Goal: Transaction & Acquisition: Book appointment/travel/reservation

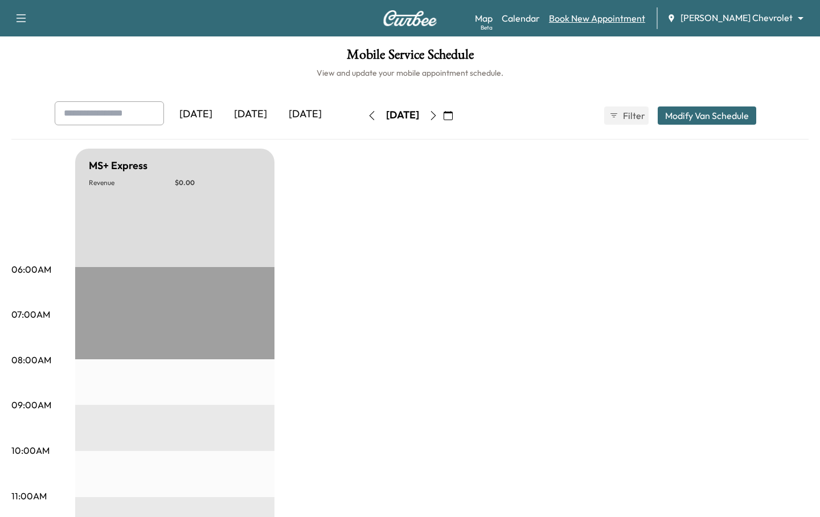
click at [627, 18] on link "Book New Appointment" at bounding box center [597, 18] width 96 height 14
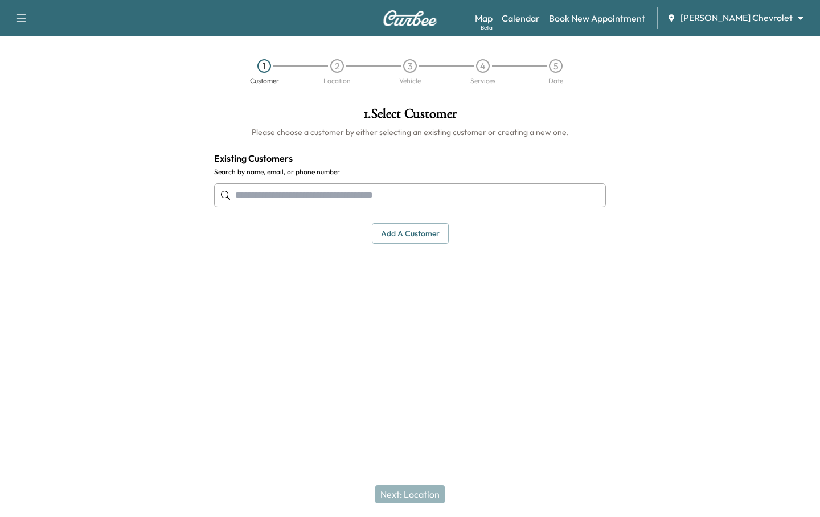
click at [386, 196] on input "text" at bounding box center [410, 195] width 392 height 24
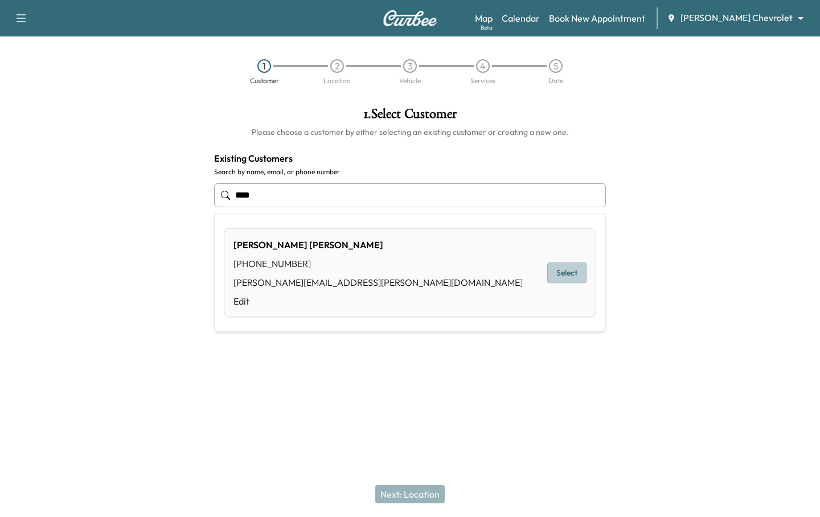
click at [561, 274] on button "Select" at bounding box center [566, 272] width 39 height 21
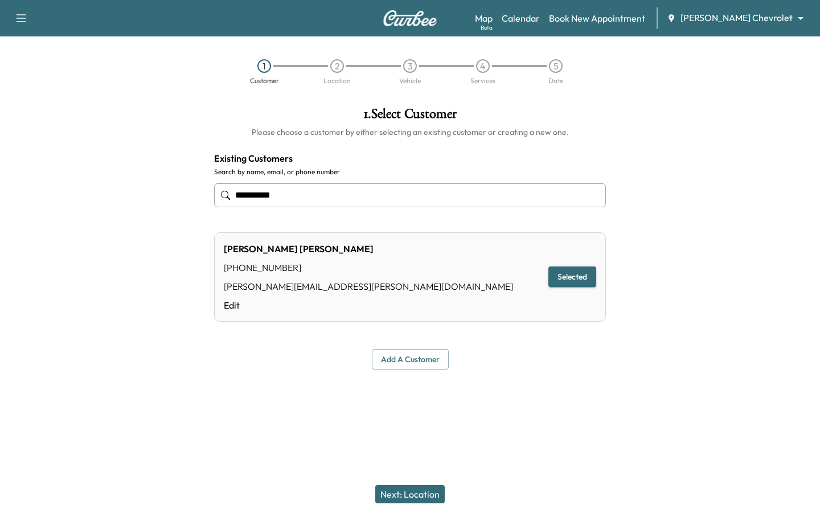
type input "**********"
click at [414, 493] on button "Next: Location" at bounding box center [409, 494] width 69 height 18
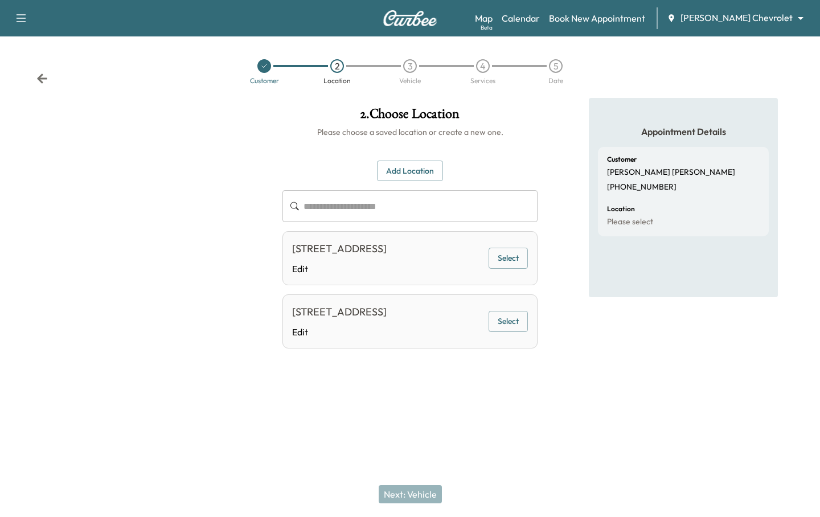
click at [500, 269] on button "Select" at bounding box center [507, 258] width 39 height 21
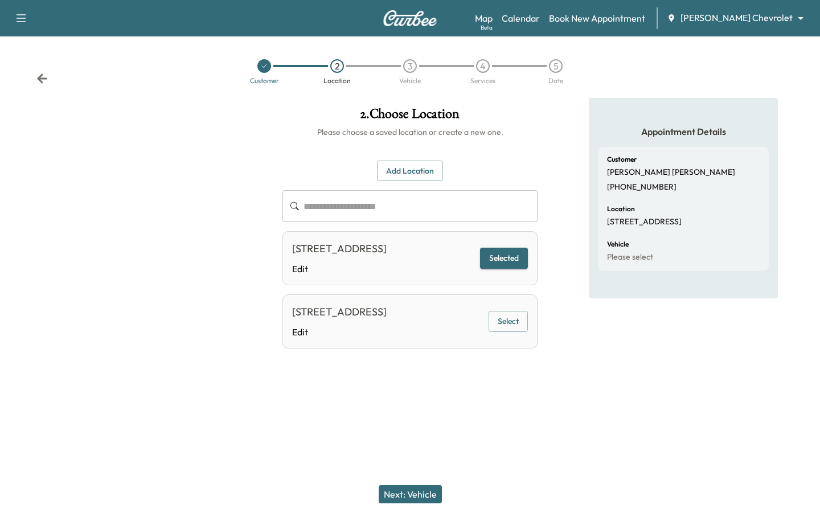
click at [393, 497] on button "Next: Vehicle" at bounding box center [410, 494] width 63 height 18
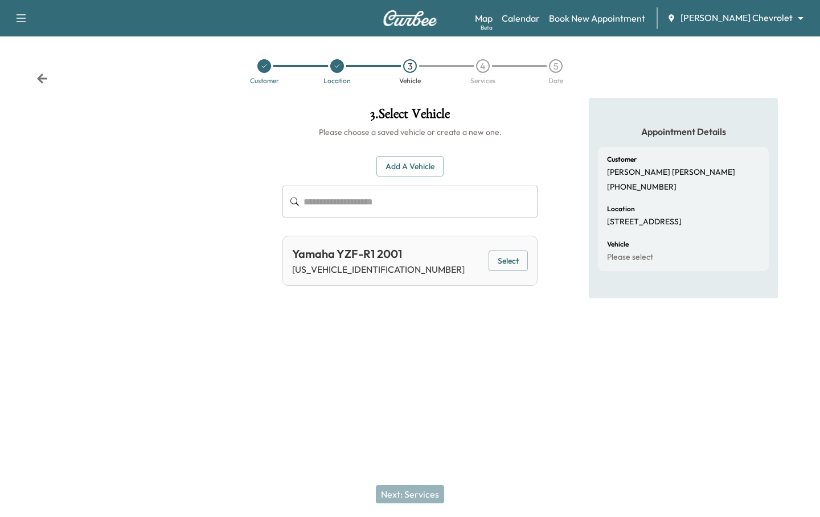
click at [495, 253] on button "Select" at bounding box center [507, 260] width 39 height 21
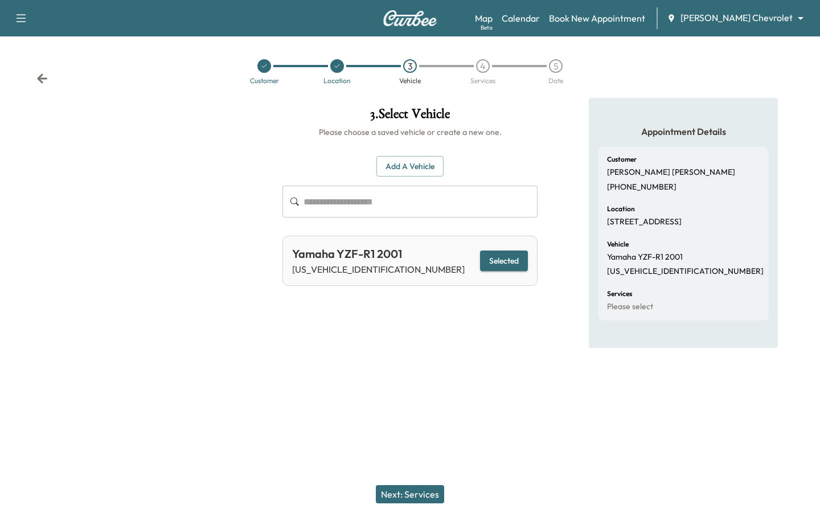
click at [432, 488] on button "Next: Services" at bounding box center [410, 494] width 68 height 18
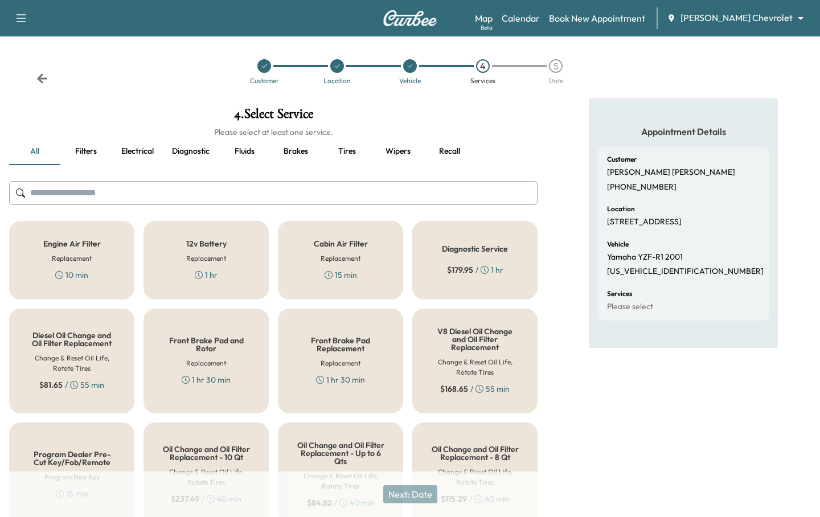
click at [319, 270] on div "Cabin Air Filter Replacement 15 min" at bounding box center [340, 260] width 125 height 79
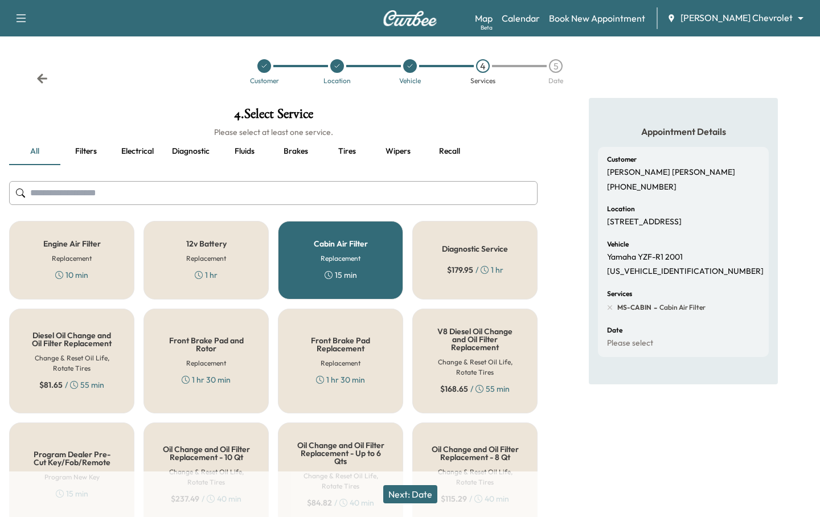
click at [411, 491] on button "Next: Date" at bounding box center [410, 494] width 54 height 18
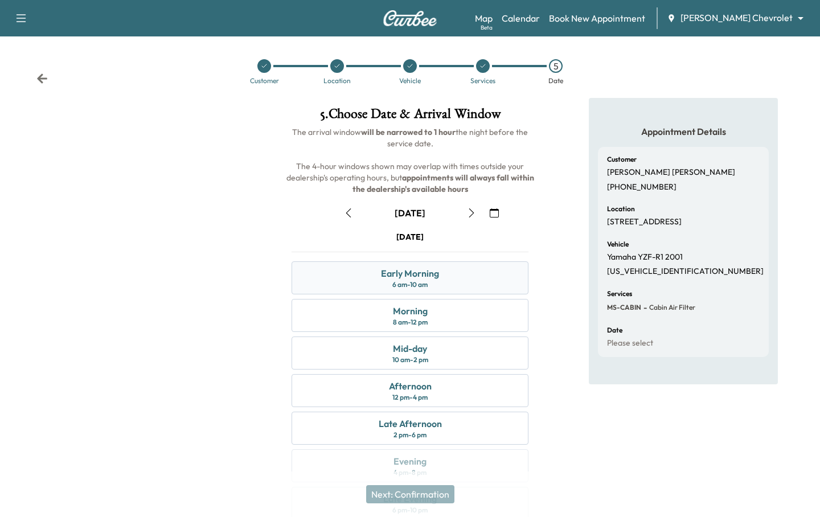
click at [451, 264] on div "Early Morning 6 am - 10 am" at bounding box center [409, 277] width 237 height 33
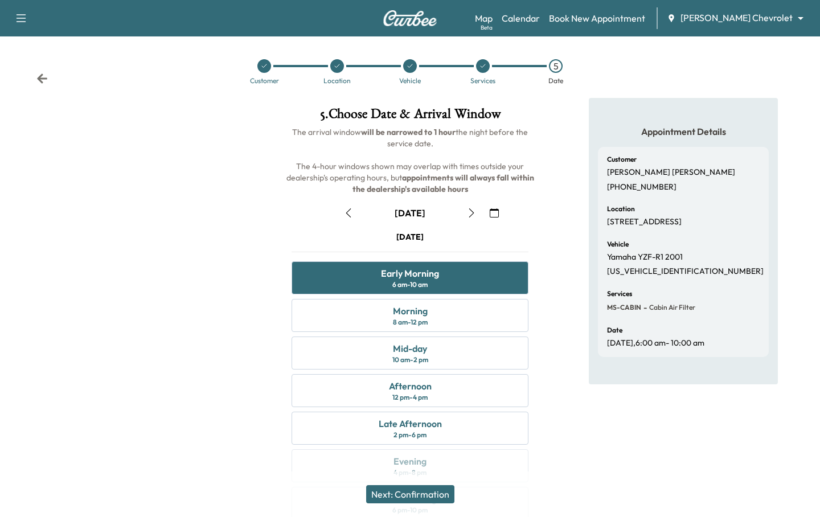
click at [400, 491] on button "Next: Confirmation" at bounding box center [410, 494] width 88 height 18
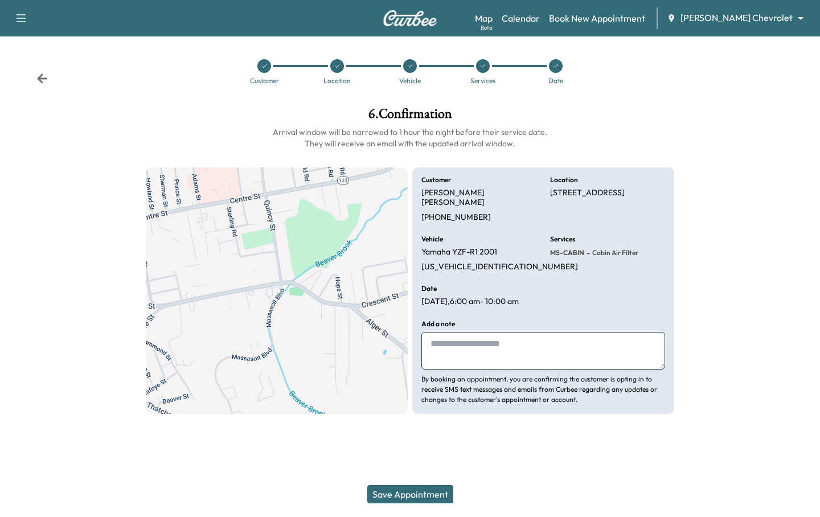
click at [400, 491] on button "Save Appointment" at bounding box center [410, 494] width 86 height 18
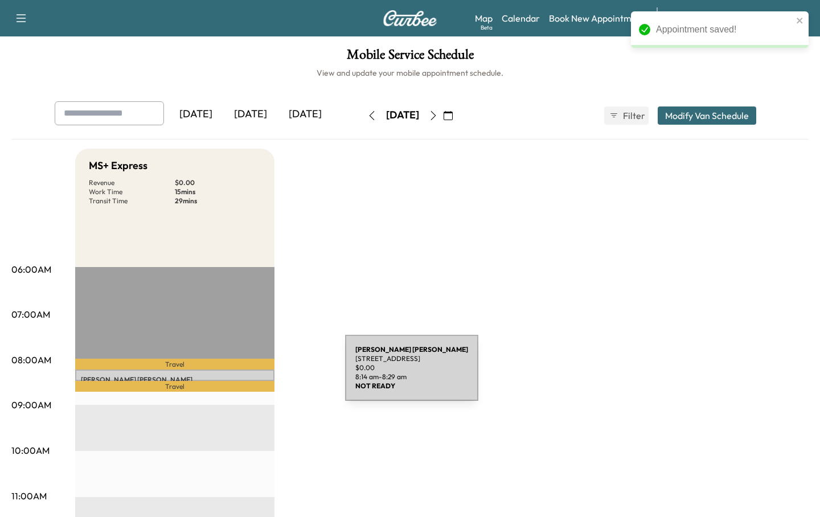
click at [260, 375] on div "Chris Mudd 793 Crescent St #392, Brockton, MA 02302, USA $ 0.00 8:14 am - 8:29 …" at bounding box center [174, 374] width 199 height 11
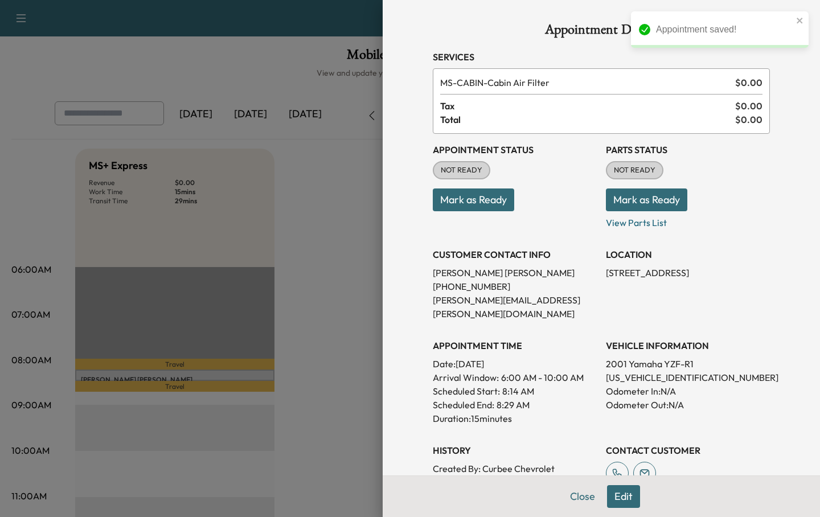
click at [615, 487] on button "Edit" at bounding box center [623, 496] width 33 height 23
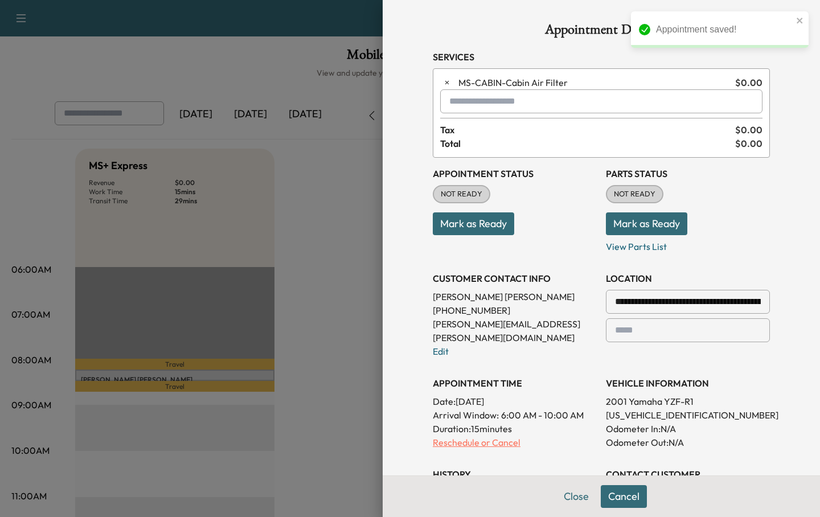
click at [509, 435] on p "Reschedule or Cancel" at bounding box center [515, 442] width 164 height 14
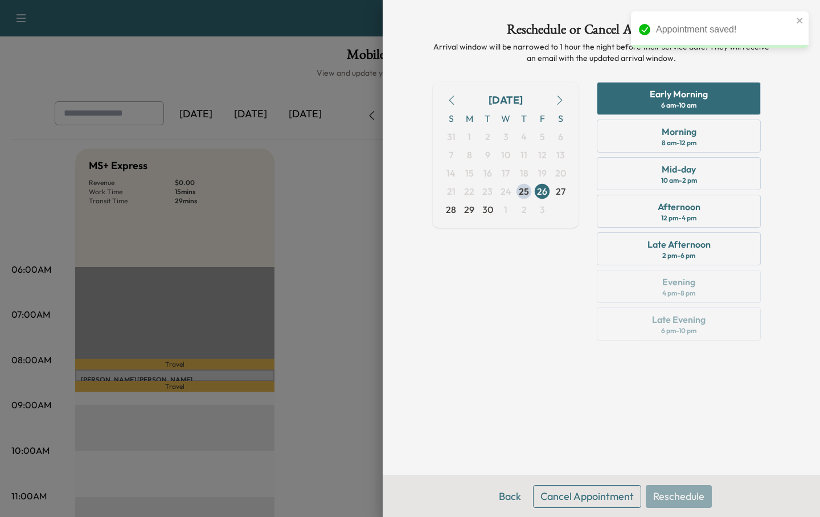
click at [603, 485] on button "Cancel Appointment" at bounding box center [587, 496] width 108 height 23
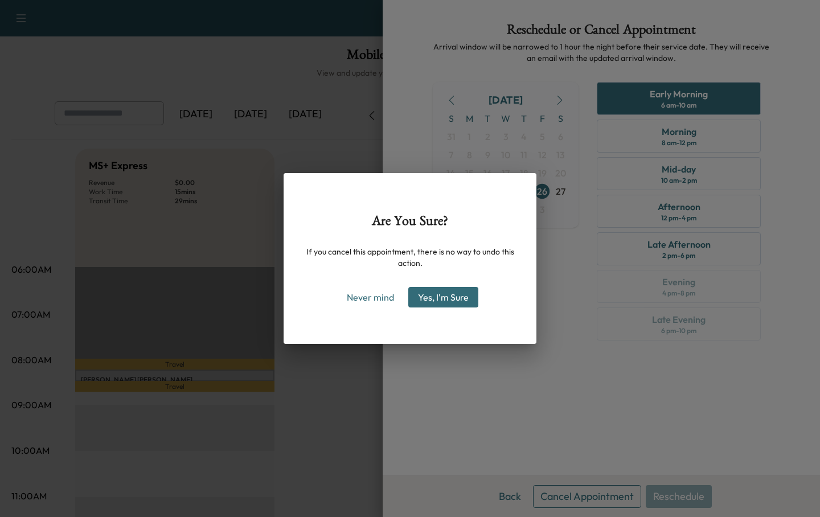
click at [449, 291] on button "Yes, I'm Sure" at bounding box center [443, 297] width 70 height 20
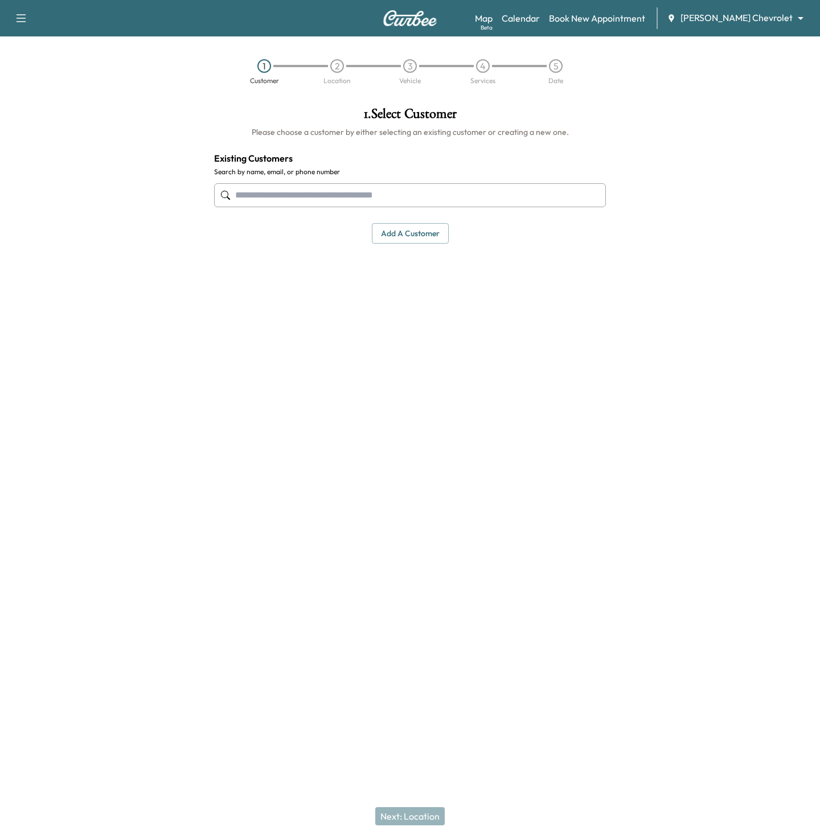
click at [563, 9] on div "Map Beta Calendar Book New Appointment Copeland Chevrolet ******** ​" at bounding box center [643, 18] width 336 height 22
click at [540, 15] on link "Calendar" at bounding box center [520, 18] width 38 height 14
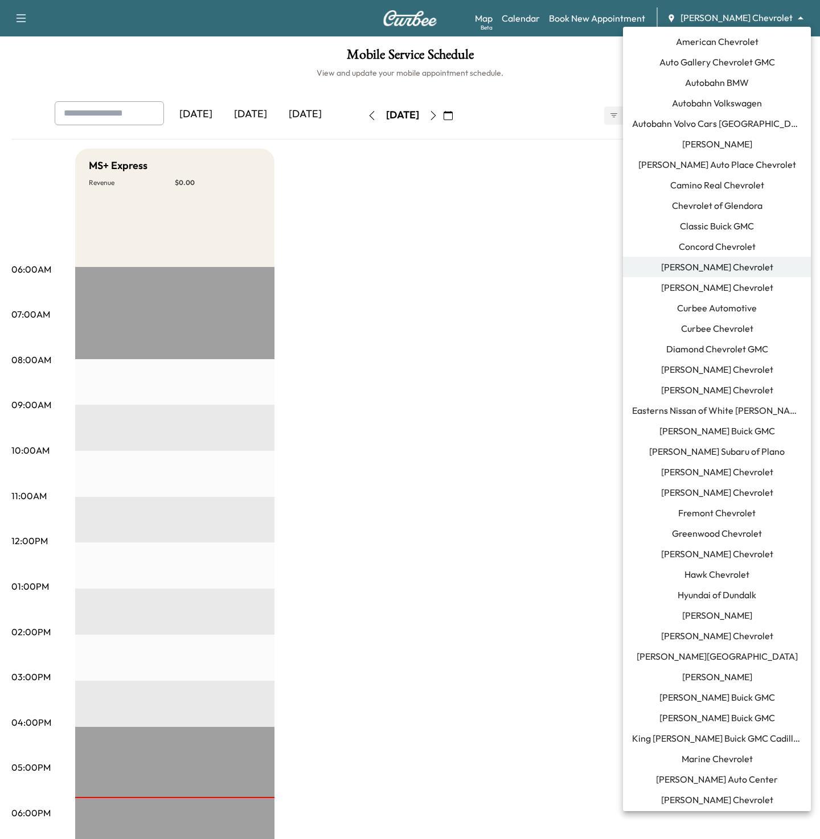
click at [736, 15] on body "Support Log Out Map Beta Calendar Book New Appointment Copeland Chevrolet *****…" at bounding box center [410, 419] width 820 height 839
click at [702, 731] on li "King O'Rourke Buick GMC Cadillac" at bounding box center [717, 738] width 188 height 20
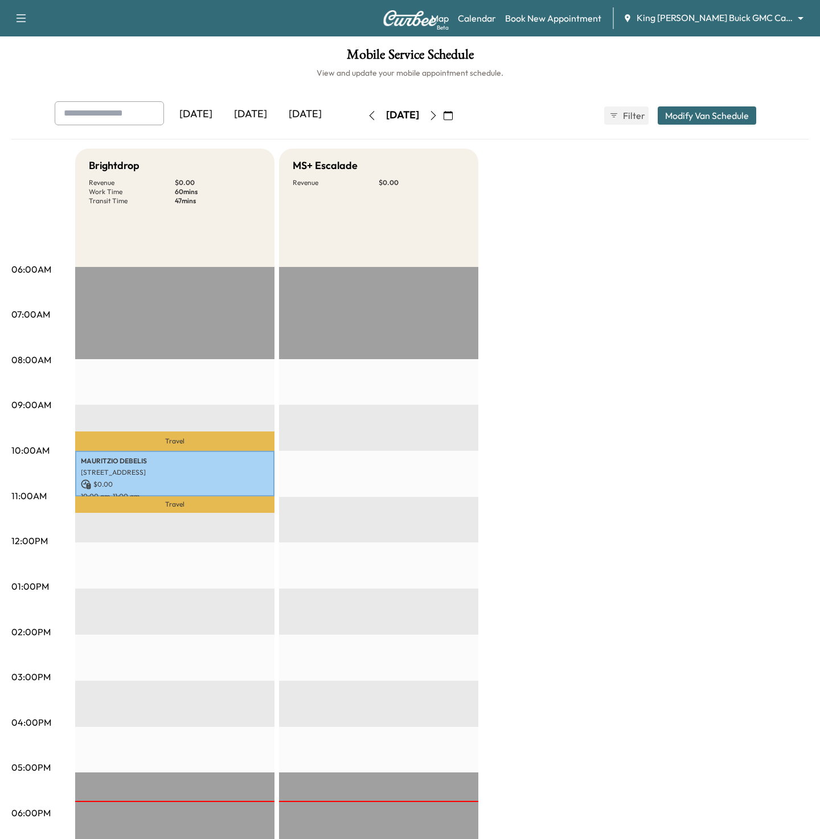
click at [685, 17] on body "Support Log Out Map Beta Calendar Book New Appointment King O'Rourke Buick GMC …" at bounding box center [410, 419] width 820 height 839
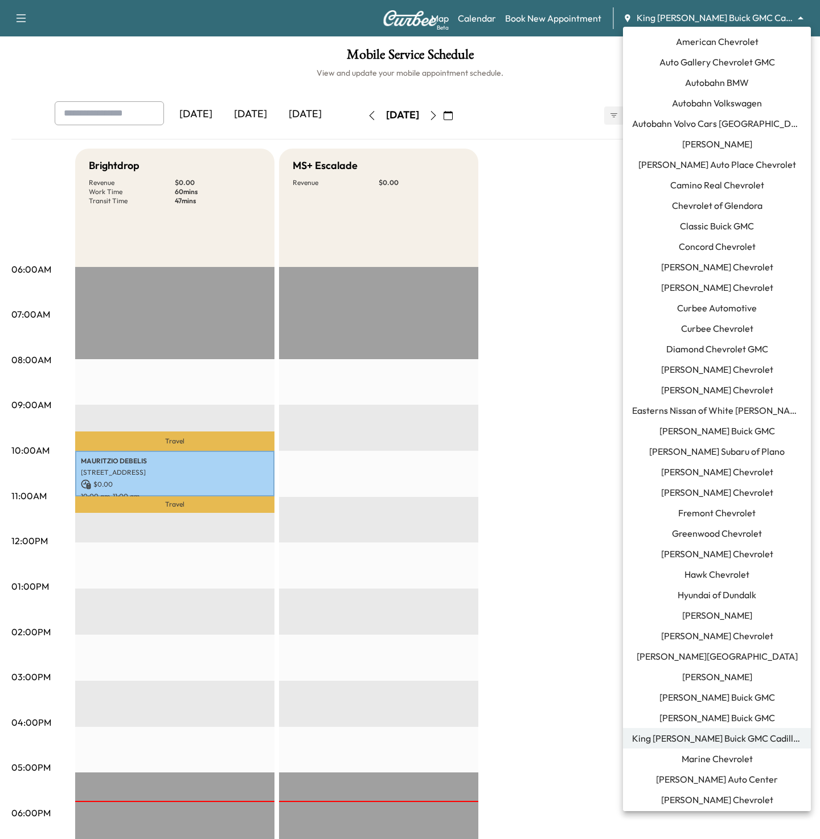
click at [693, 447] on span "Ewing Subaru of Plano" at bounding box center [716, 452] width 135 height 14
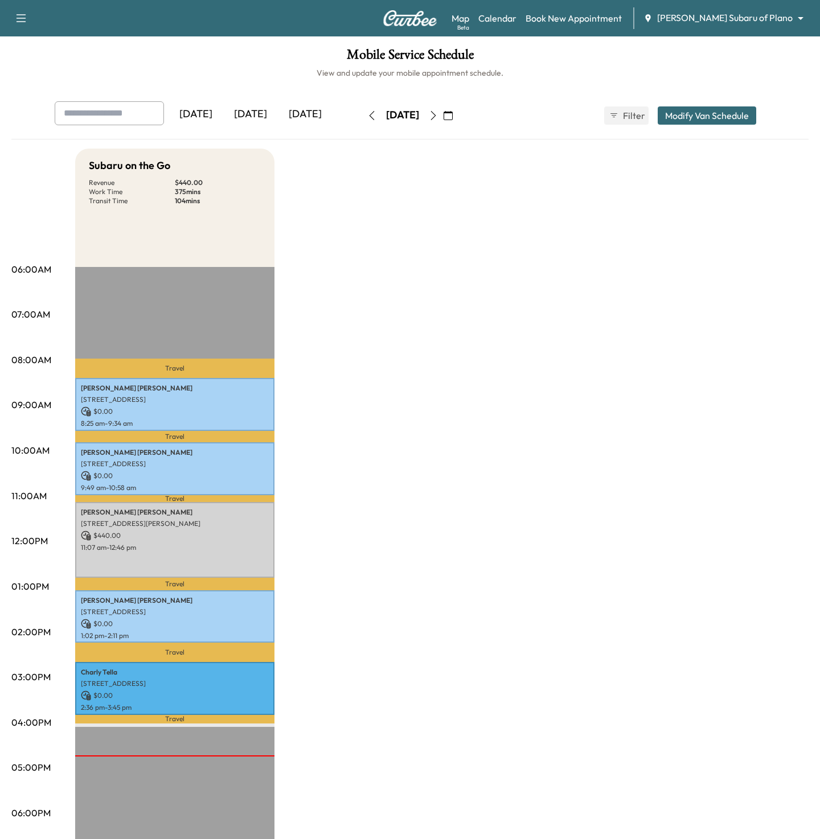
click at [443, 118] on button "button" at bounding box center [432, 115] width 19 height 18
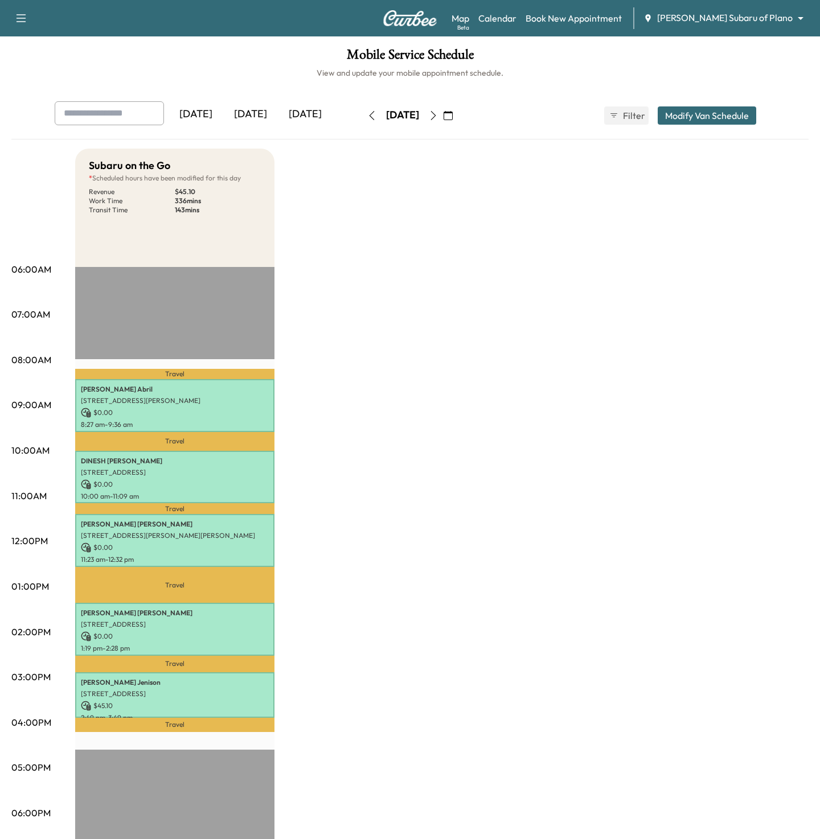
click at [438, 113] on icon "button" at bounding box center [433, 115] width 9 height 9
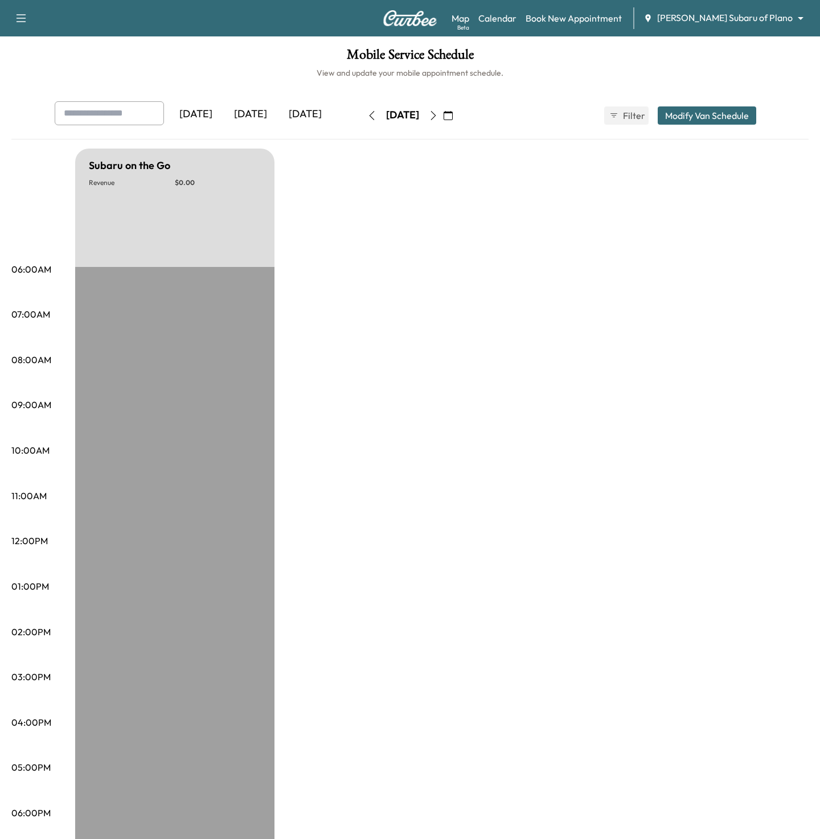
click at [438, 113] on icon "button" at bounding box center [433, 115] width 9 height 9
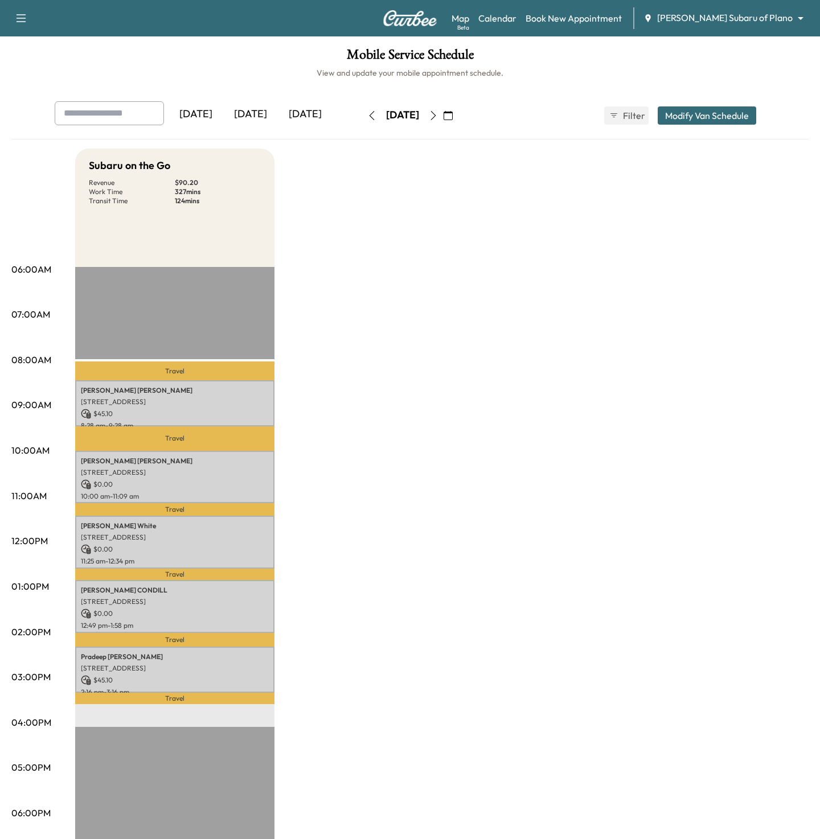
click at [438, 113] on icon "button" at bounding box center [433, 115] width 9 height 9
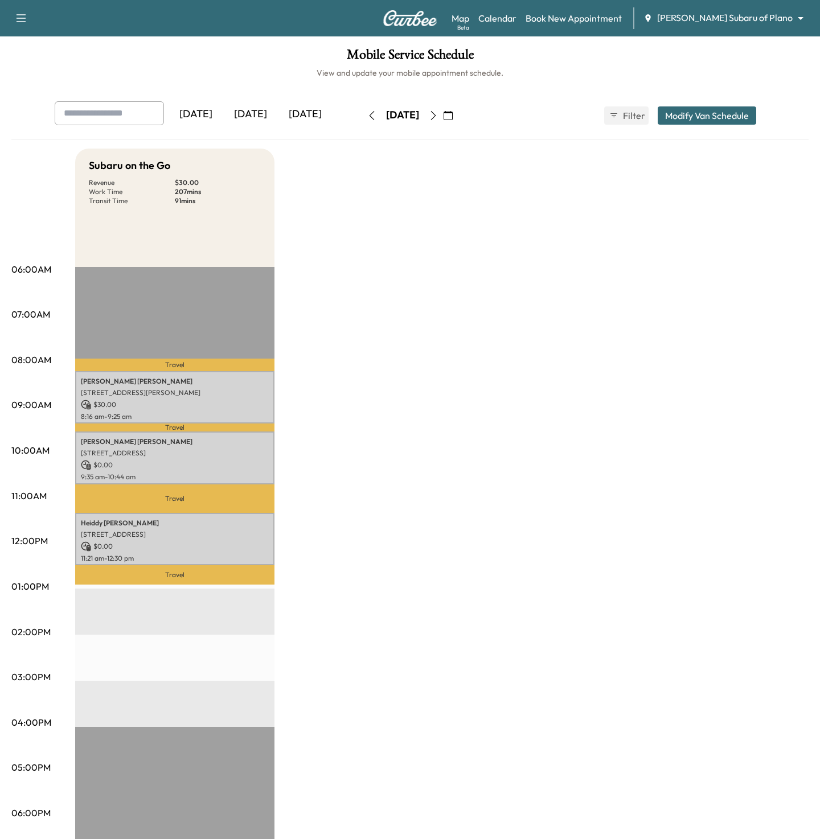
click at [438, 113] on icon "button" at bounding box center [433, 115] width 9 height 9
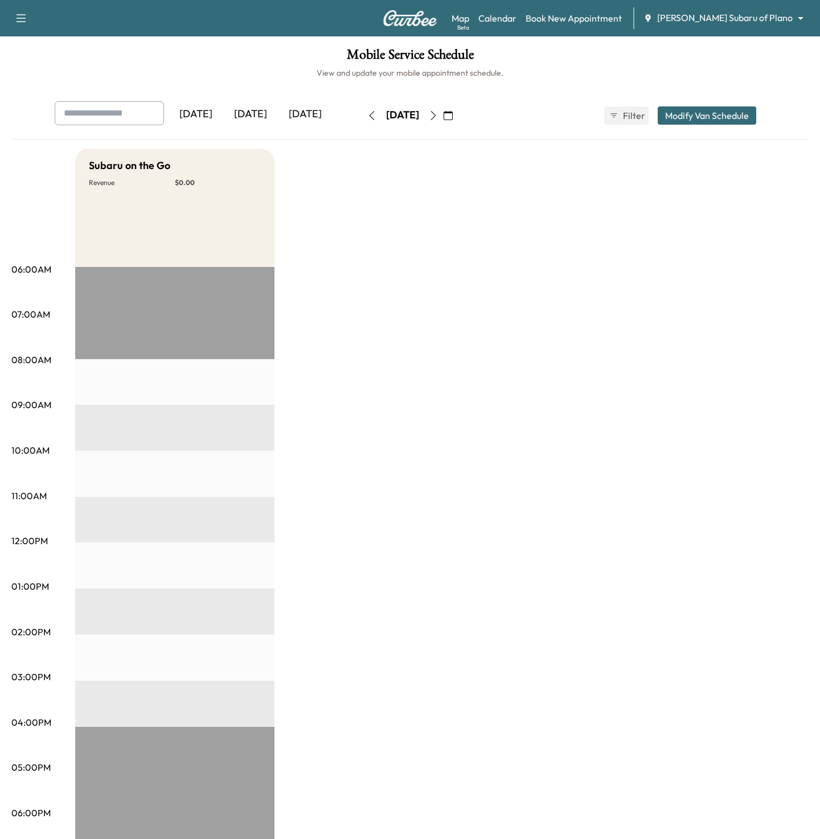
click at [436, 113] on icon "button" at bounding box center [433, 115] width 5 height 9
click at [438, 113] on icon "button" at bounding box center [433, 115] width 9 height 9
click at [259, 113] on div "[DATE]" at bounding box center [250, 114] width 55 height 26
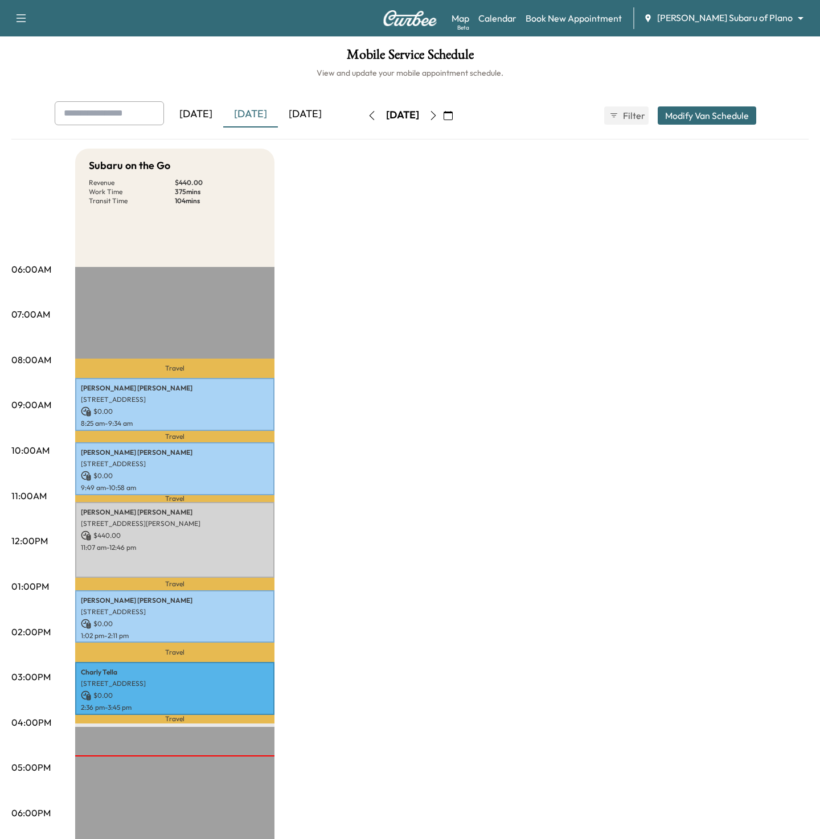
click at [367, 117] on icon "button" at bounding box center [371, 115] width 9 height 9
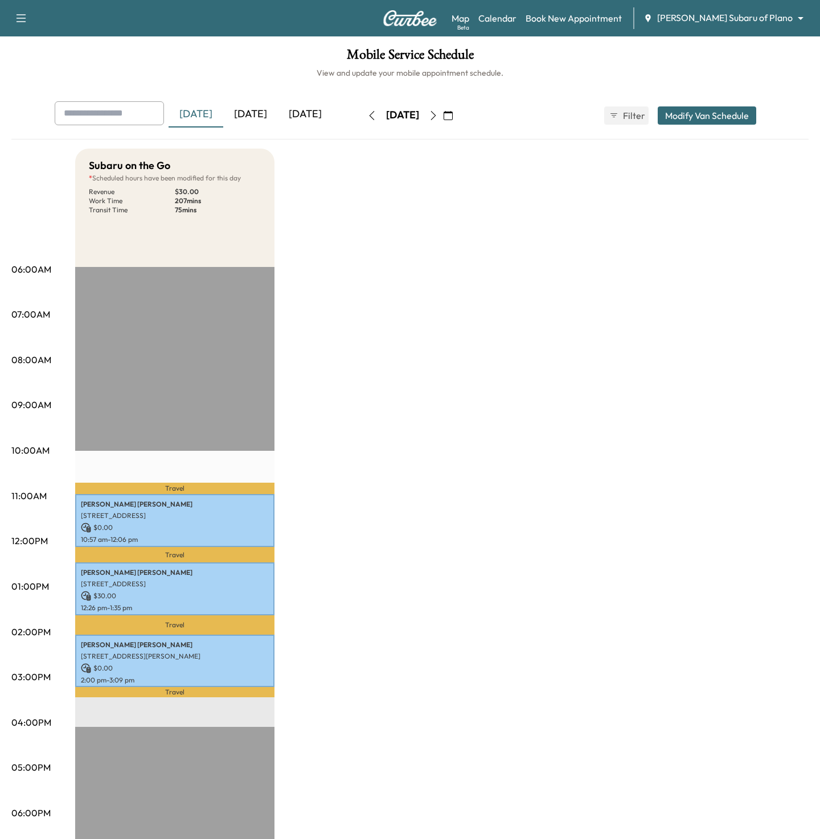
click at [362, 117] on button "button" at bounding box center [371, 115] width 19 height 18
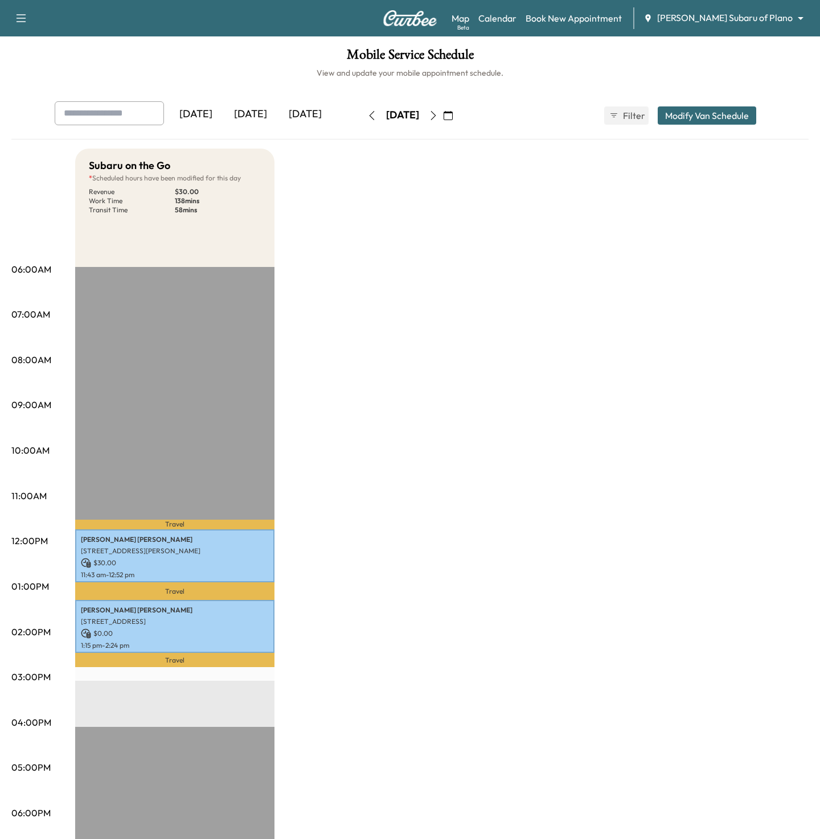
click at [367, 117] on icon "button" at bounding box center [371, 115] width 9 height 9
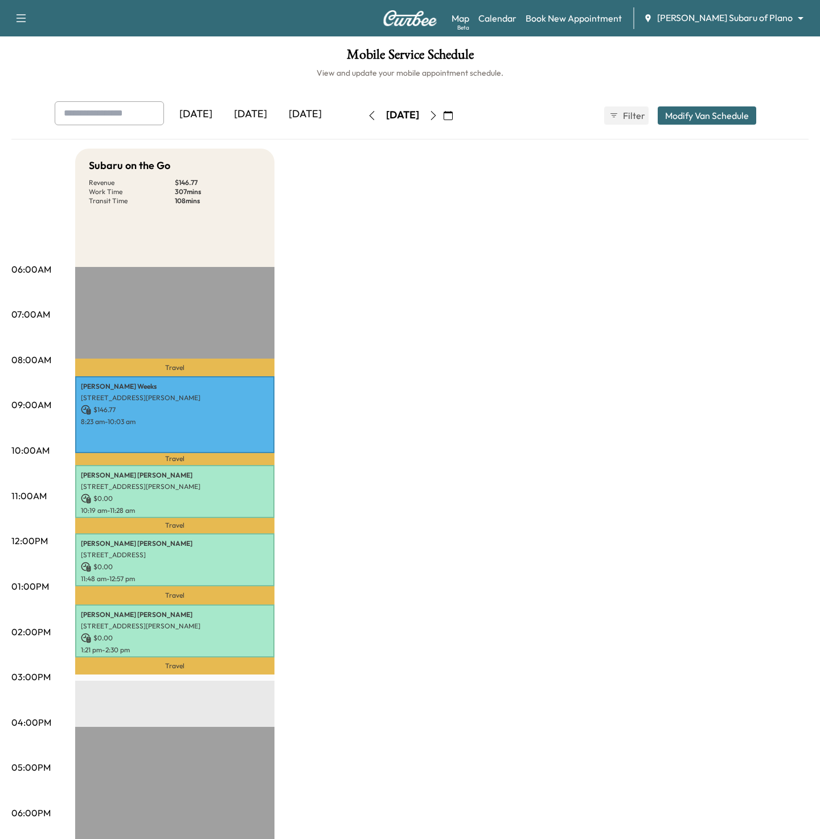
click at [369, 117] on icon "button" at bounding box center [371, 115] width 5 height 9
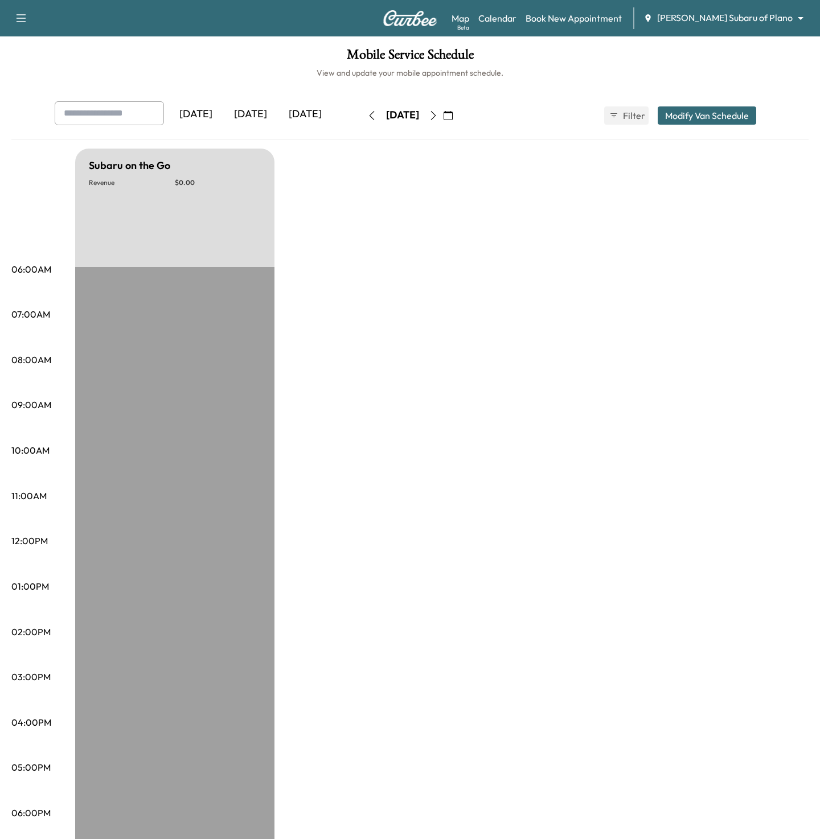
click at [367, 117] on icon "button" at bounding box center [371, 115] width 9 height 9
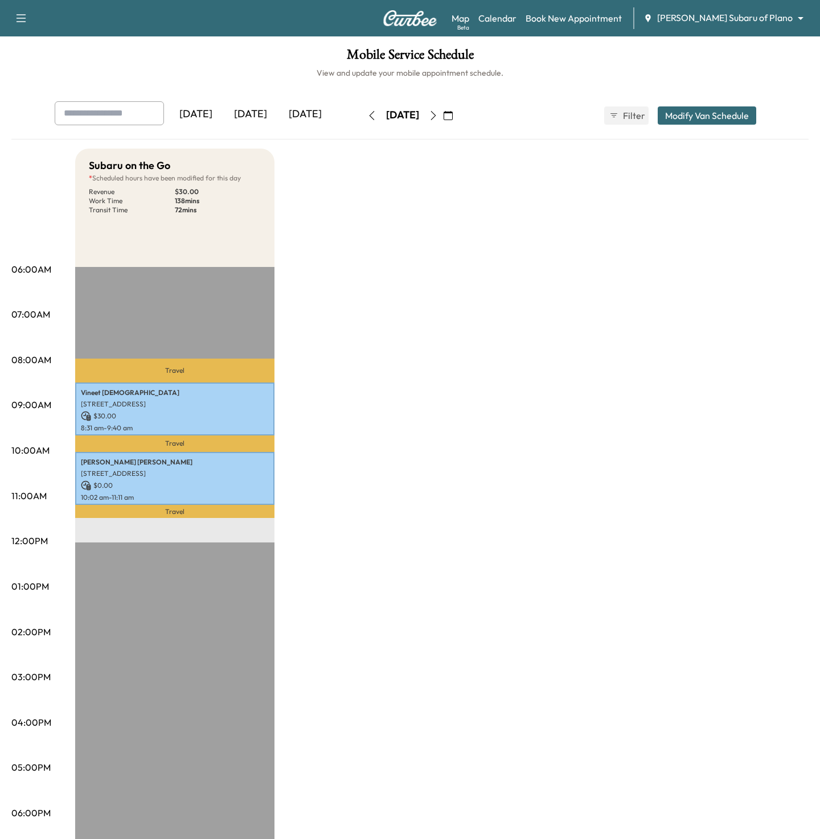
click at [713, 14] on body "Support Log Out Map Beta Calendar Book New Appointment Ewing Subaru of Plano **…" at bounding box center [410, 419] width 820 height 839
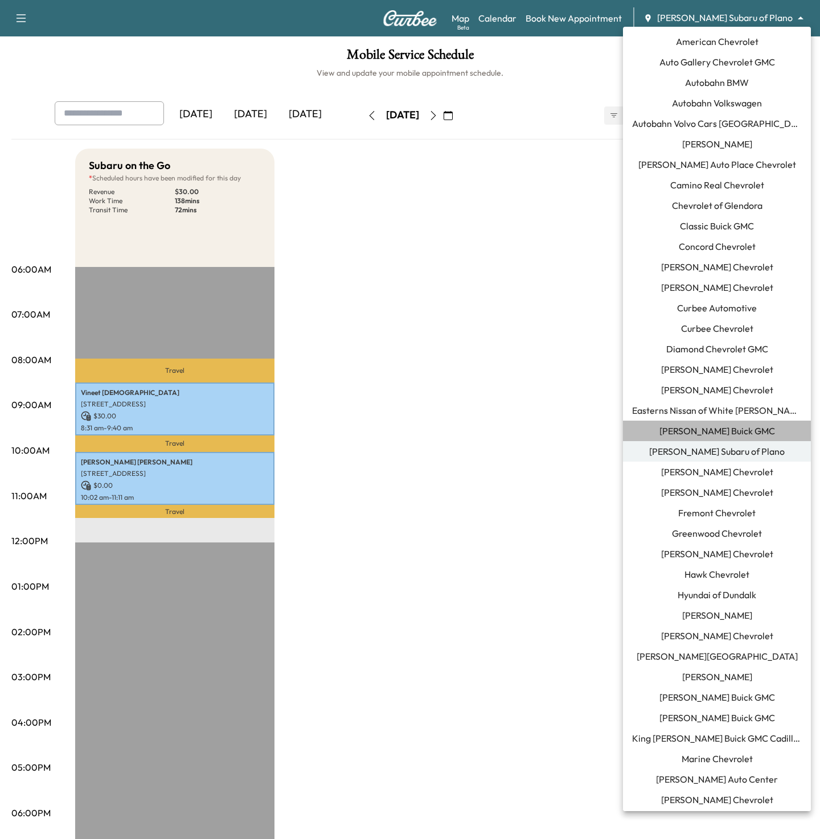
click at [711, 439] on li "[PERSON_NAME] Buick GMC" at bounding box center [717, 431] width 188 height 20
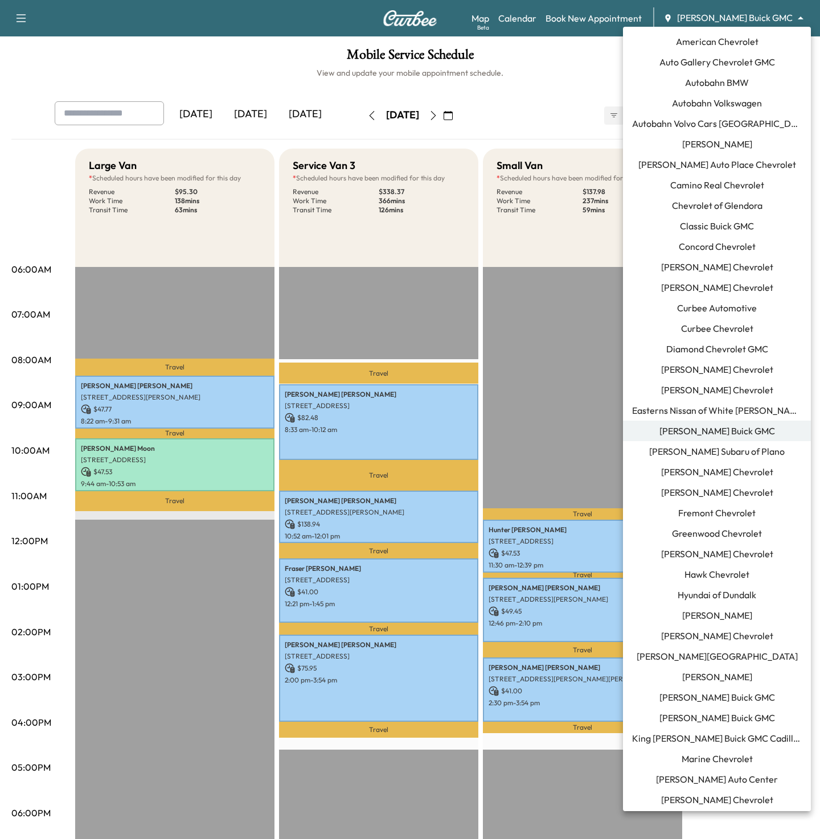
click at [729, 15] on body "Support Log Out Map Beta Calendar Book New Appointment Ewing Buick GMC ********…" at bounding box center [410, 419] width 820 height 839
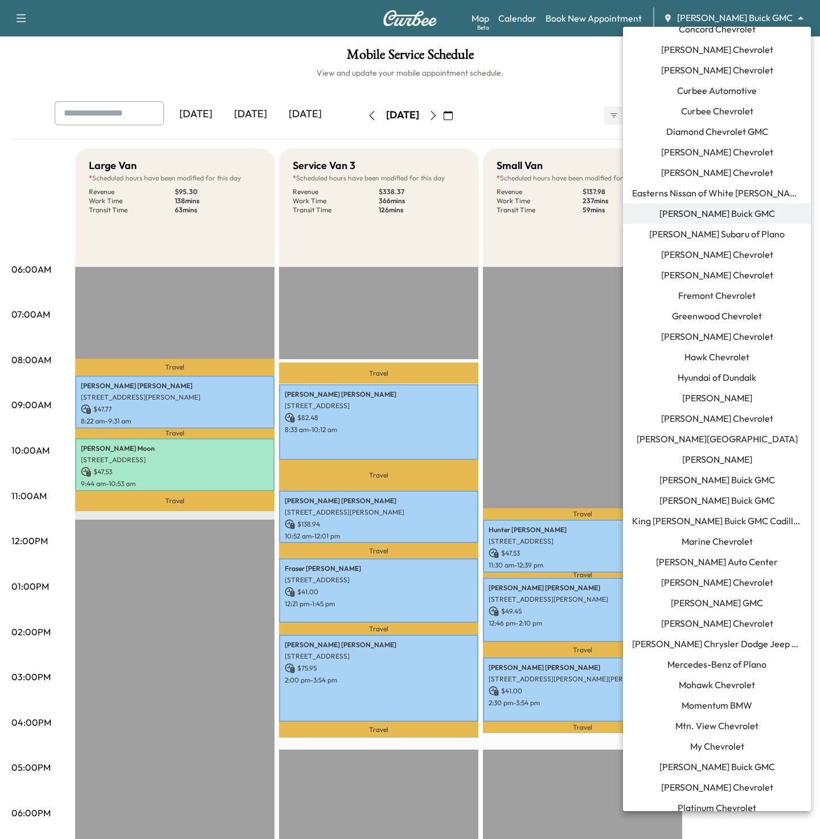
scroll to position [219, 0]
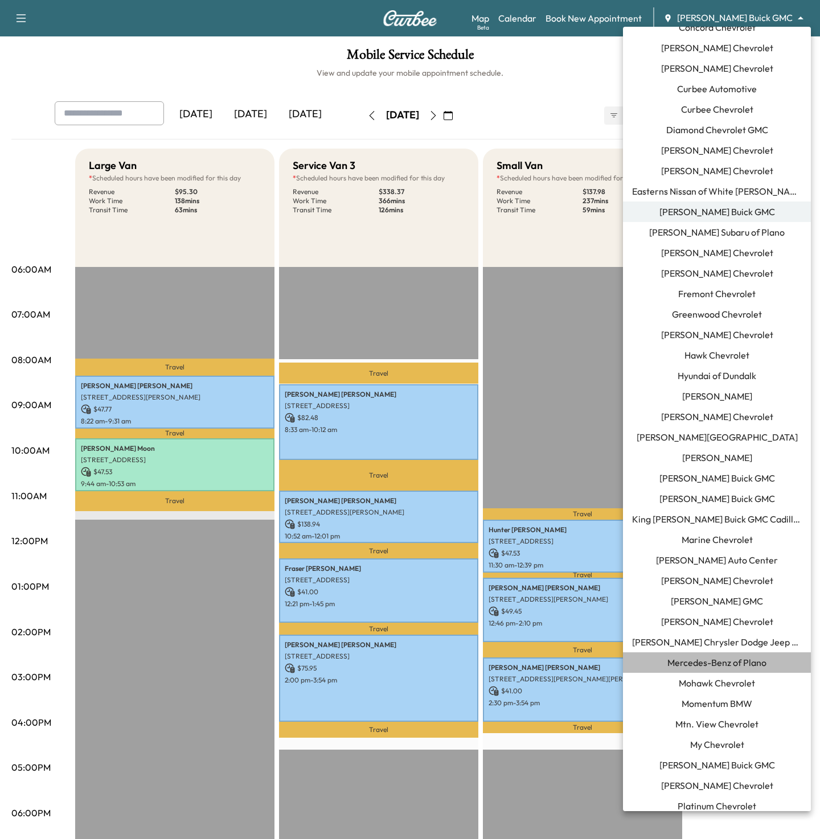
click at [696, 663] on span "Mercedes-Benz of Plano" at bounding box center [716, 663] width 99 height 14
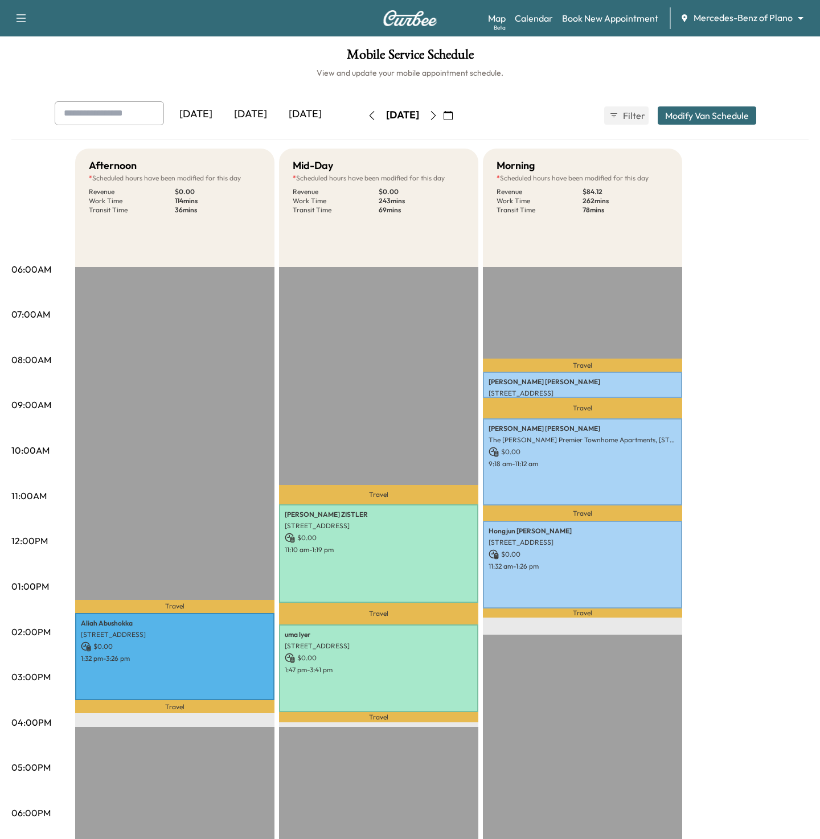
click at [318, 116] on div "[DATE]" at bounding box center [305, 114] width 55 height 26
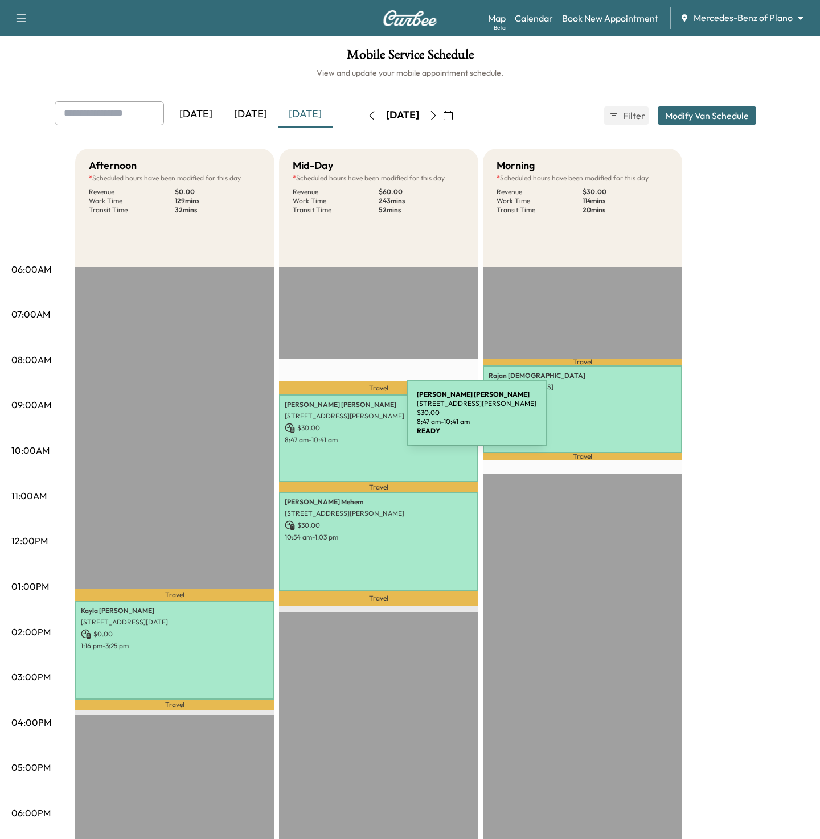
click at [321, 419] on p "5324 Tuscarora Trl, McKinney, TX 75070, USA" at bounding box center [379, 416] width 188 height 9
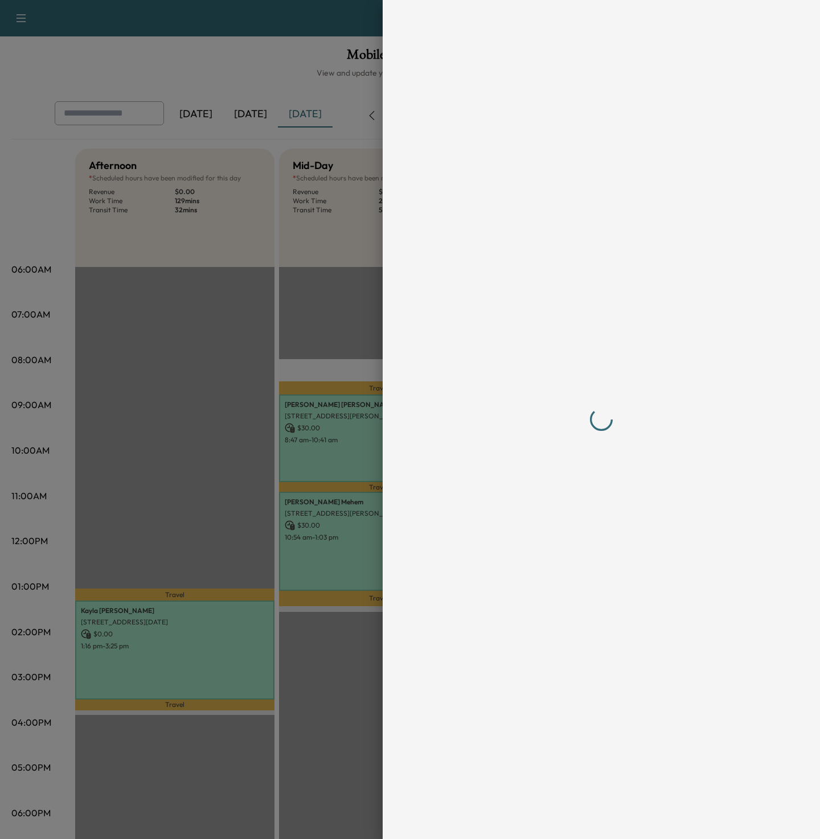
click at [326, 408] on div at bounding box center [410, 419] width 820 height 839
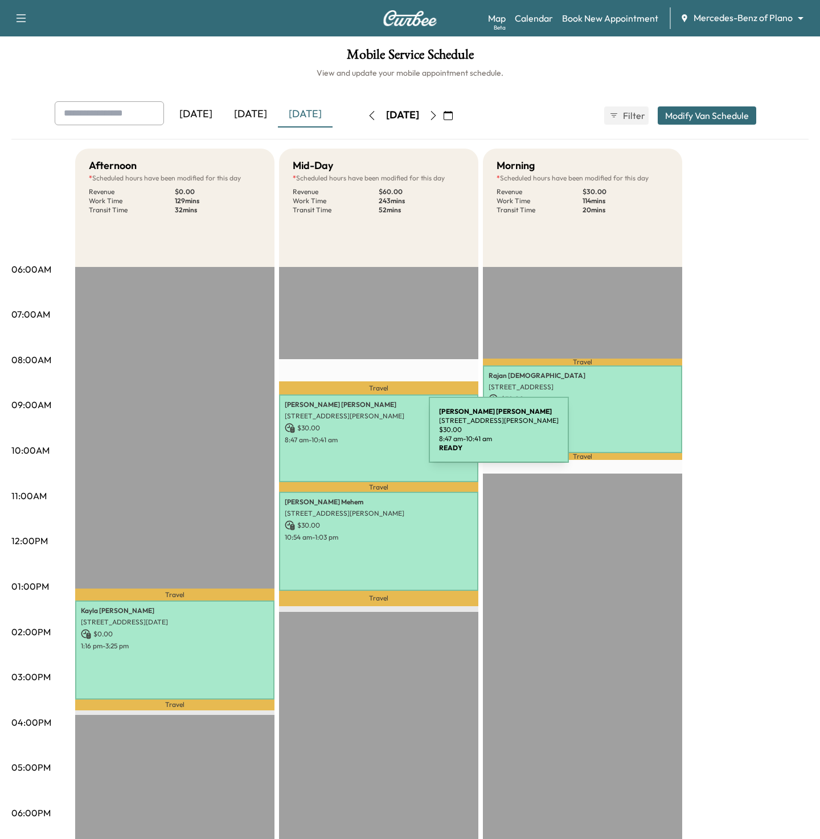
click at [343, 437] on p "8:47 am - 10:41 am" at bounding box center [379, 439] width 188 height 9
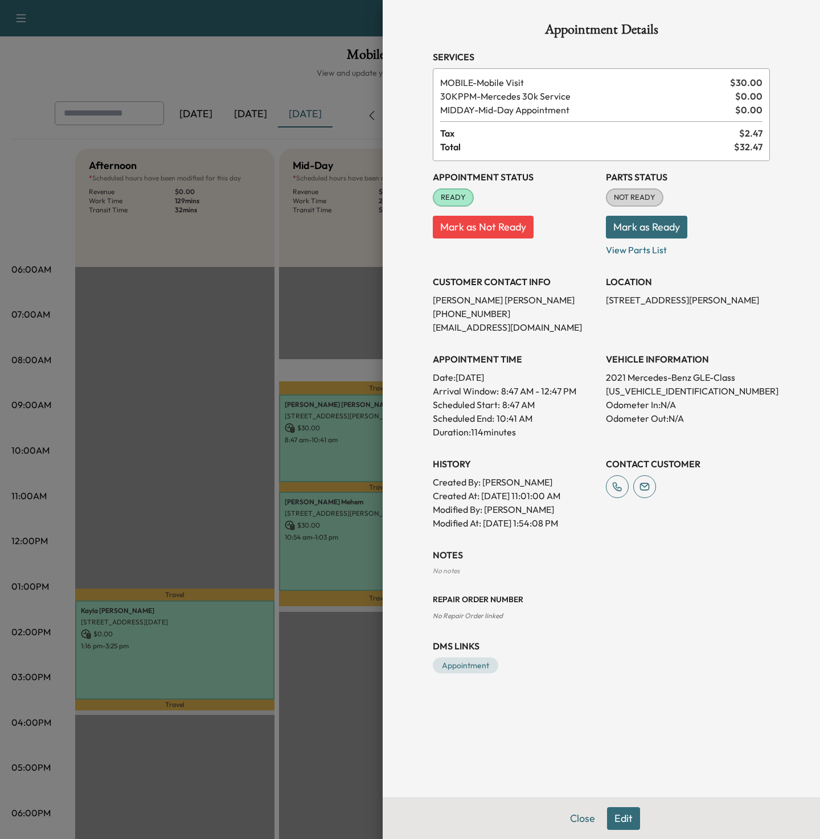
click at [228, 498] on div at bounding box center [410, 419] width 820 height 839
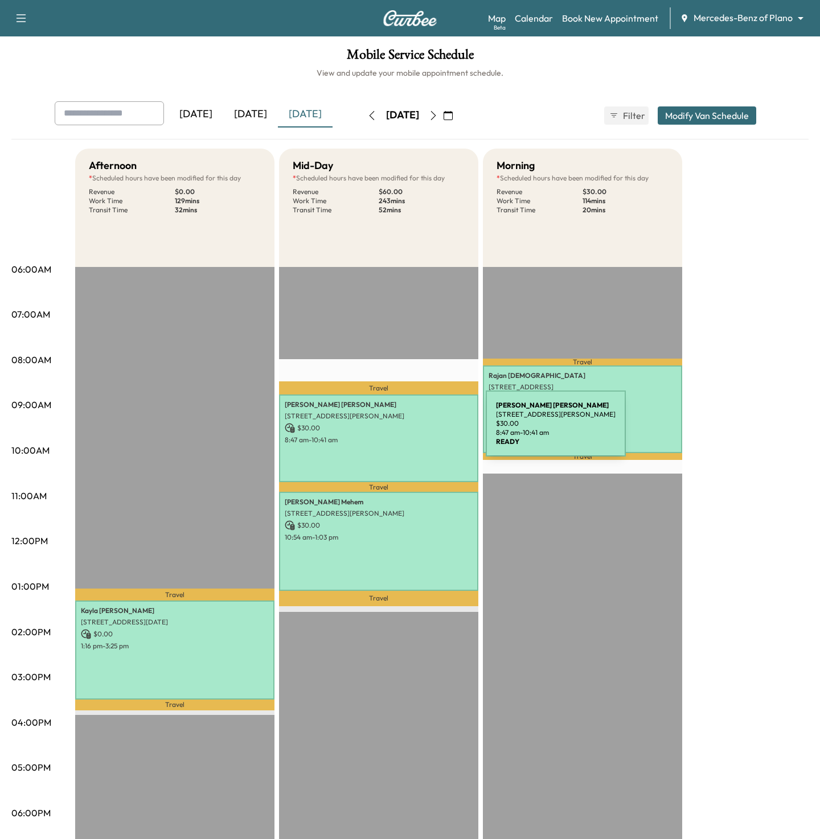
click at [400, 430] on p "$ 30.00" at bounding box center [379, 428] width 188 height 10
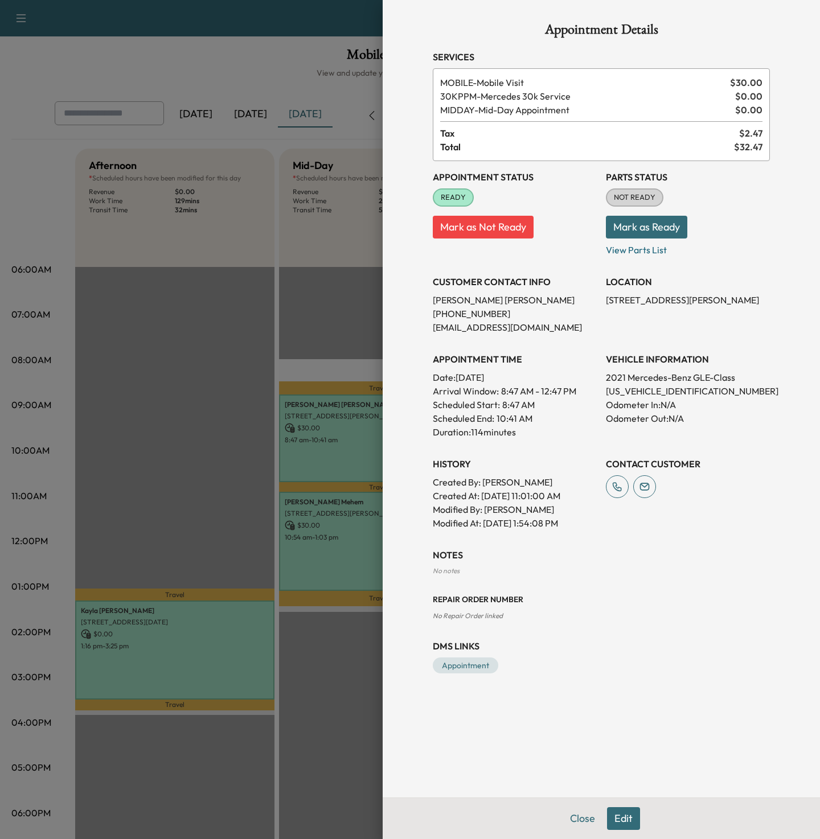
click at [257, 84] on div at bounding box center [410, 419] width 820 height 839
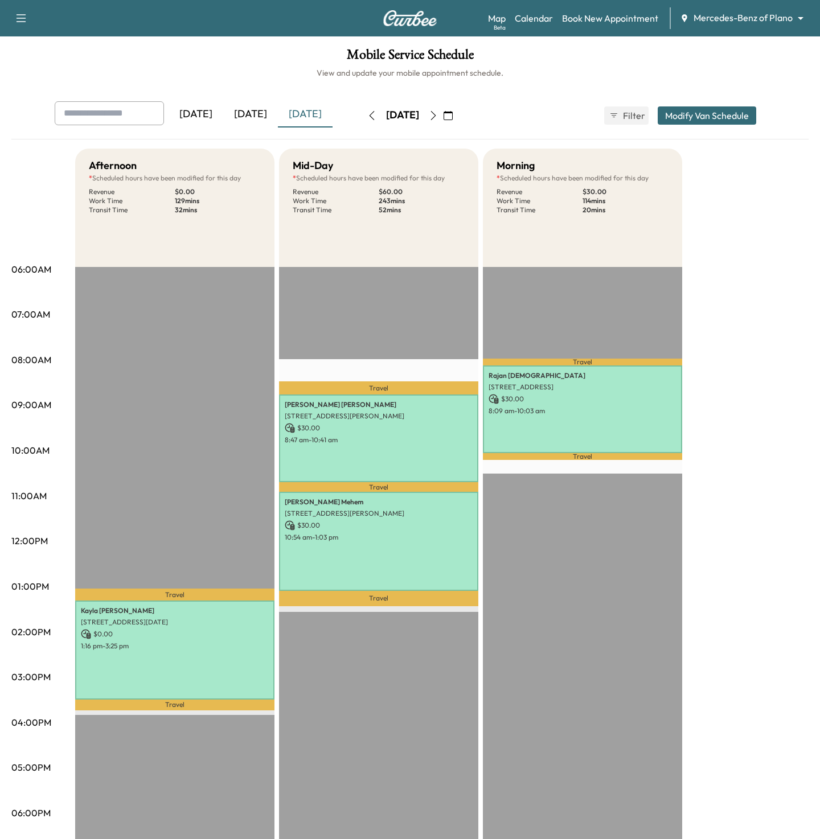
click at [758, 26] on div "Map Beta Calendar Book New Appointment Mercedes-Benz of Plano ******** ​" at bounding box center [649, 18] width 323 height 22
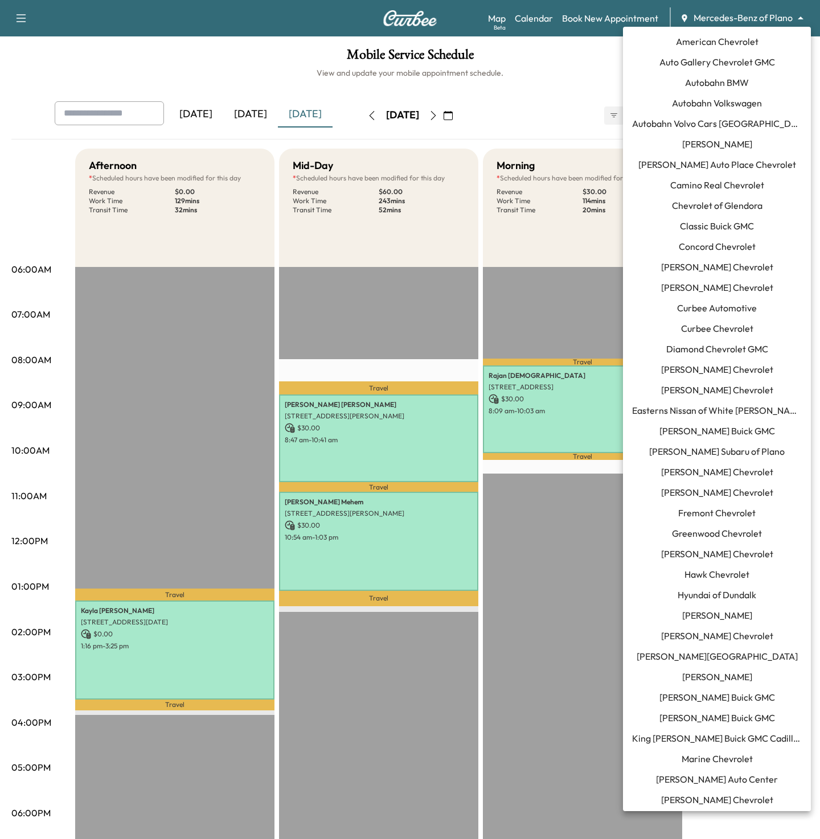
click at [751, 17] on body "Support Log Out Map Beta Calendar Book New Appointment Mercedes-Benz of Plano *…" at bounding box center [410, 419] width 820 height 839
click at [689, 330] on span "Curbee Chevrolet" at bounding box center [717, 329] width 72 height 14
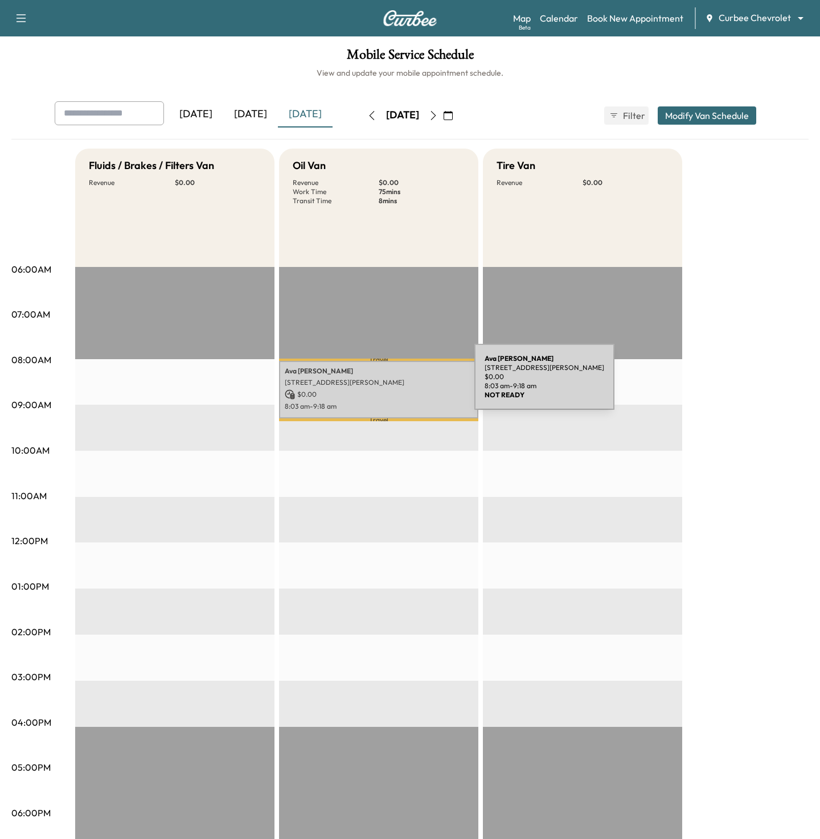
click at [389, 384] on p "[STREET_ADDRESS][PERSON_NAME]" at bounding box center [379, 382] width 188 height 9
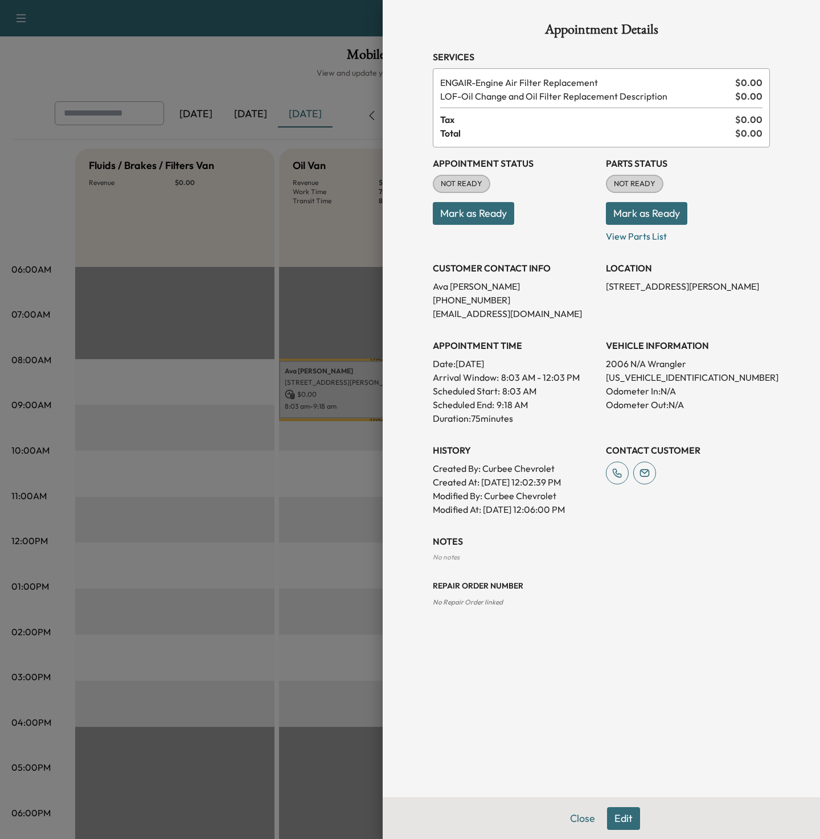
click at [294, 442] on div at bounding box center [410, 419] width 820 height 839
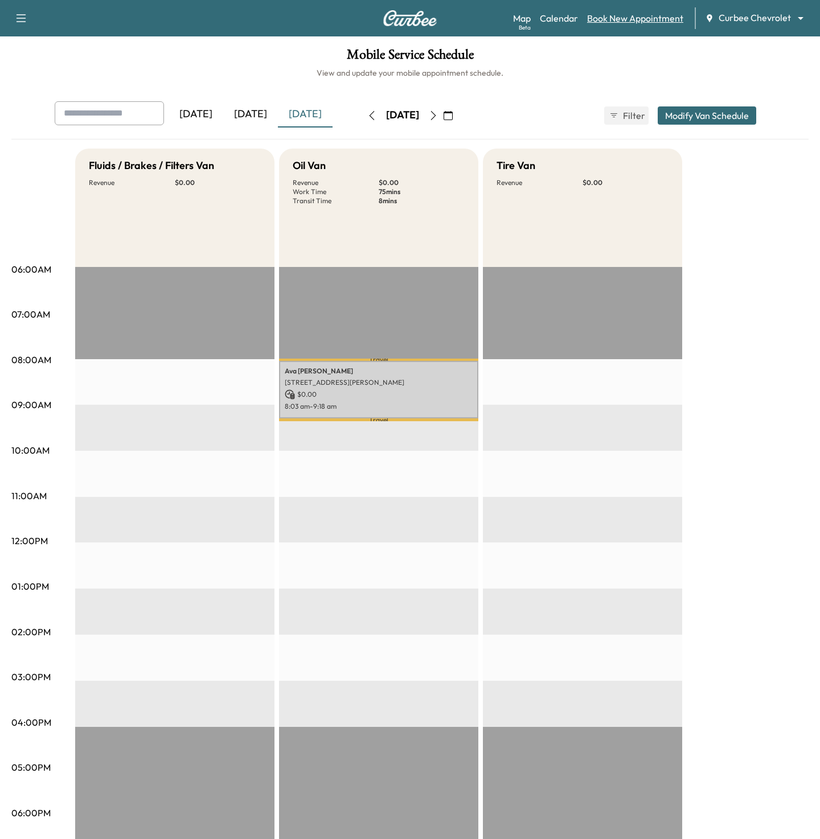
click at [614, 16] on link "Book New Appointment" at bounding box center [635, 18] width 96 height 14
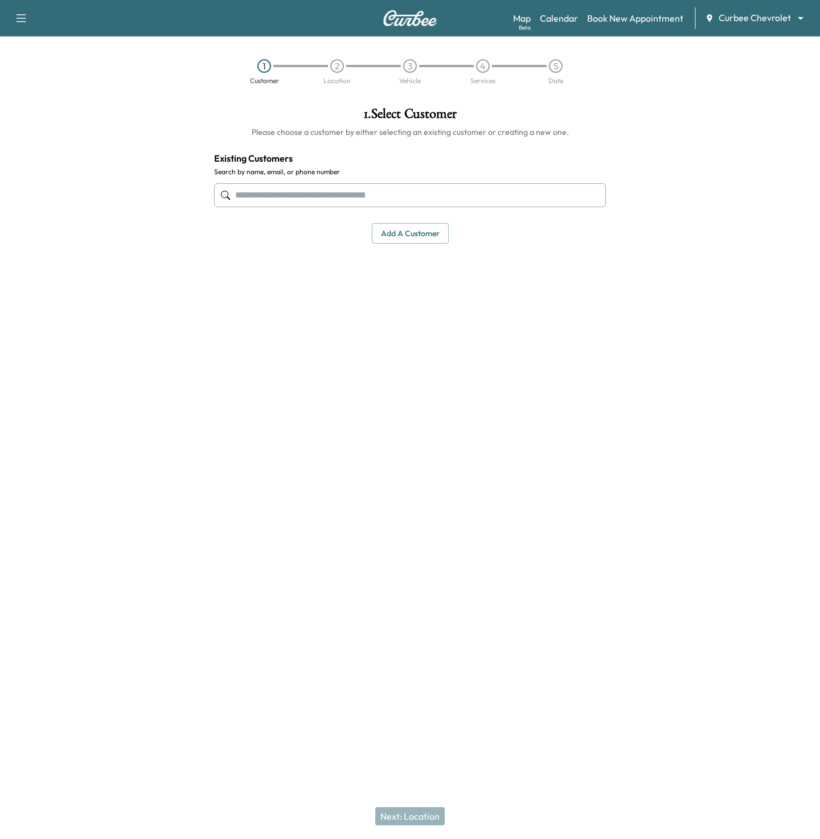
click at [420, 196] on input "text" at bounding box center [410, 195] width 392 height 24
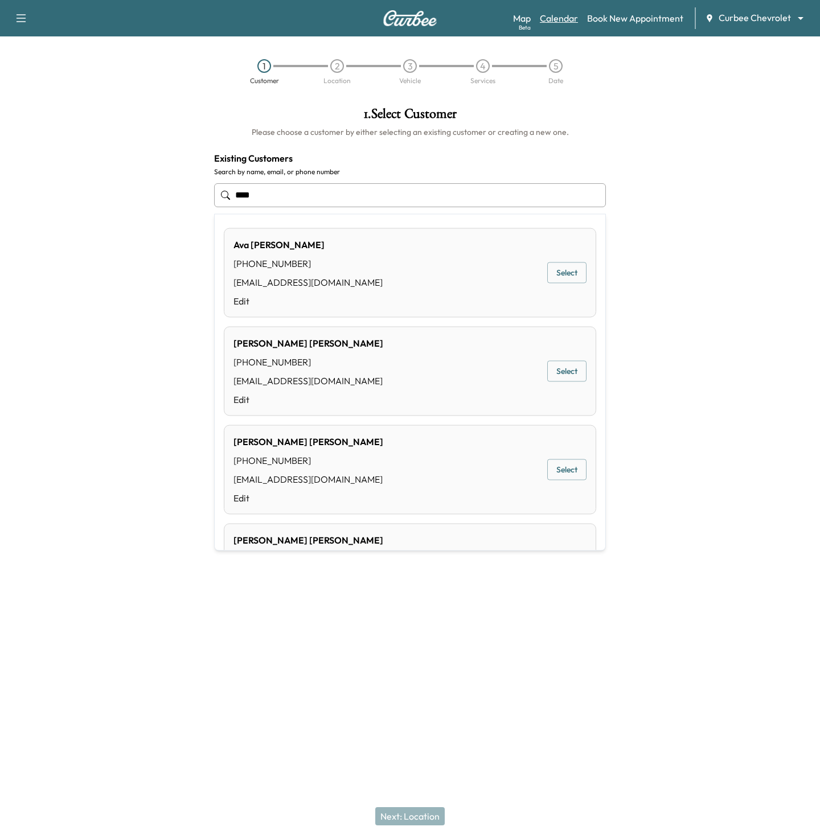
type input "****"
click at [561, 20] on link "Calendar" at bounding box center [559, 18] width 38 height 14
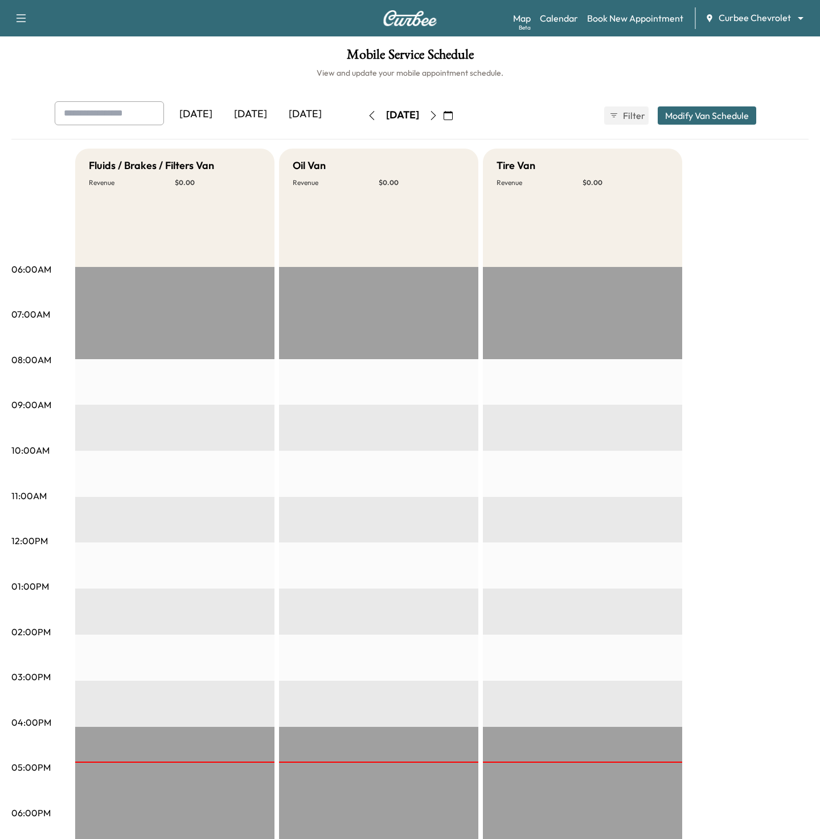
click at [438, 114] on icon "button" at bounding box center [433, 115] width 9 height 9
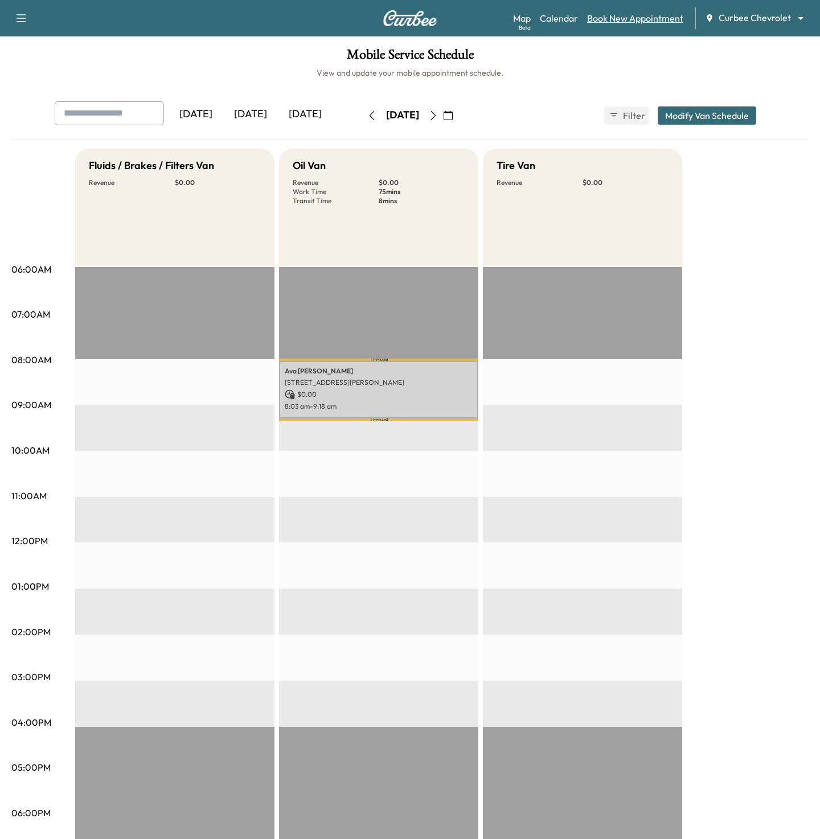
click at [607, 15] on link "Book New Appointment" at bounding box center [635, 18] width 96 height 14
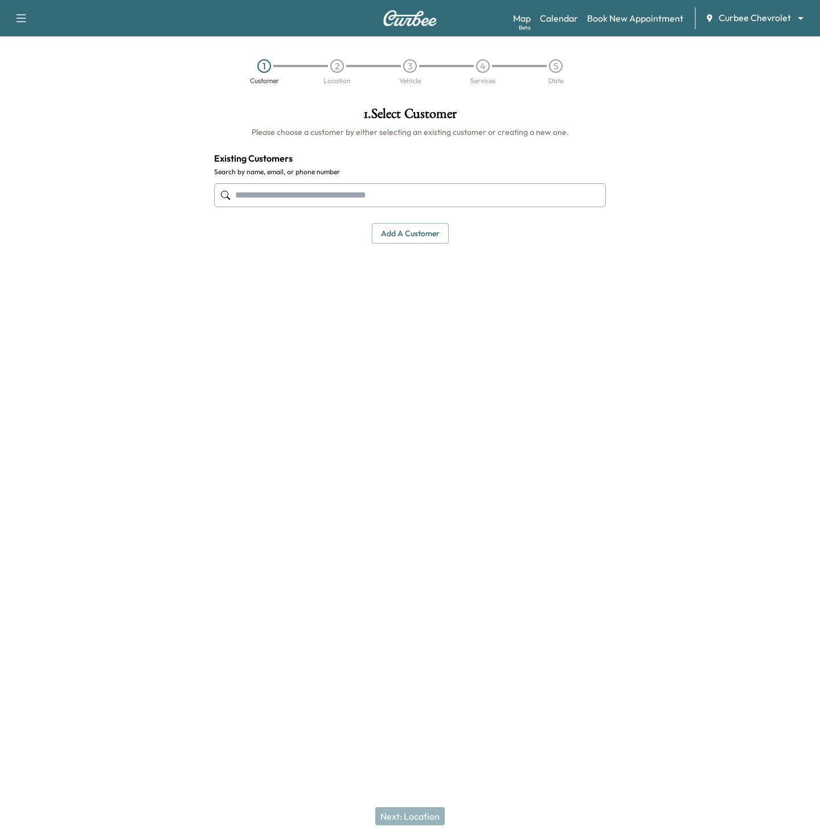
click at [361, 201] on input "text" at bounding box center [410, 195] width 392 height 24
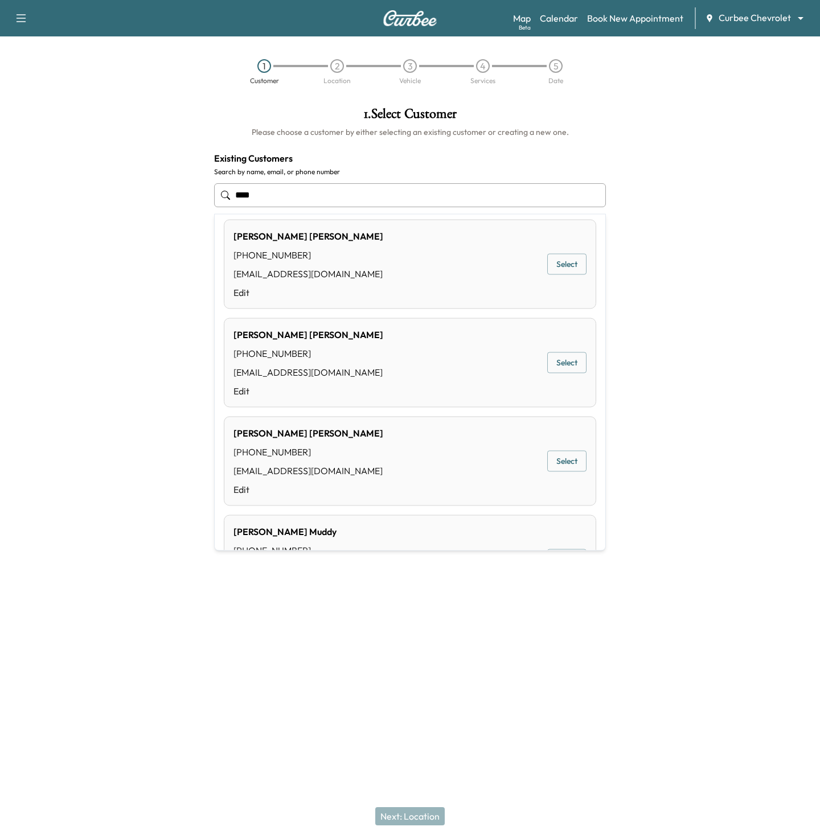
scroll to position [133, 0]
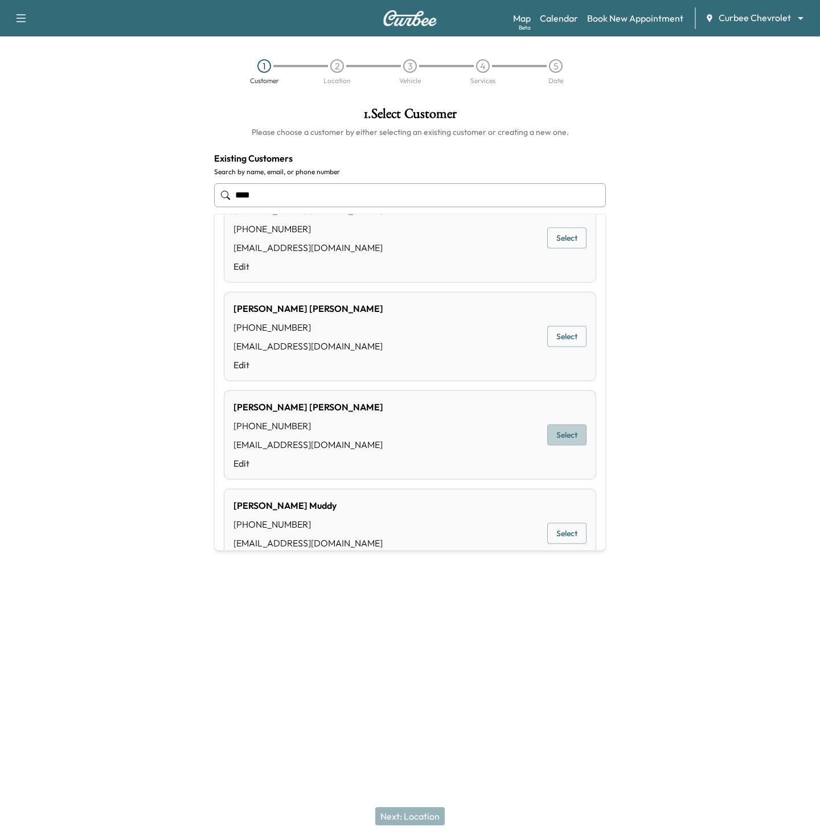
click at [582, 434] on button "Select" at bounding box center [566, 435] width 39 height 21
type input "**********"
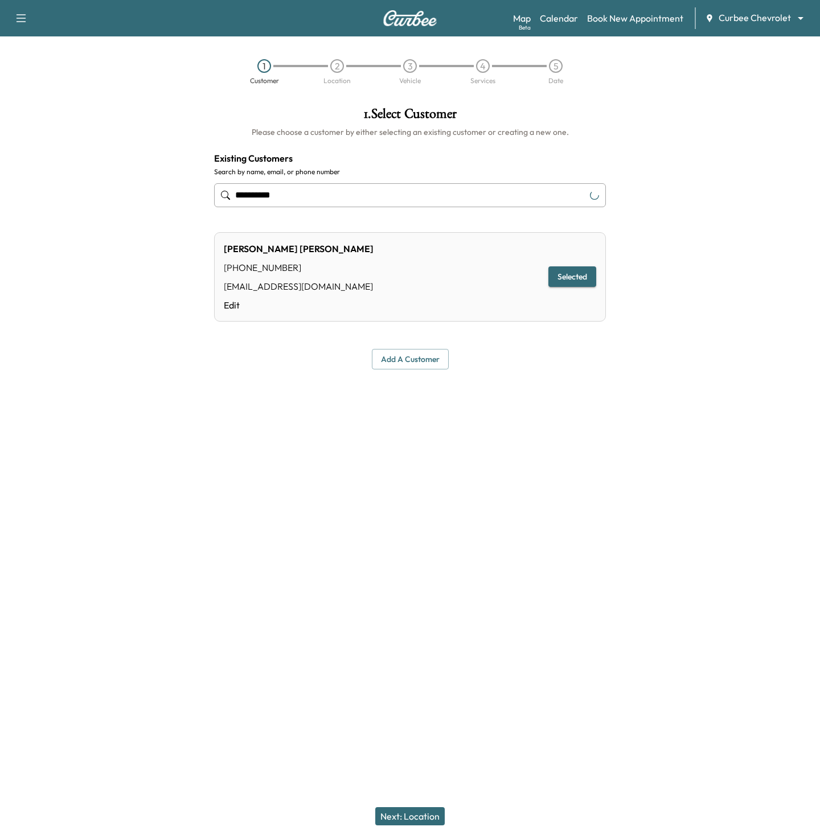
click at [430, 817] on button "Next: Location" at bounding box center [409, 816] width 69 height 18
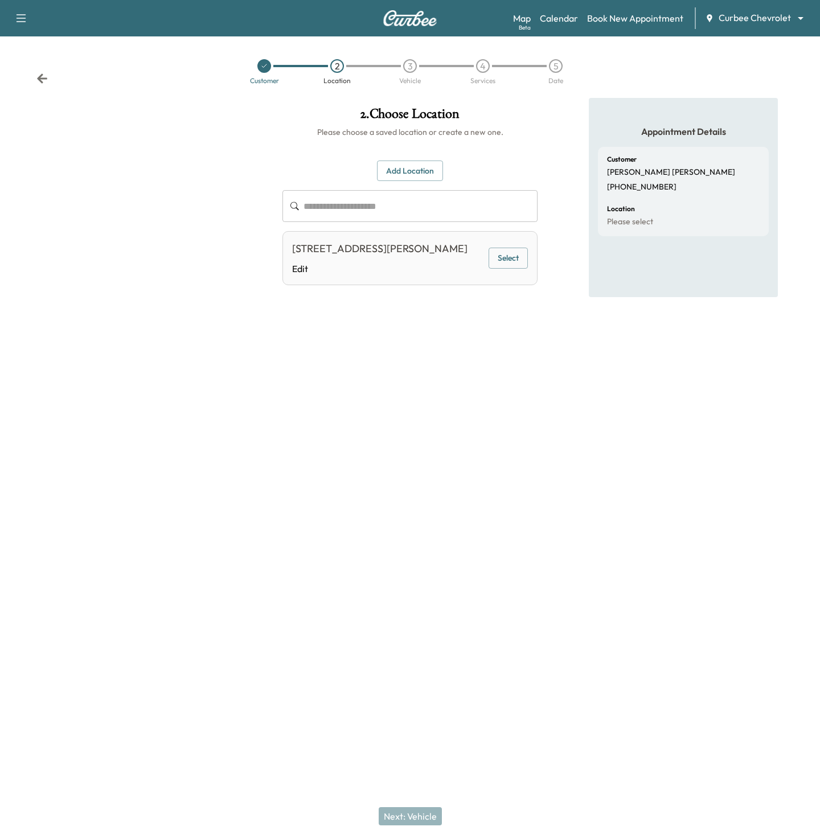
click at [511, 275] on div "17304 Preston Rd, Dallas, TX 75252, USA Edit Select" at bounding box center [409, 258] width 255 height 54
click at [503, 270] on div "17304 Preston Rd, Dallas, TX 75252, USA Edit Select" at bounding box center [409, 258] width 255 height 54
click at [501, 265] on button "Select" at bounding box center [507, 258] width 39 height 21
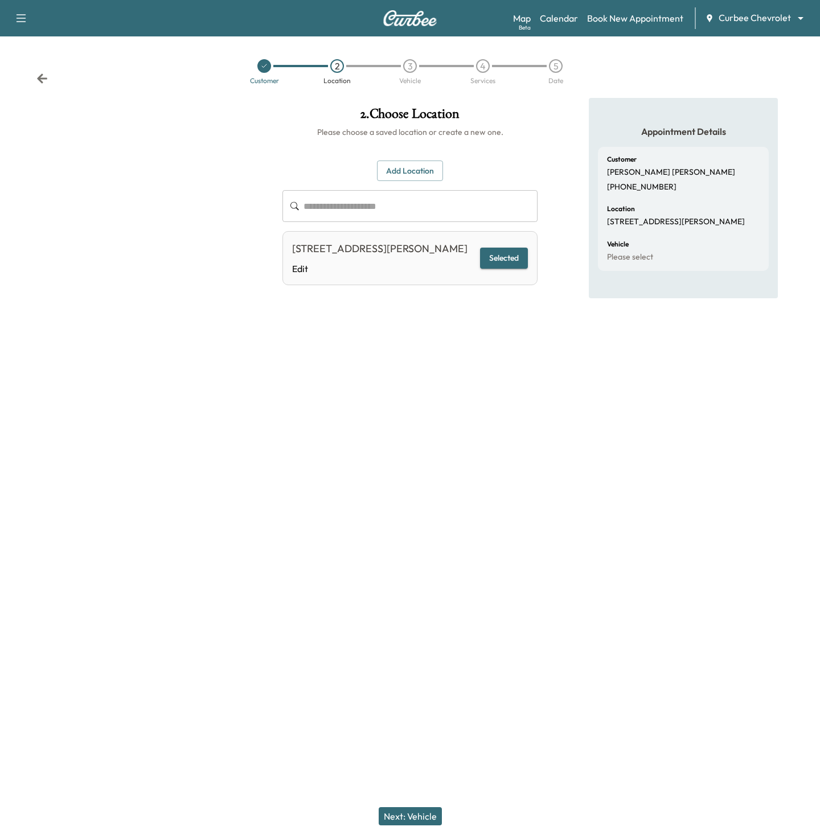
click at [410, 816] on button "Next: Vehicle" at bounding box center [410, 816] width 63 height 18
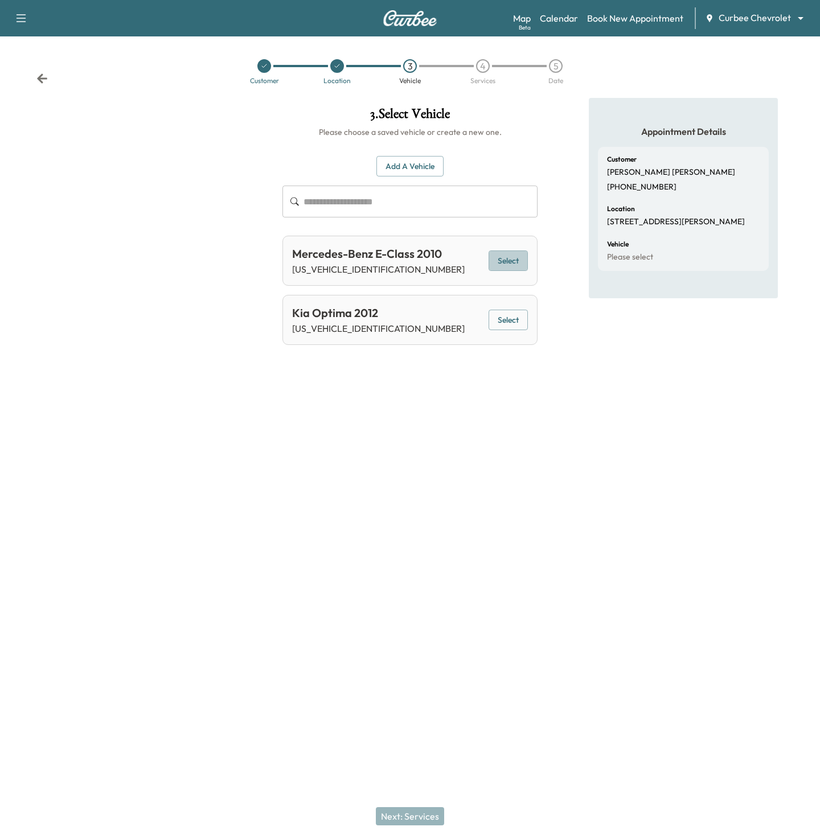
click at [499, 263] on button "Select" at bounding box center [507, 260] width 39 height 21
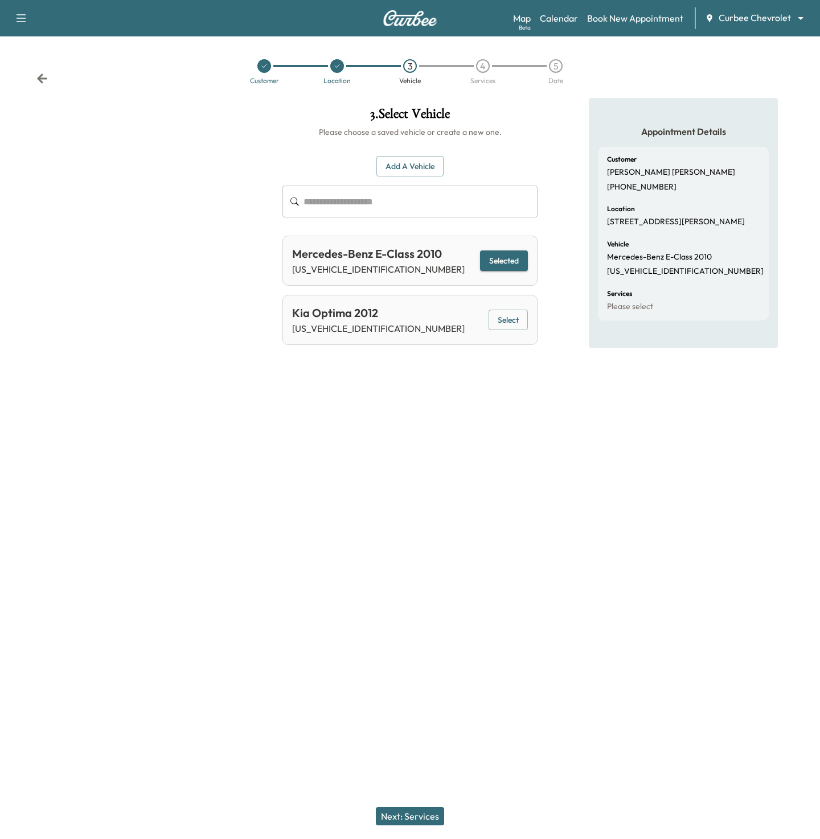
click at [410, 809] on button "Next: Services" at bounding box center [410, 816] width 68 height 18
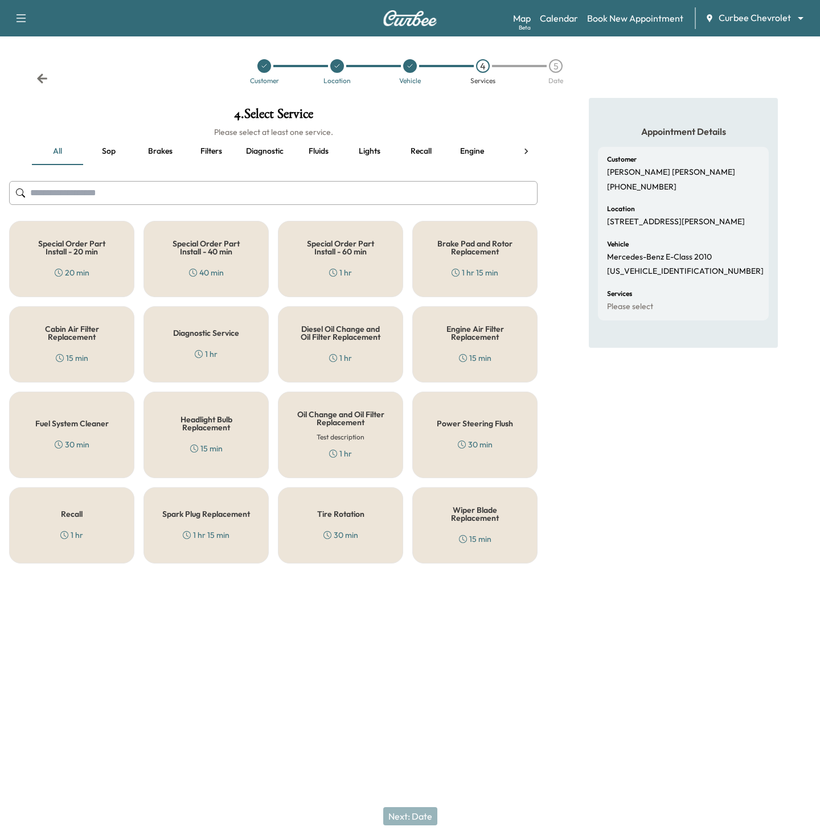
click at [231, 261] on div "Special Order Part Install - 40 min 40 min" at bounding box center [205, 259] width 125 height 76
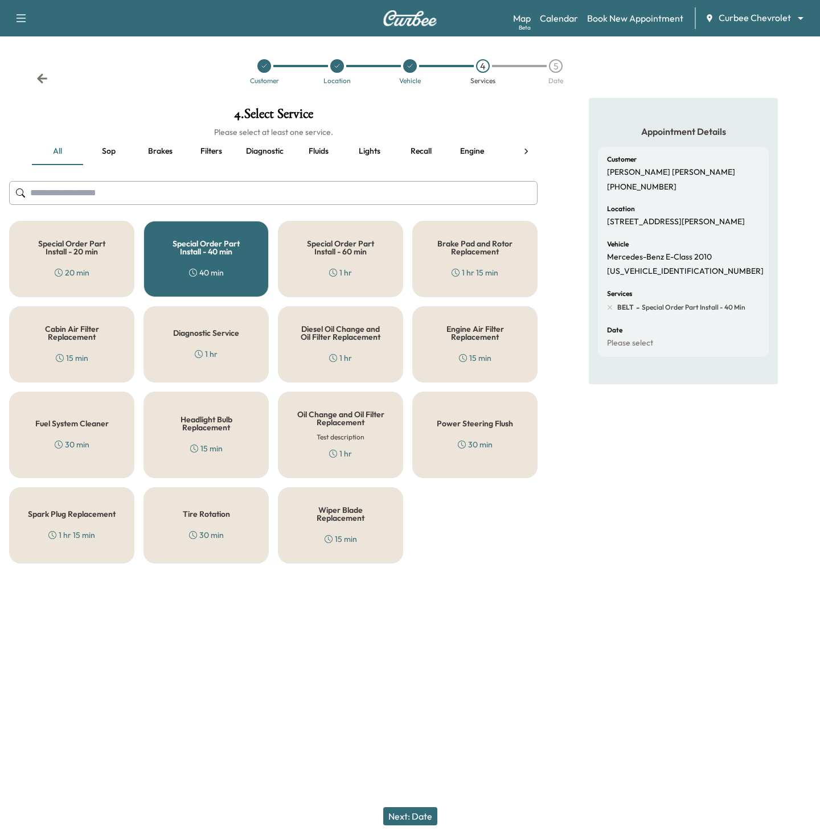
click at [402, 823] on button "Next: Date" at bounding box center [410, 816] width 54 height 18
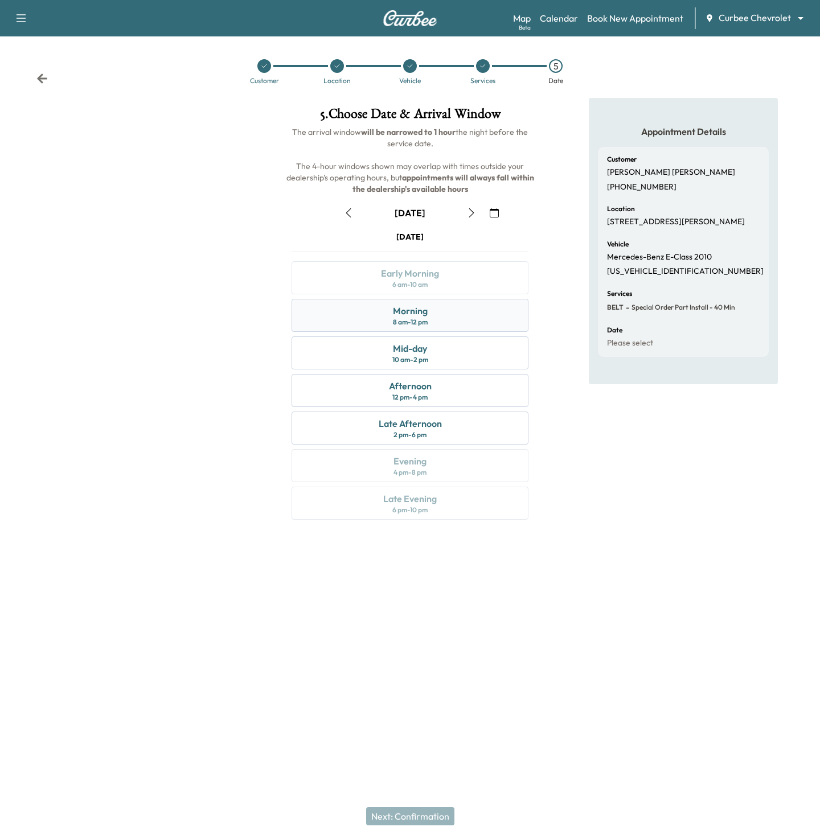
click at [375, 327] on div "Morning 8 am - 12 pm" at bounding box center [409, 315] width 237 height 33
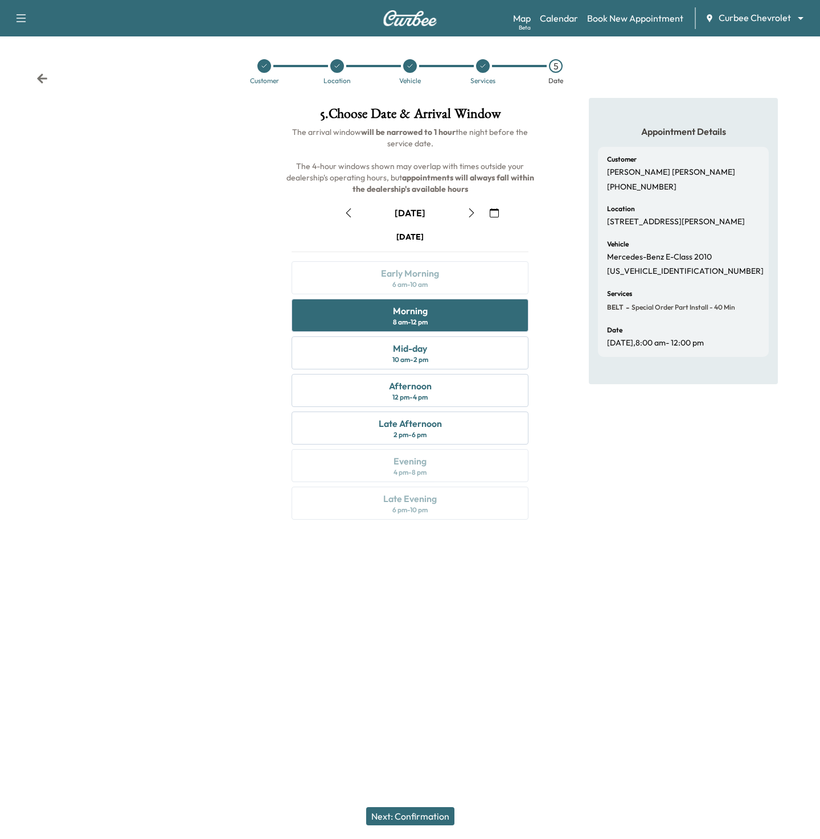
click at [442, 817] on button "Next: Confirmation" at bounding box center [410, 816] width 88 height 18
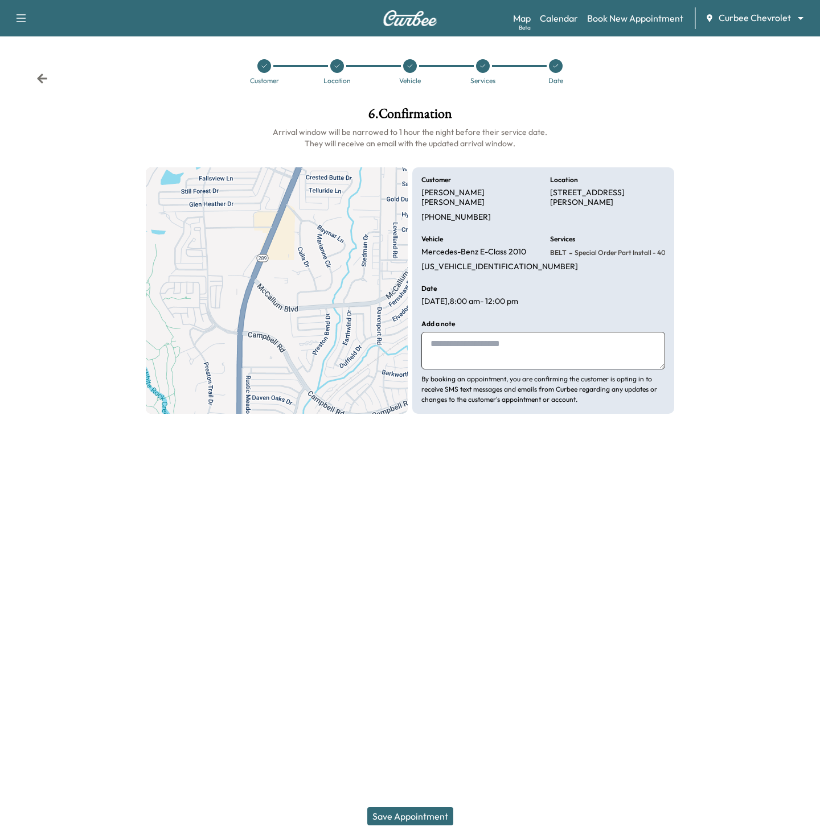
click at [444, 817] on button "Save Appointment" at bounding box center [410, 816] width 86 height 18
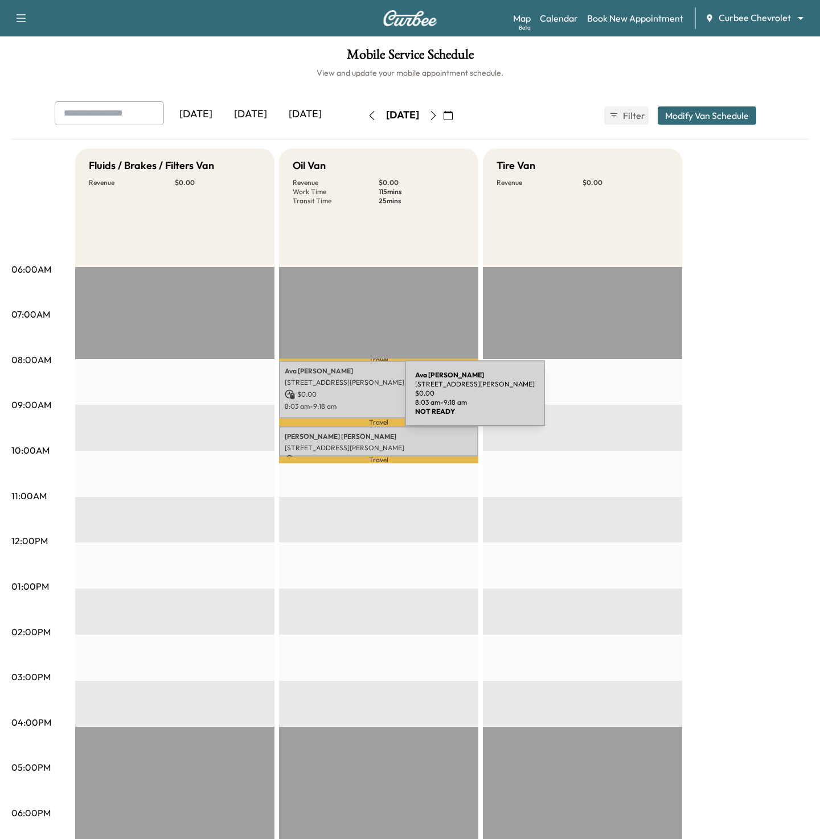
click at [319, 399] on p "$ 0.00" at bounding box center [379, 394] width 188 height 10
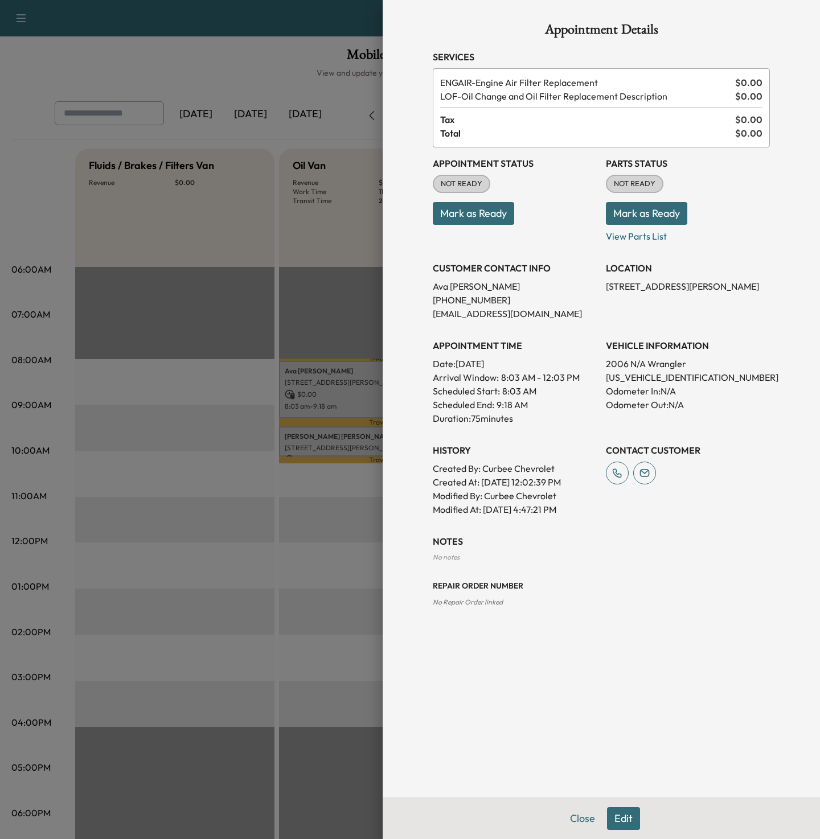
click at [239, 372] on div at bounding box center [410, 419] width 820 height 839
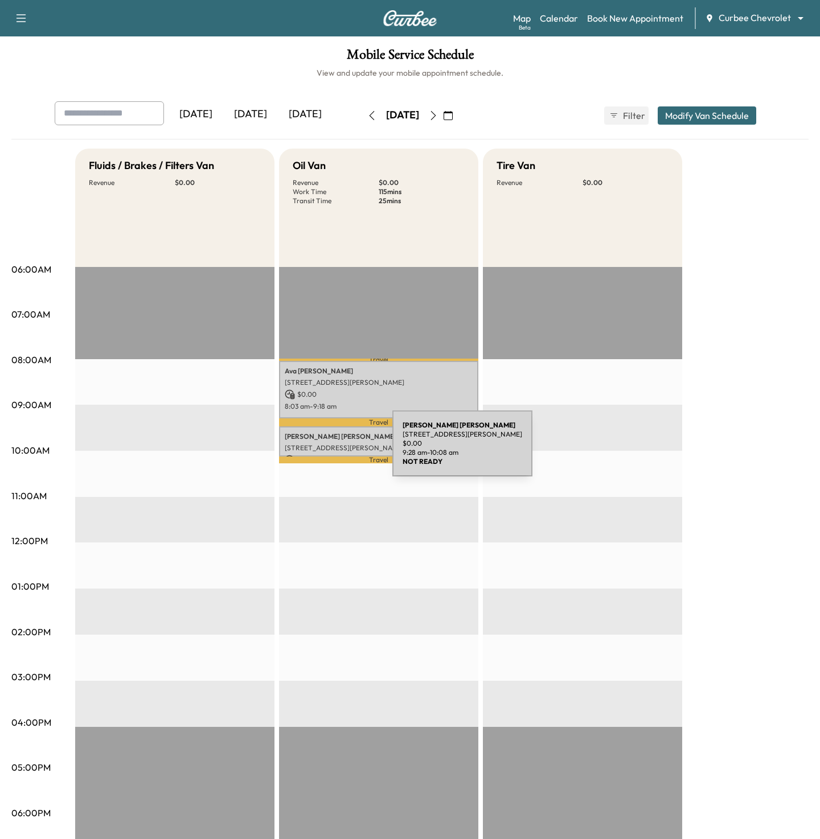
click at [307, 450] on p "[STREET_ADDRESS][PERSON_NAME]" at bounding box center [379, 447] width 188 height 9
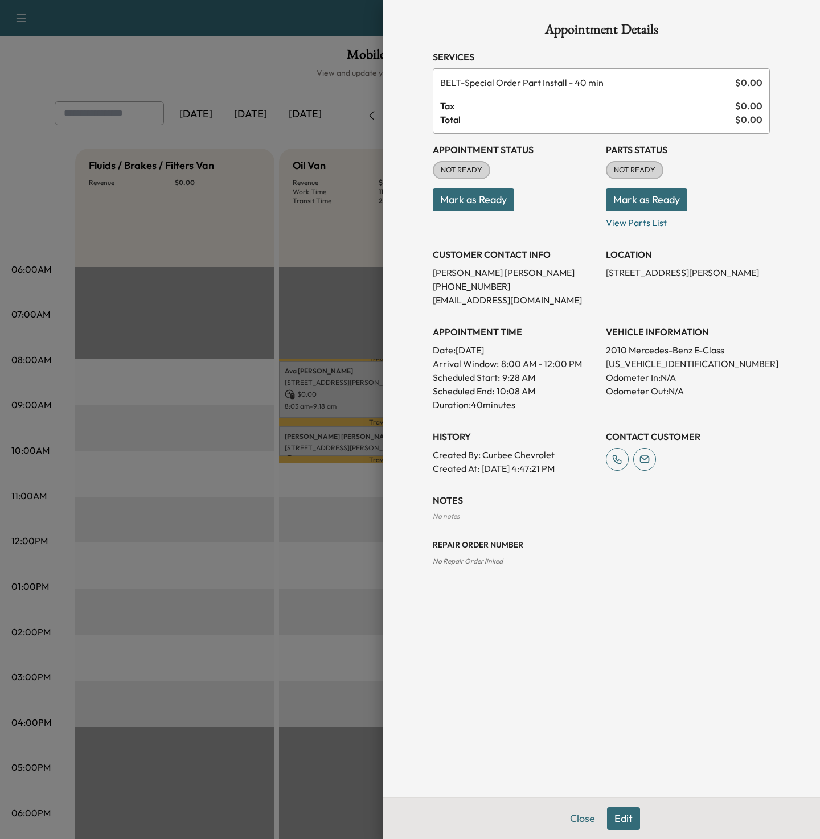
click at [619, 824] on button "Edit" at bounding box center [623, 818] width 33 height 23
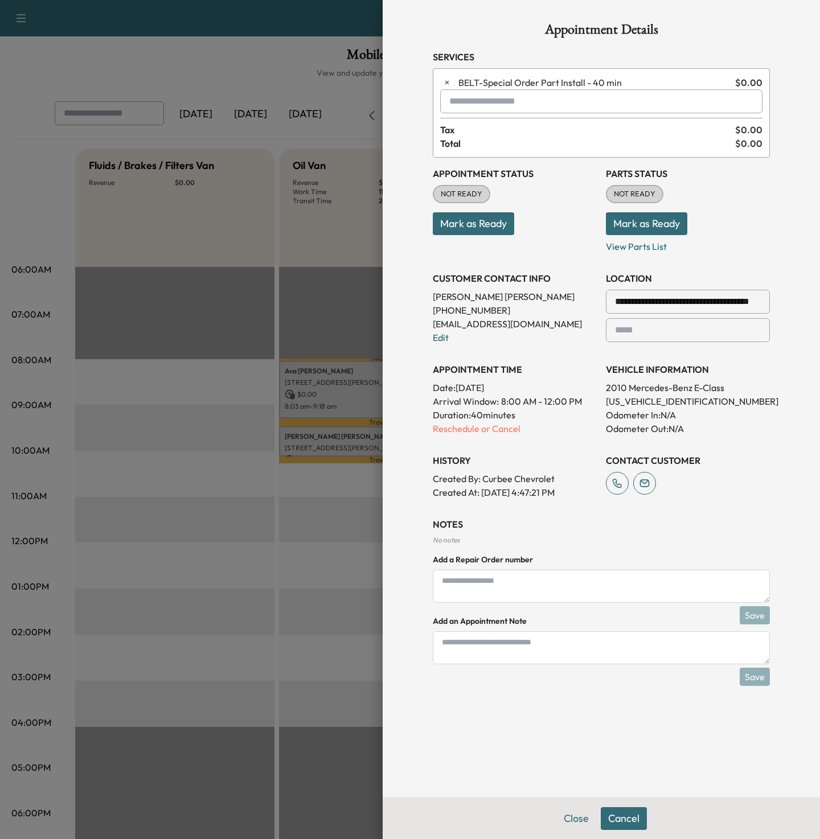
click at [468, 95] on input "text" at bounding box center [601, 101] width 322 height 24
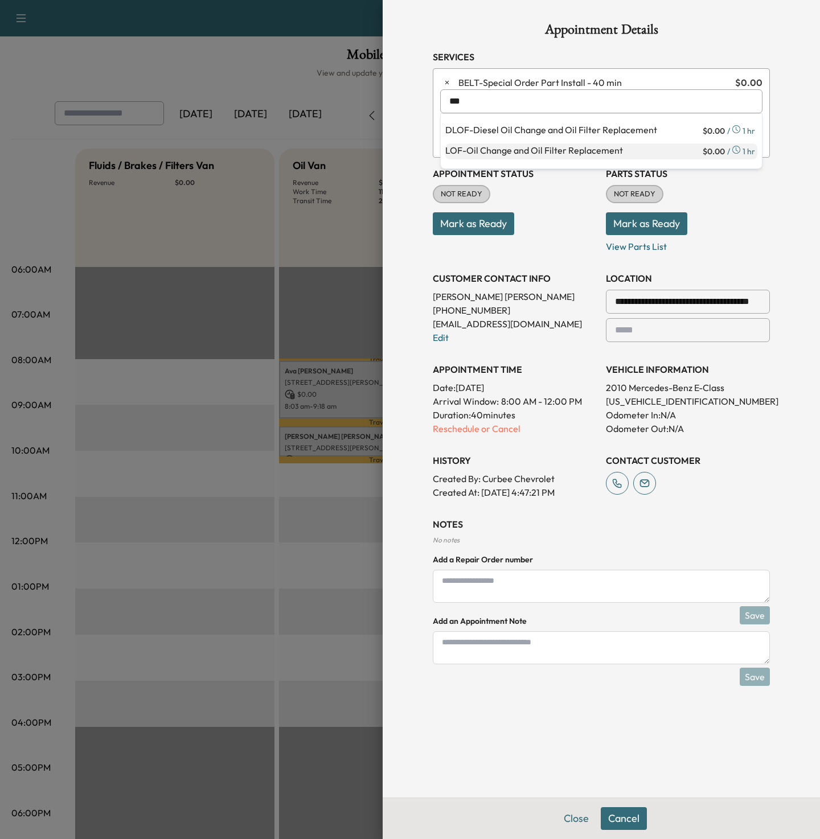
click at [508, 150] on p "LOF - Oil Change and Oil Filter Replacement" at bounding box center [572, 151] width 255 height 16
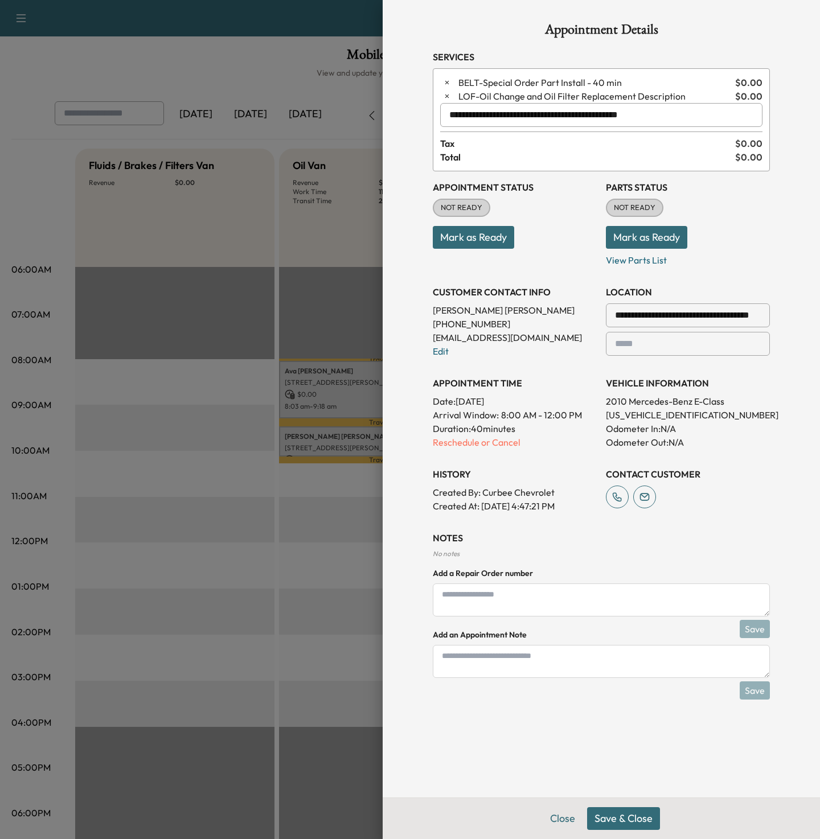
type input "**********"
click at [637, 821] on button "Save & Close" at bounding box center [623, 818] width 73 height 23
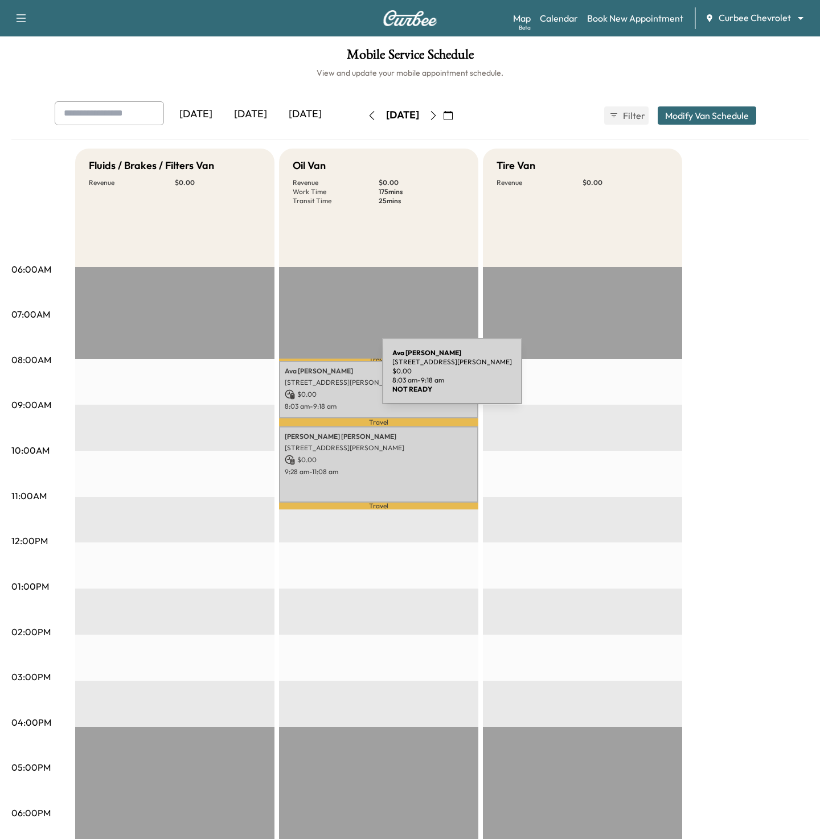
click at [297, 378] on p "[STREET_ADDRESS][PERSON_NAME]" at bounding box center [379, 382] width 188 height 9
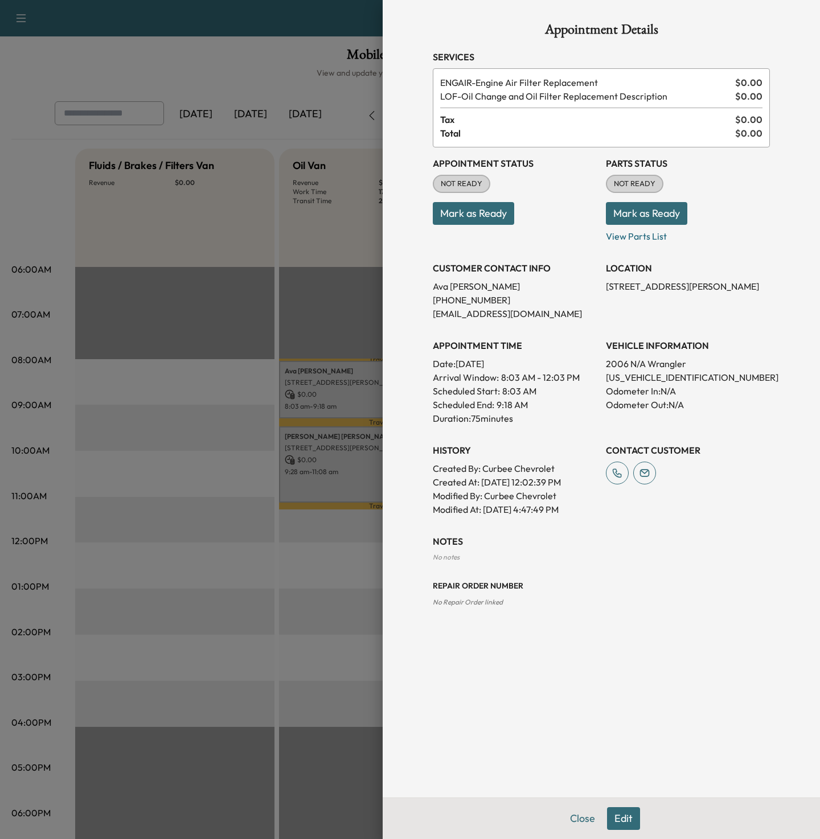
click at [213, 401] on div at bounding box center [410, 419] width 820 height 839
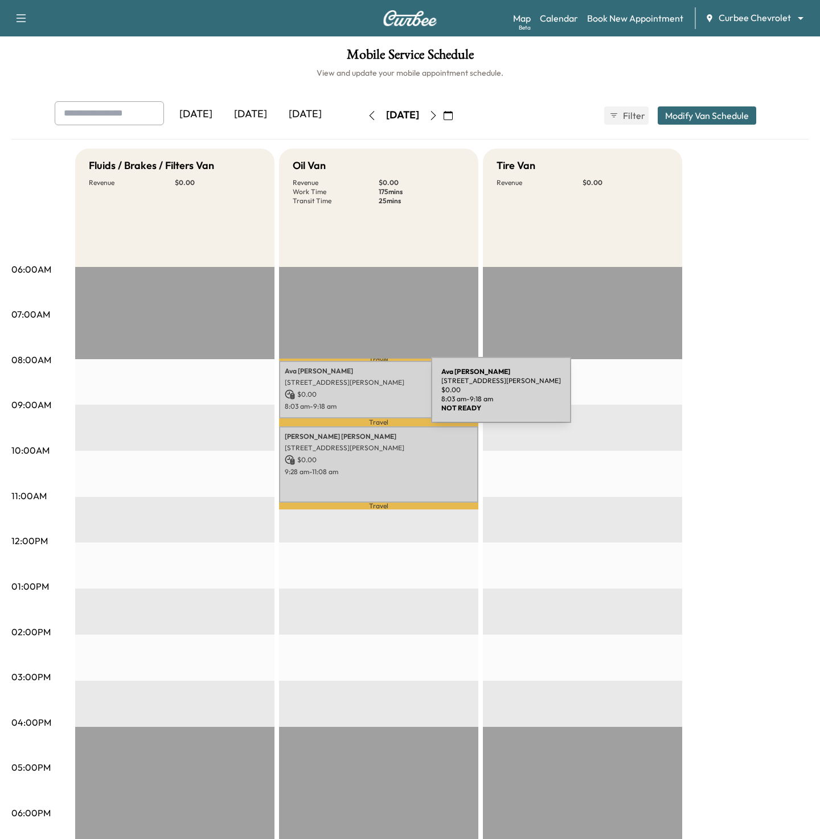
click at [345, 397] on p "$ 0.00" at bounding box center [379, 394] width 188 height 10
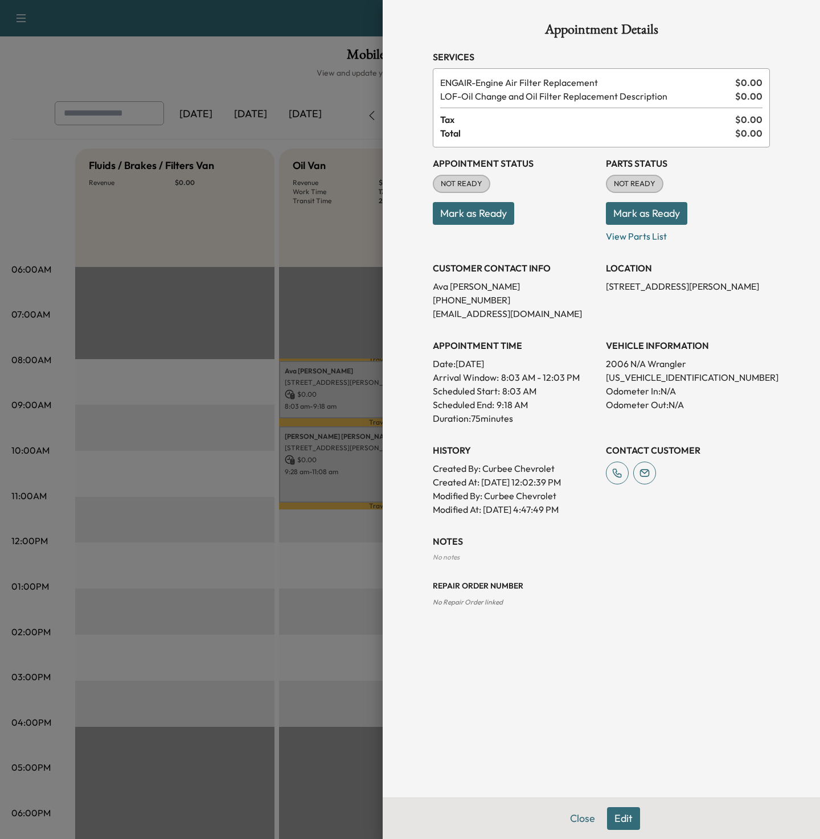
click at [322, 558] on div at bounding box center [410, 419] width 820 height 839
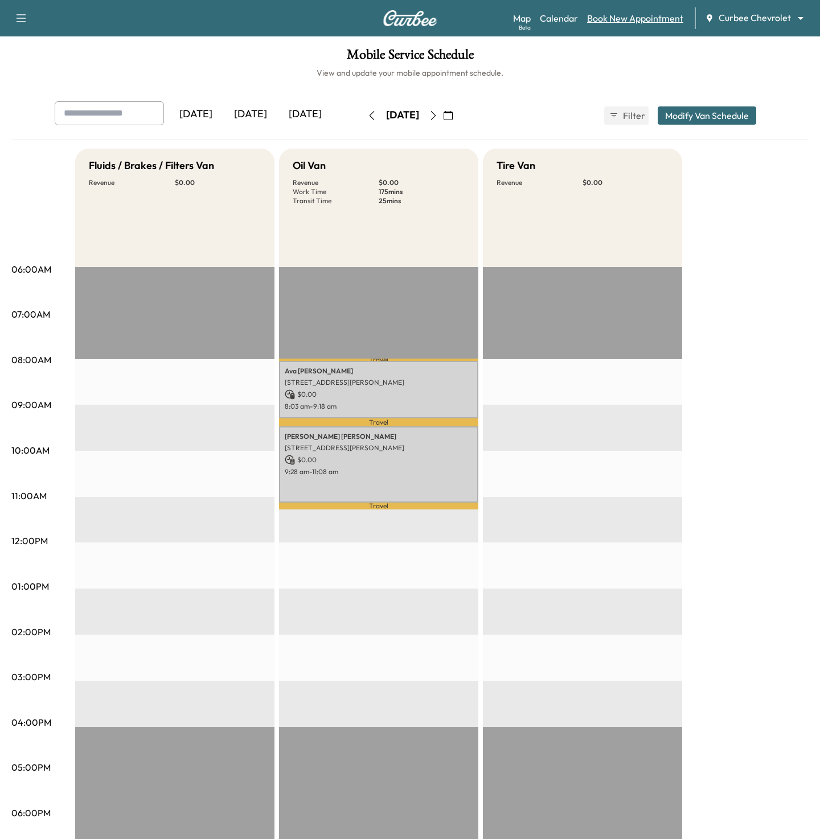
click at [621, 14] on link "Book New Appointment" at bounding box center [635, 18] width 96 height 14
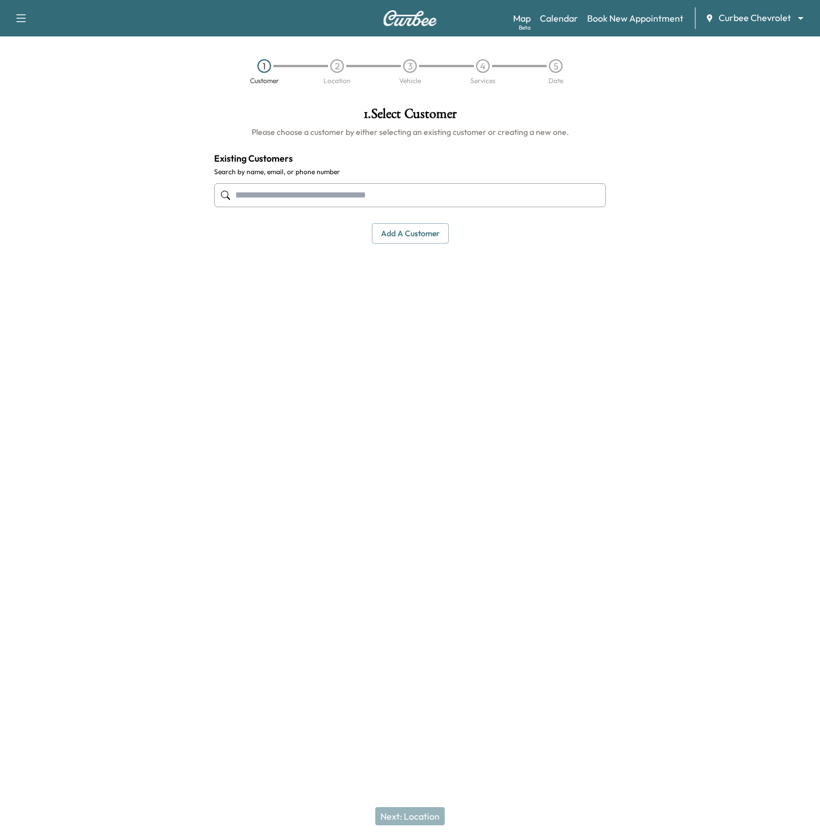
click at [312, 183] on input "text" at bounding box center [410, 195] width 392 height 24
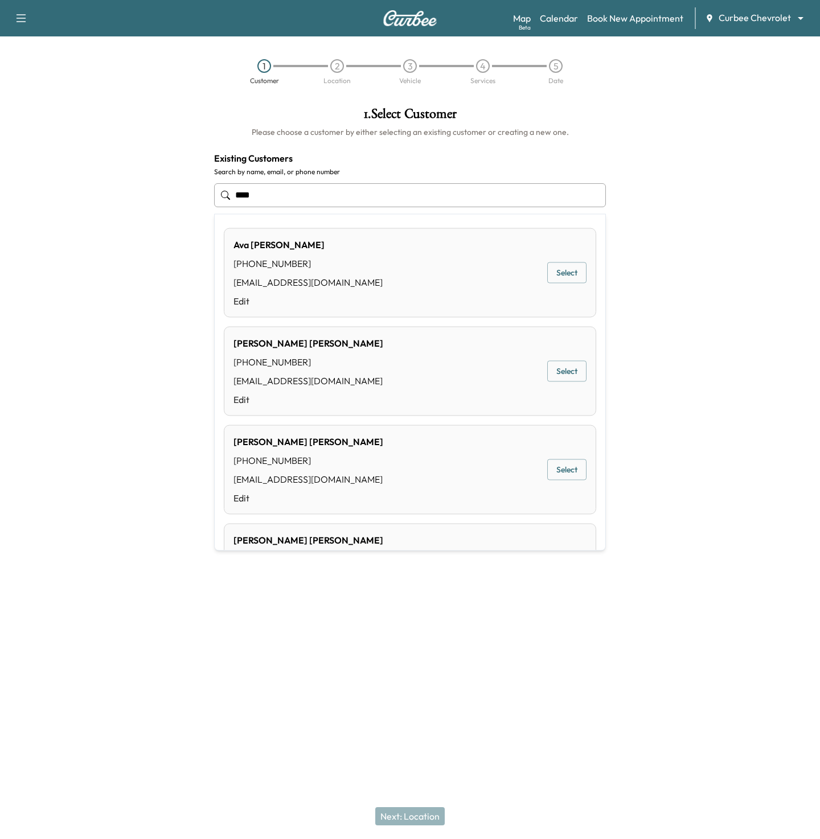
scroll to position [175, 0]
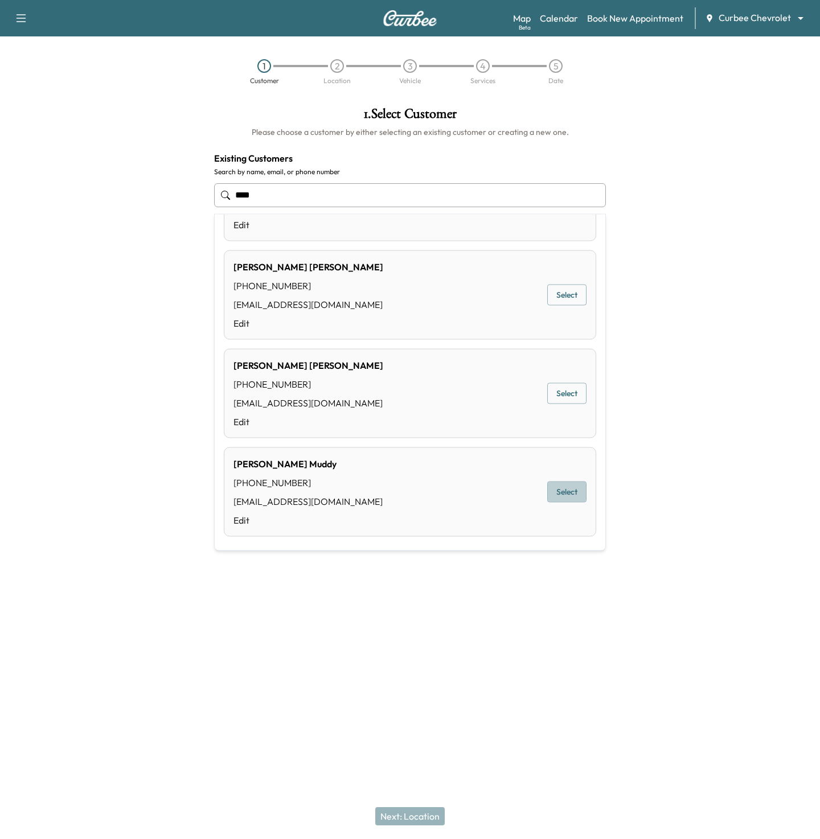
click at [562, 501] on button "Select" at bounding box center [566, 492] width 39 height 21
type input "**********"
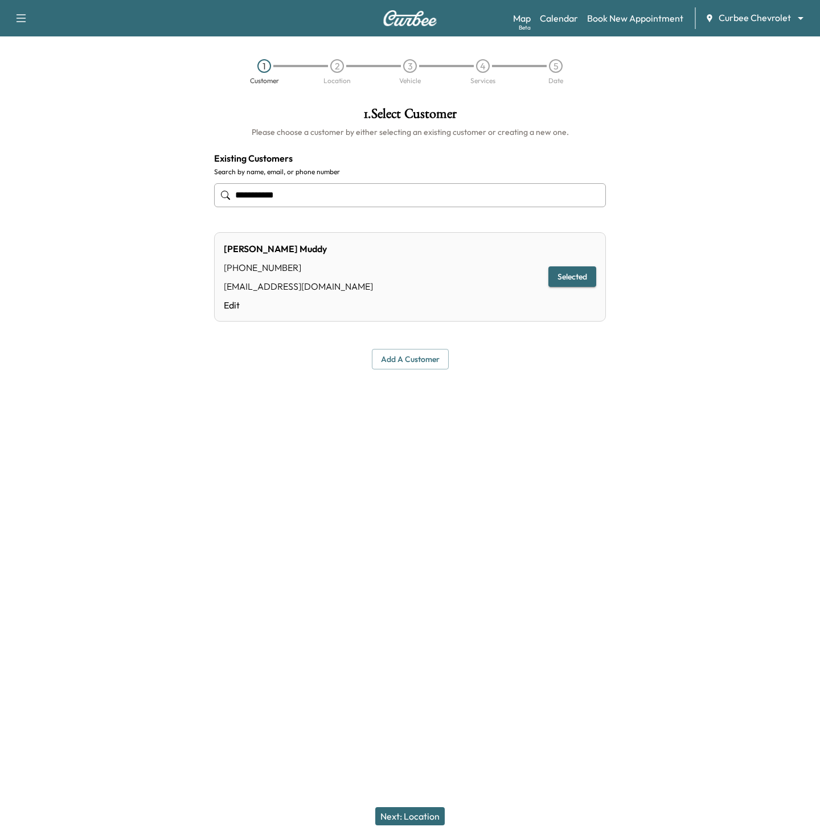
click at [422, 813] on button "Next: Location" at bounding box center [409, 816] width 69 height 18
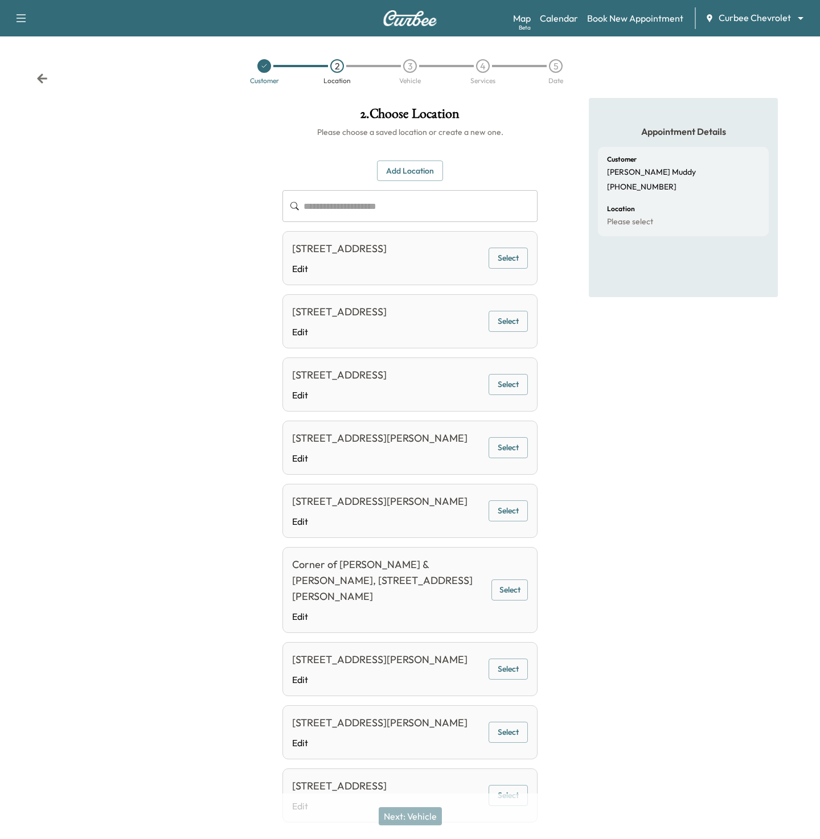
click at [492, 312] on button "Select" at bounding box center [507, 321] width 39 height 21
click at [389, 820] on button "Next: Vehicle" at bounding box center [410, 816] width 63 height 18
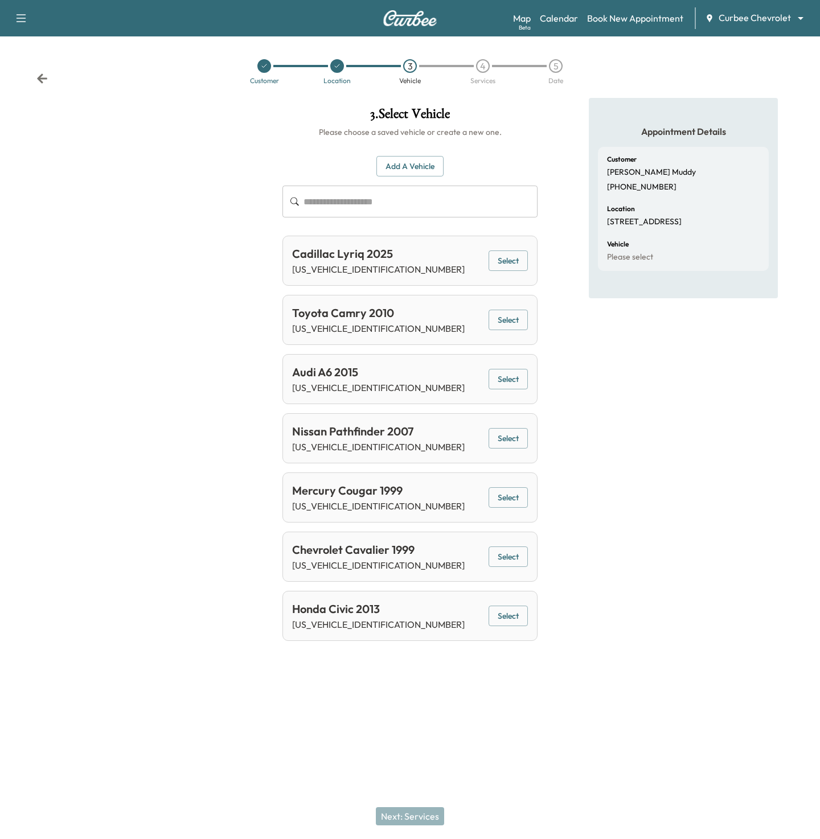
click at [519, 250] on button "Select" at bounding box center [507, 260] width 39 height 21
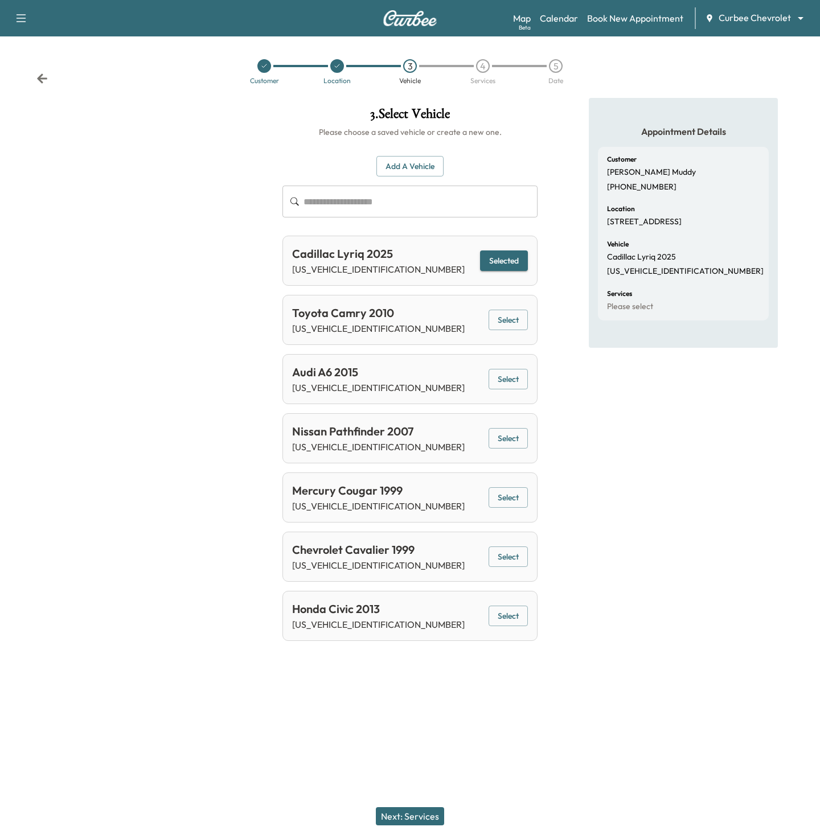
click at [416, 818] on button "Next: Services" at bounding box center [410, 816] width 68 height 18
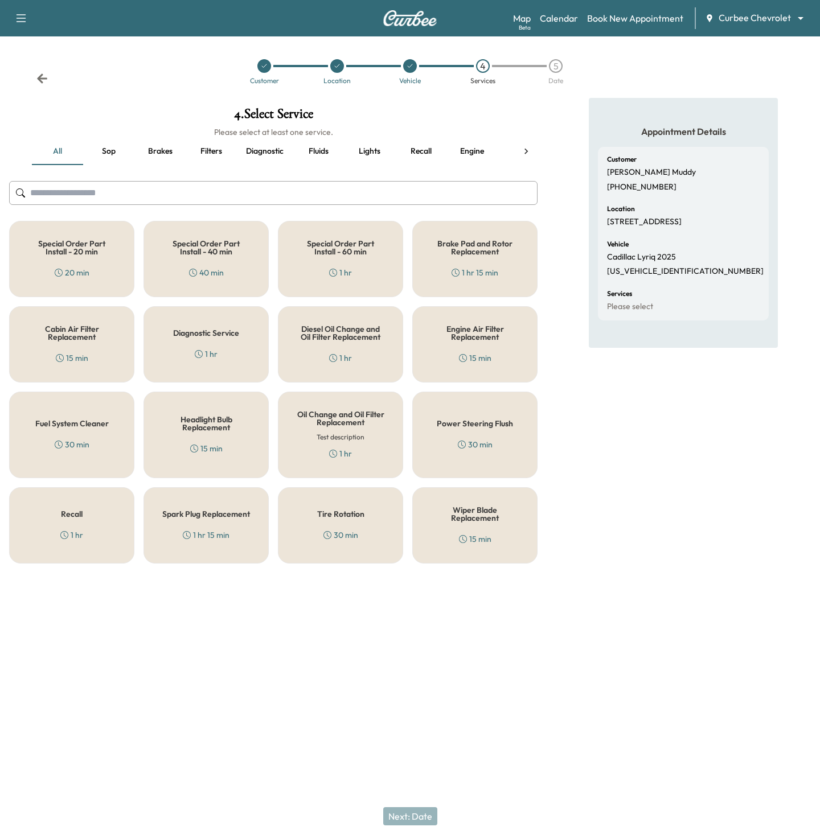
click at [191, 437] on div "Headlight Bulb Replacement 15 min" at bounding box center [205, 435] width 125 height 87
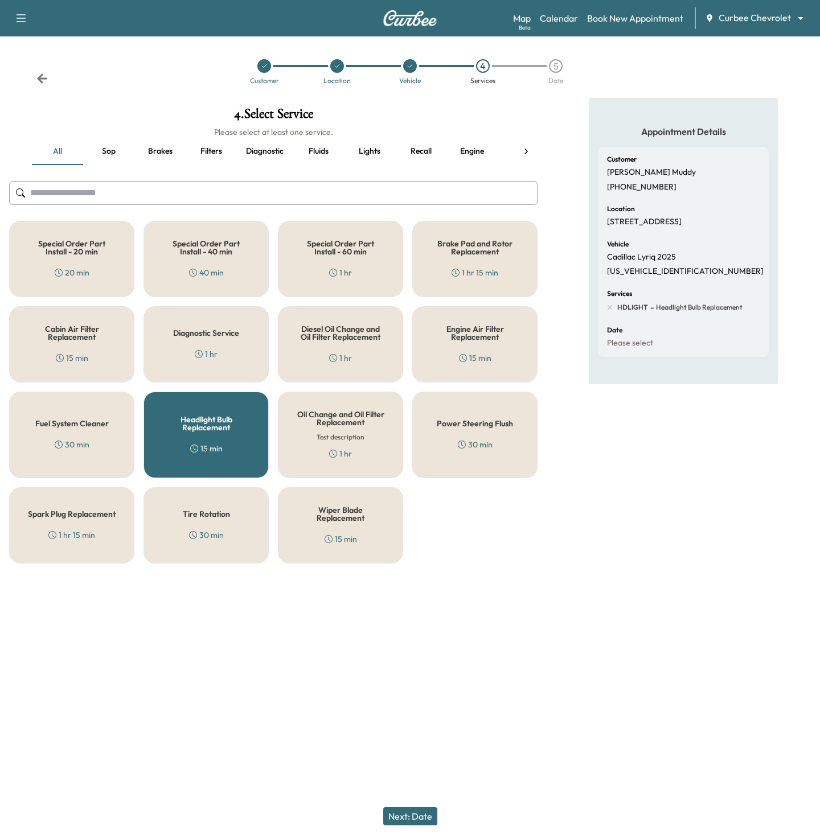
click at [402, 816] on button "Next: Date" at bounding box center [410, 816] width 54 height 18
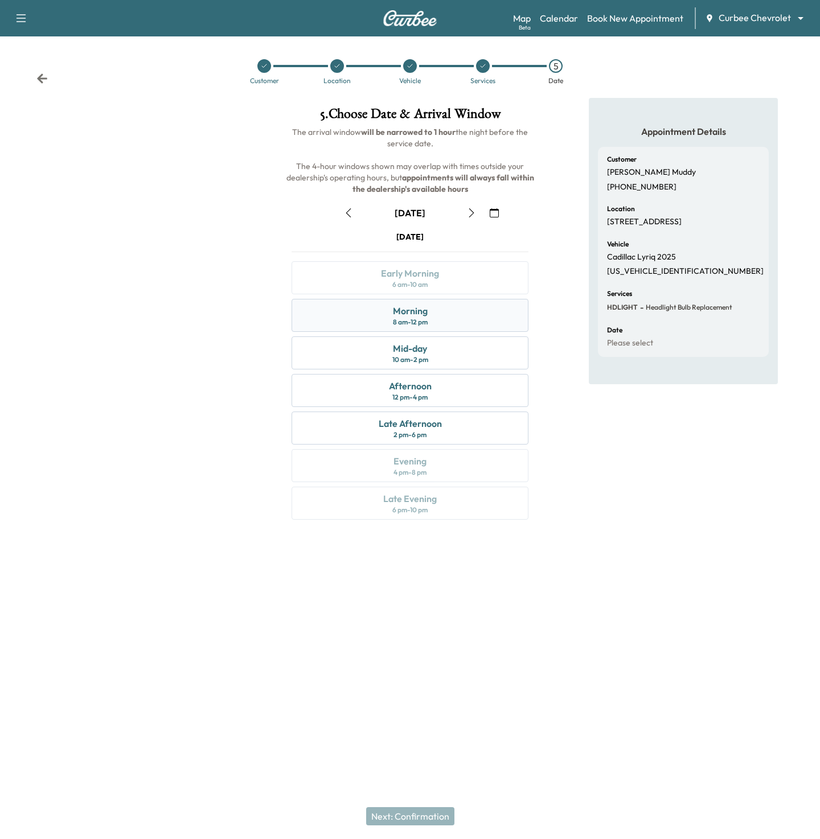
click at [356, 315] on div "Morning 8 am - 12 pm" at bounding box center [409, 315] width 237 height 33
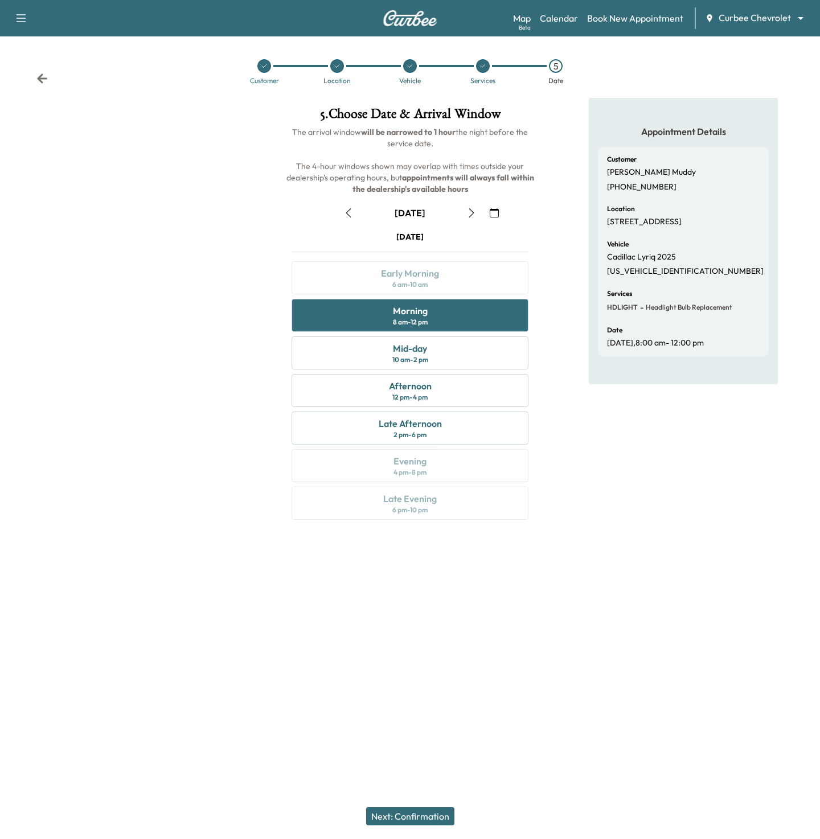
click at [387, 817] on button "Next: Confirmation" at bounding box center [410, 816] width 88 height 18
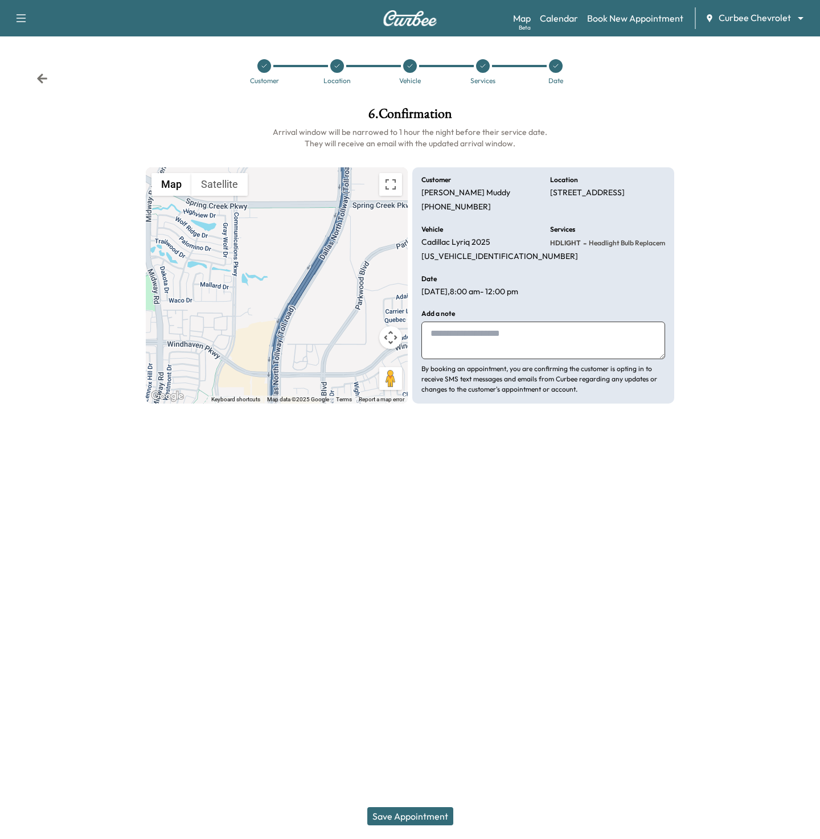
click at [388, 817] on button "Save Appointment" at bounding box center [410, 816] width 86 height 18
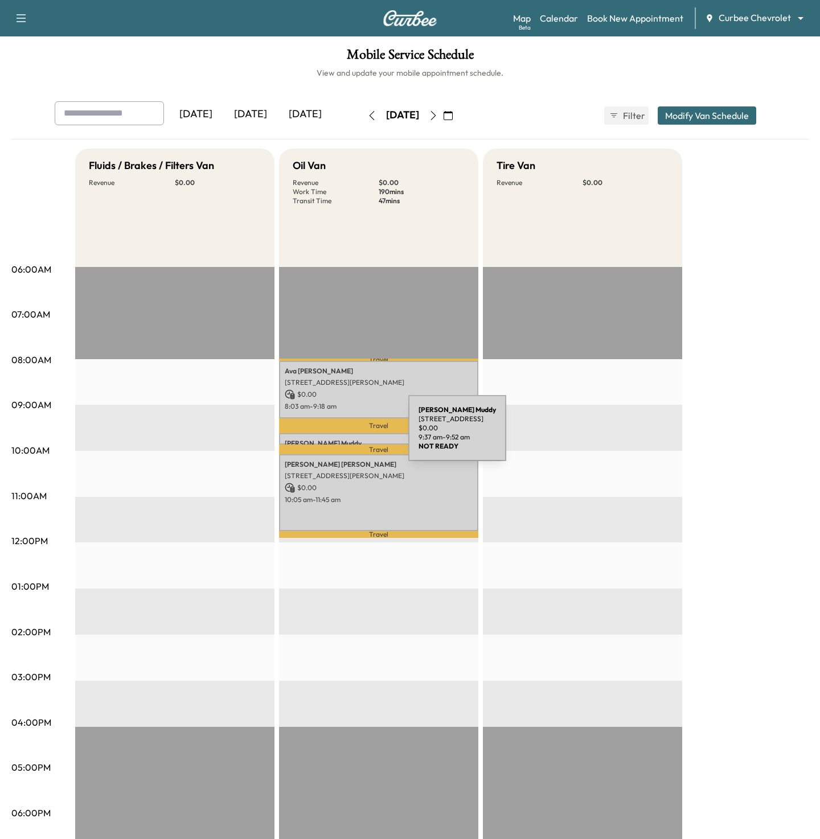
click at [323, 435] on div "Chris Muddy 6425 Dallas Pkwy, Plano, TX 75093, USA $ 0.00 9:37 am - 9:52 am" at bounding box center [378, 438] width 199 height 11
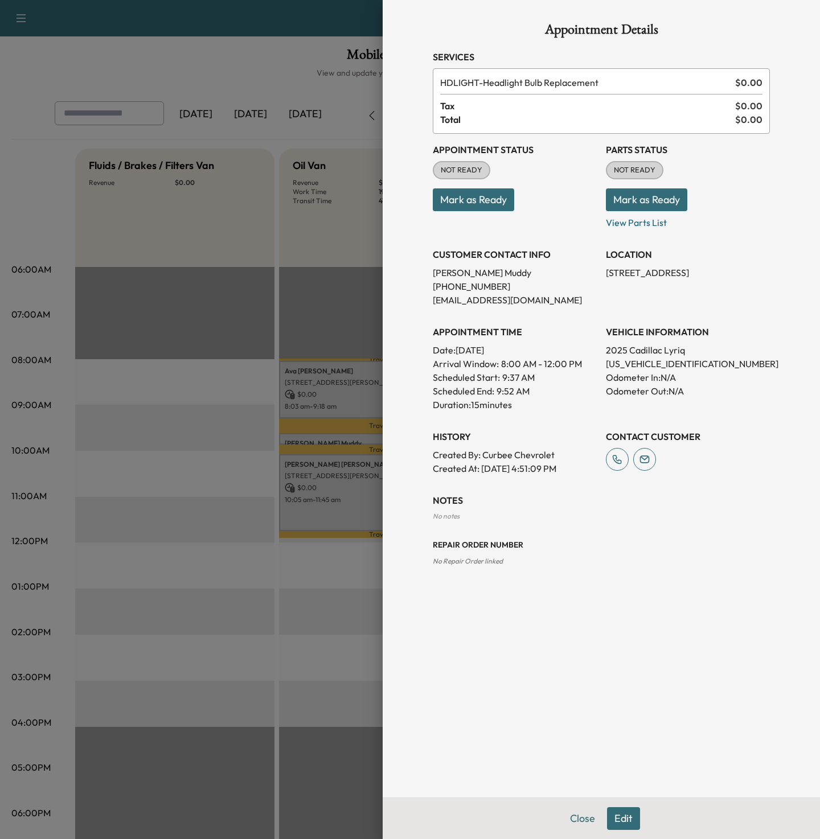
click at [275, 479] on div at bounding box center [410, 419] width 820 height 839
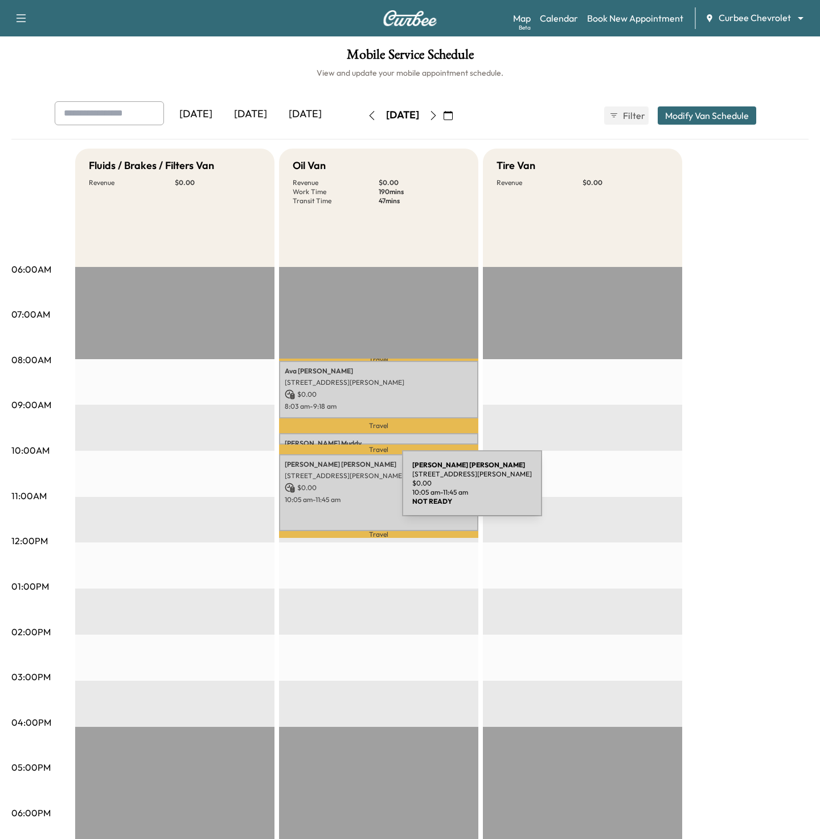
click at [316, 490] on p "$ 0.00" at bounding box center [379, 488] width 188 height 10
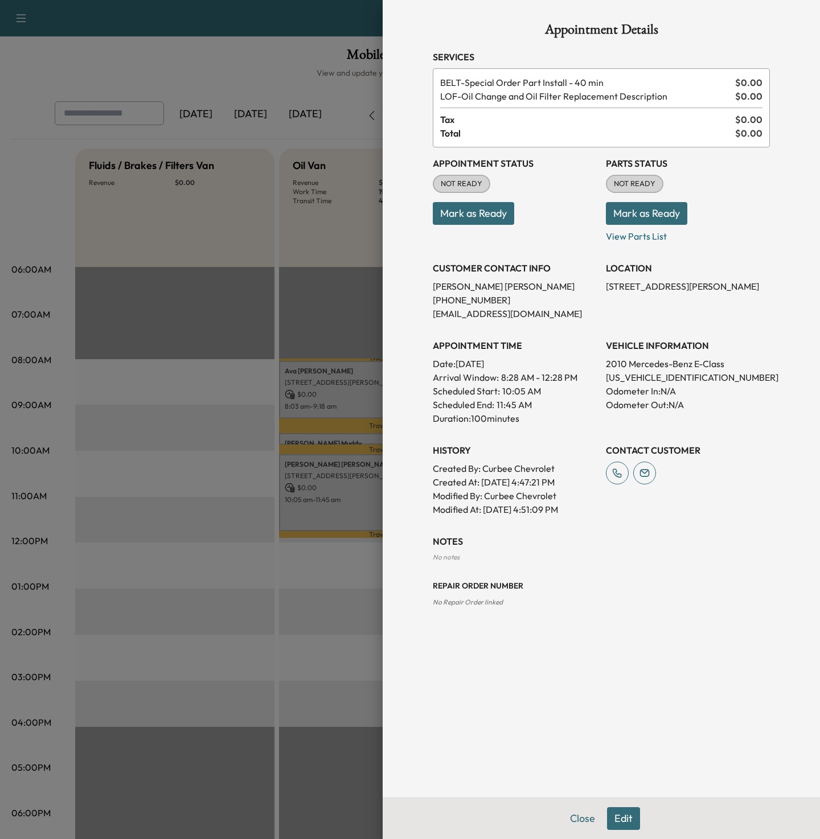
click at [164, 450] on div at bounding box center [410, 419] width 820 height 839
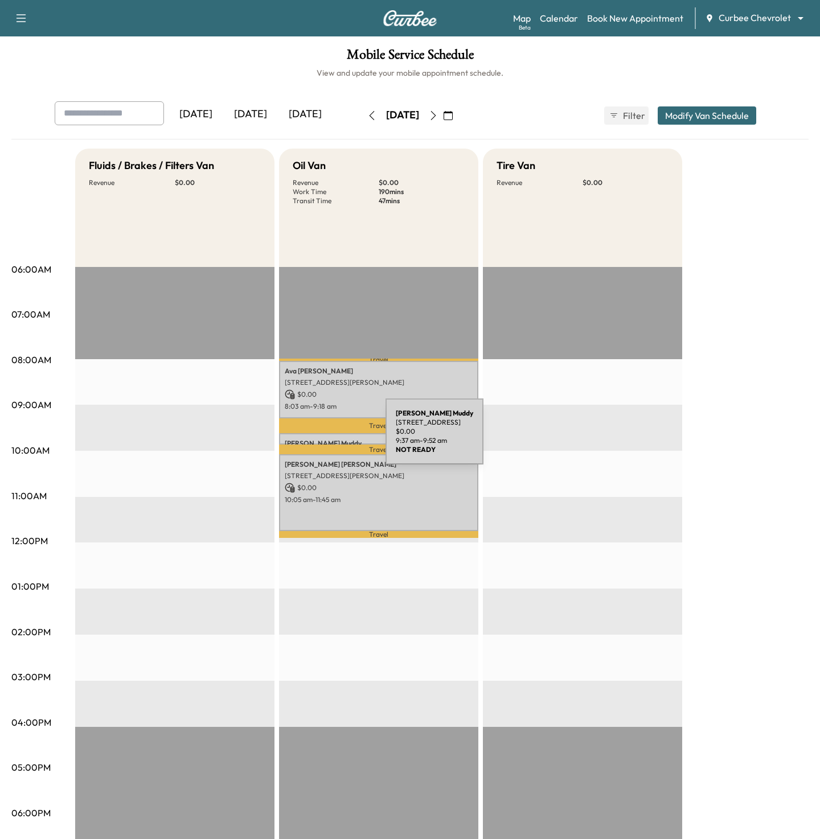
click at [300, 439] on p "Chris Muddy" at bounding box center [379, 443] width 188 height 9
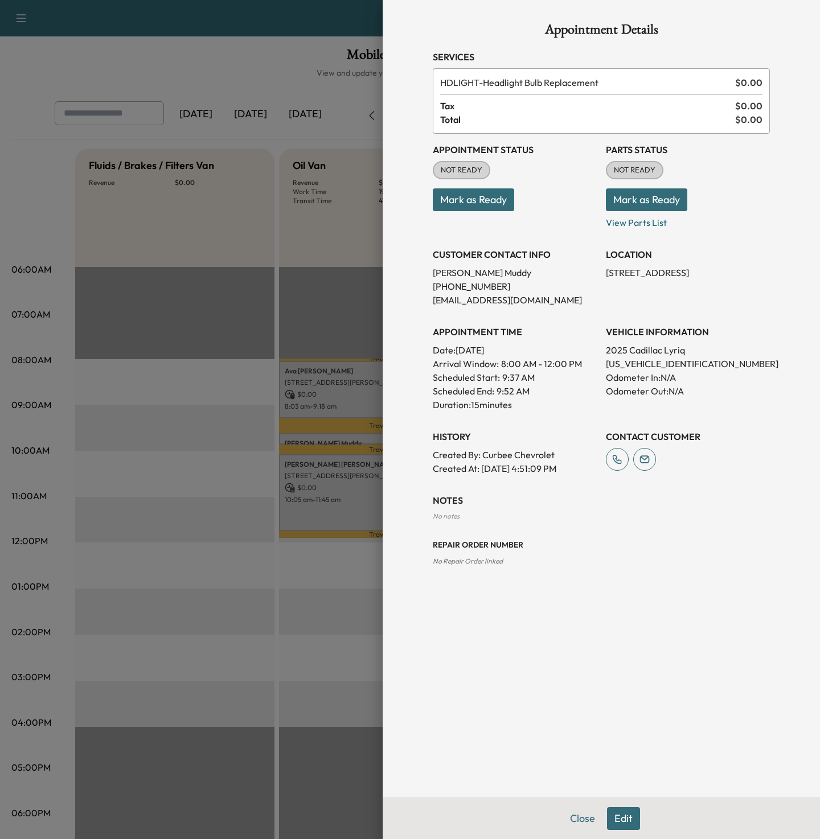
click at [219, 451] on div at bounding box center [410, 419] width 820 height 839
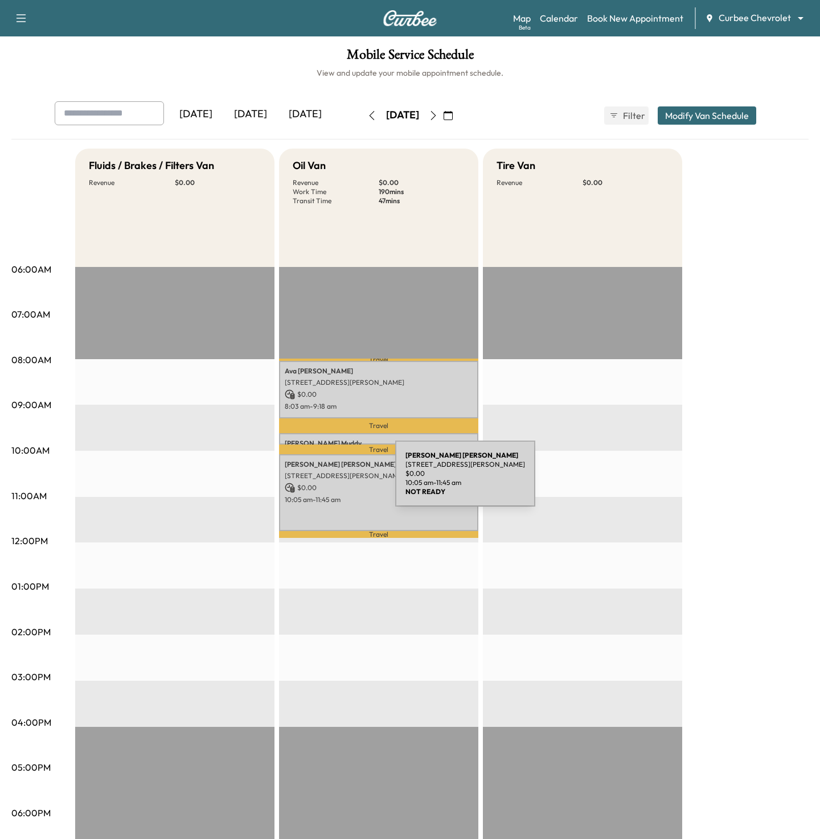
click at [310, 480] on p "[STREET_ADDRESS][PERSON_NAME]" at bounding box center [379, 475] width 188 height 9
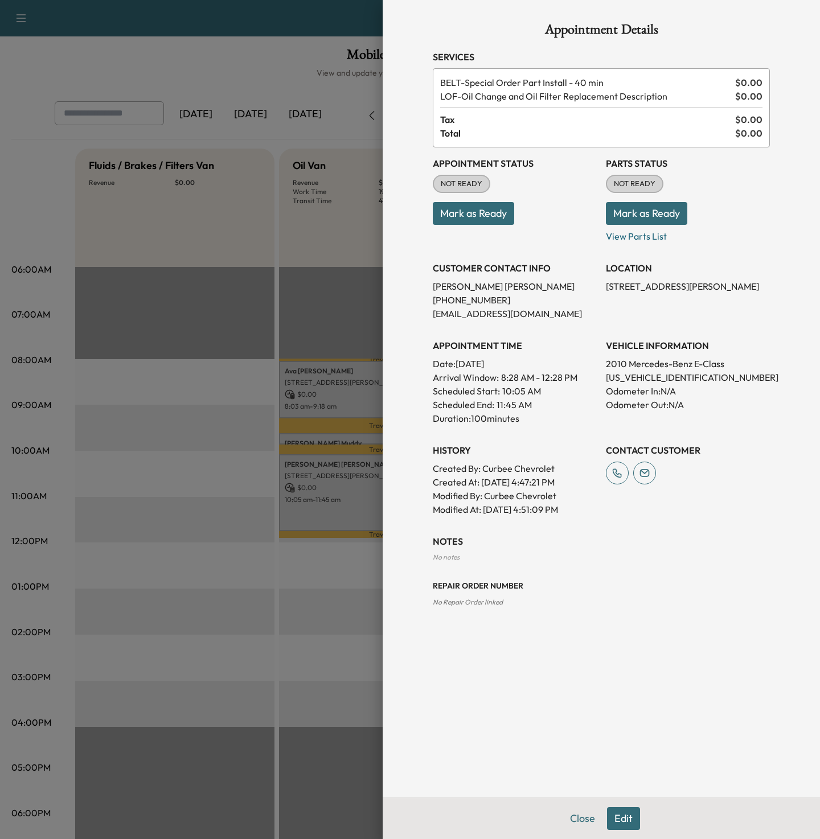
click at [244, 471] on div at bounding box center [410, 419] width 820 height 839
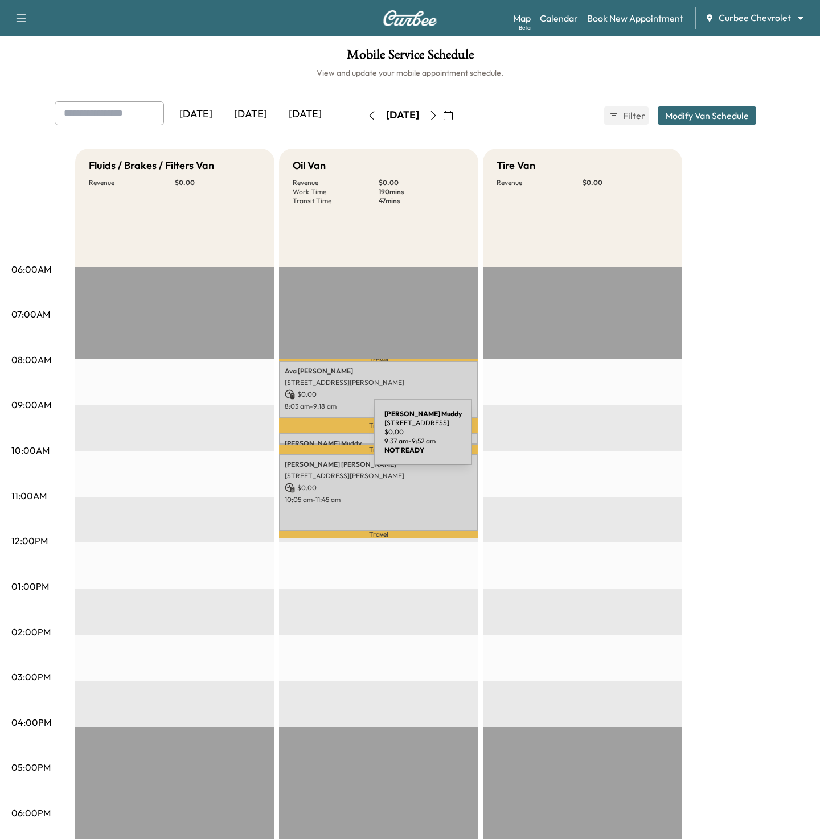
click at [289, 439] on p "Chris Muddy" at bounding box center [379, 443] width 188 height 9
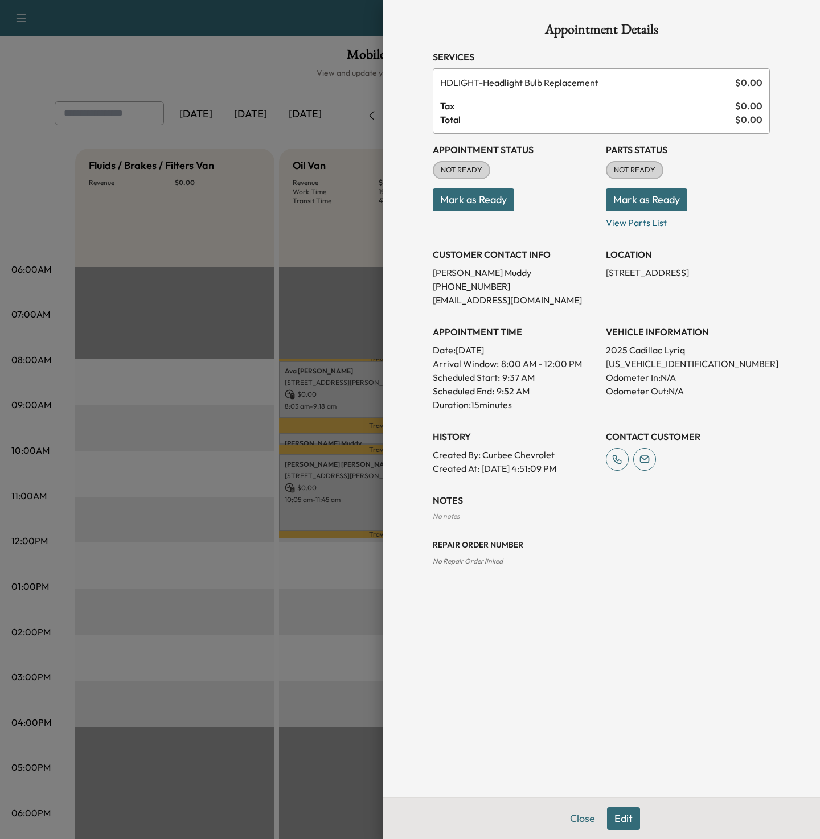
click at [198, 439] on div at bounding box center [410, 419] width 820 height 839
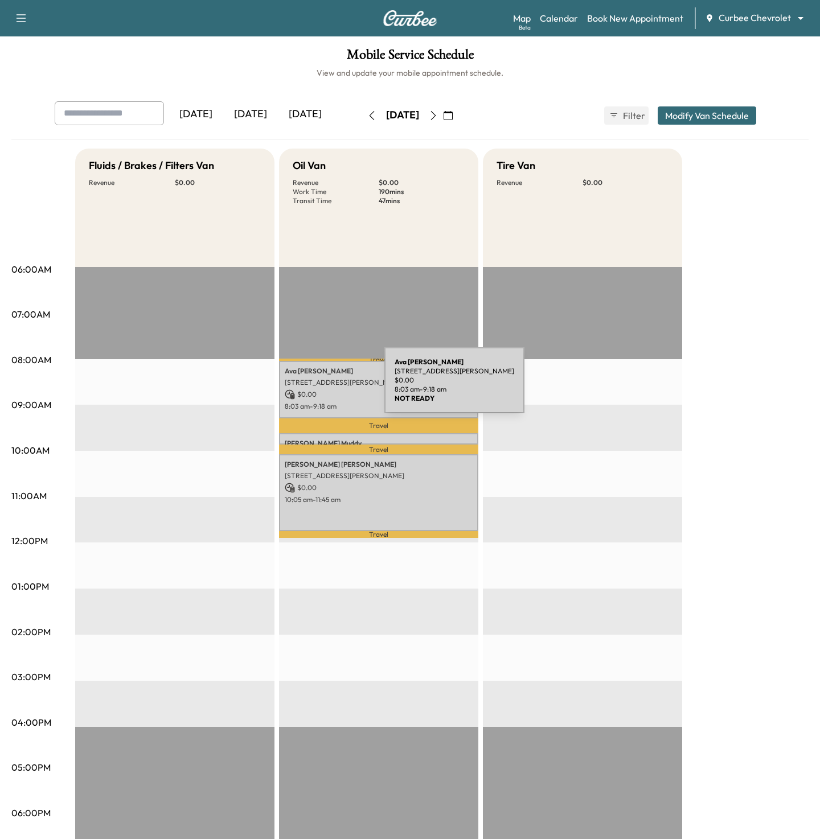
click at [302, 386] on p "[STREET_ADDRESS][PERSON_NAME]" at bounding box center [379, 382] width 188 height 9
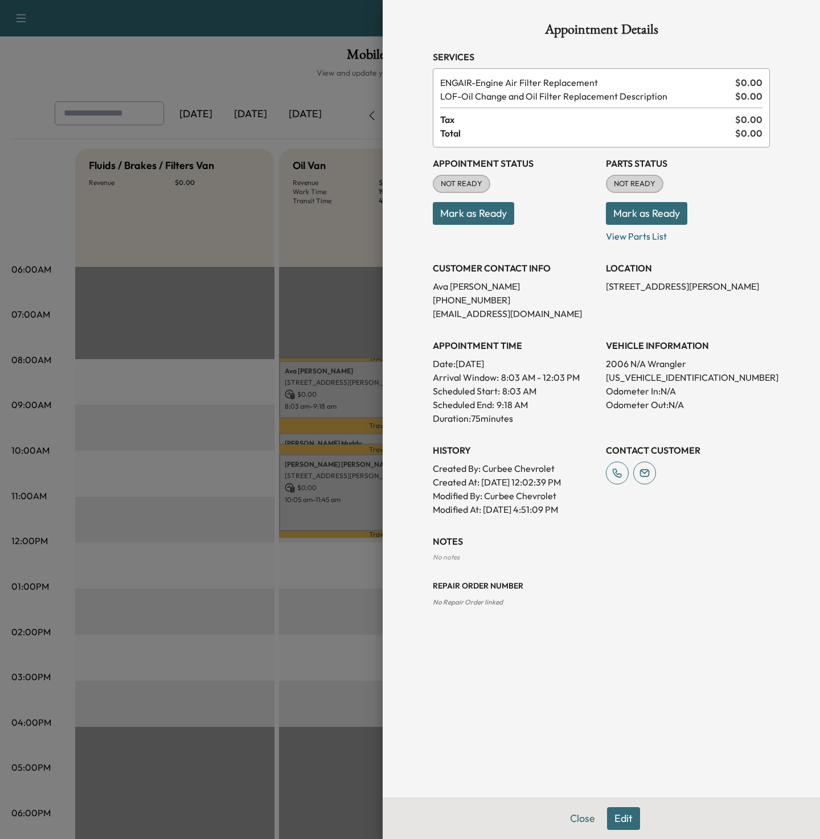
click at [182, 419] on div at bounding box center [410, 419] width 820 height 839
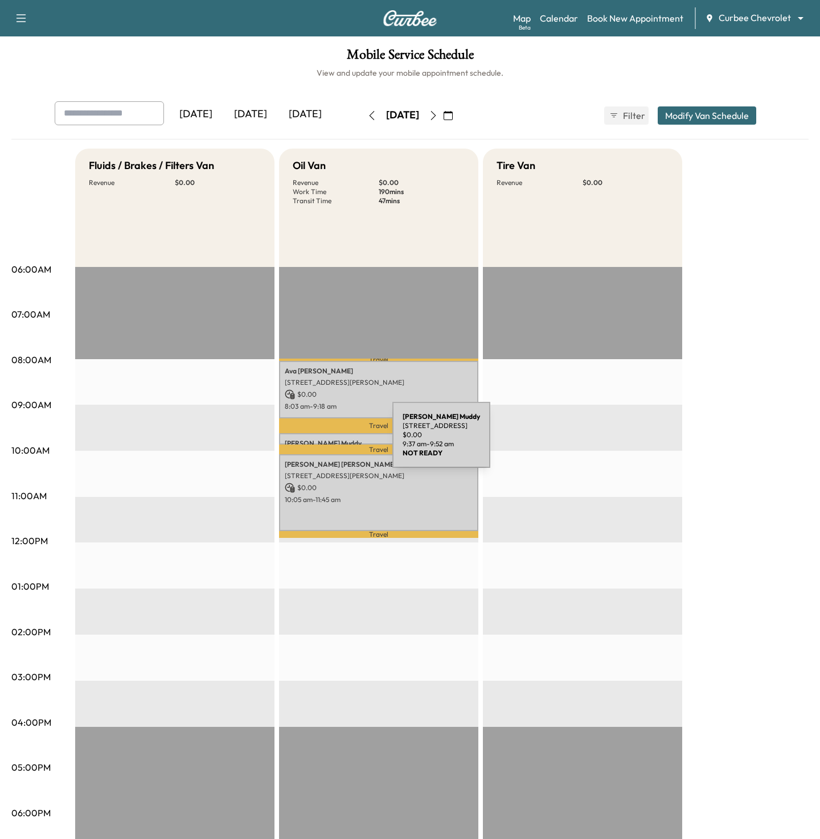
click at [307, 442] on p "[PERSON_NAME]" at bounding box center [379, 443] width 188 height 9
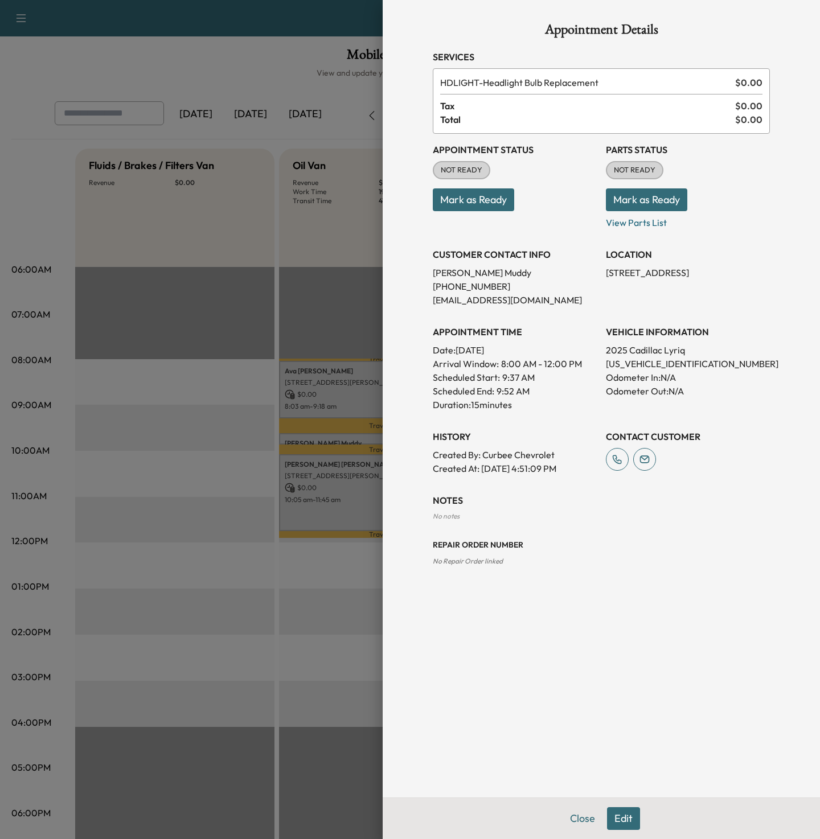
click at [258, 448] on div at bounding box center [410, 419] width 820 height 839
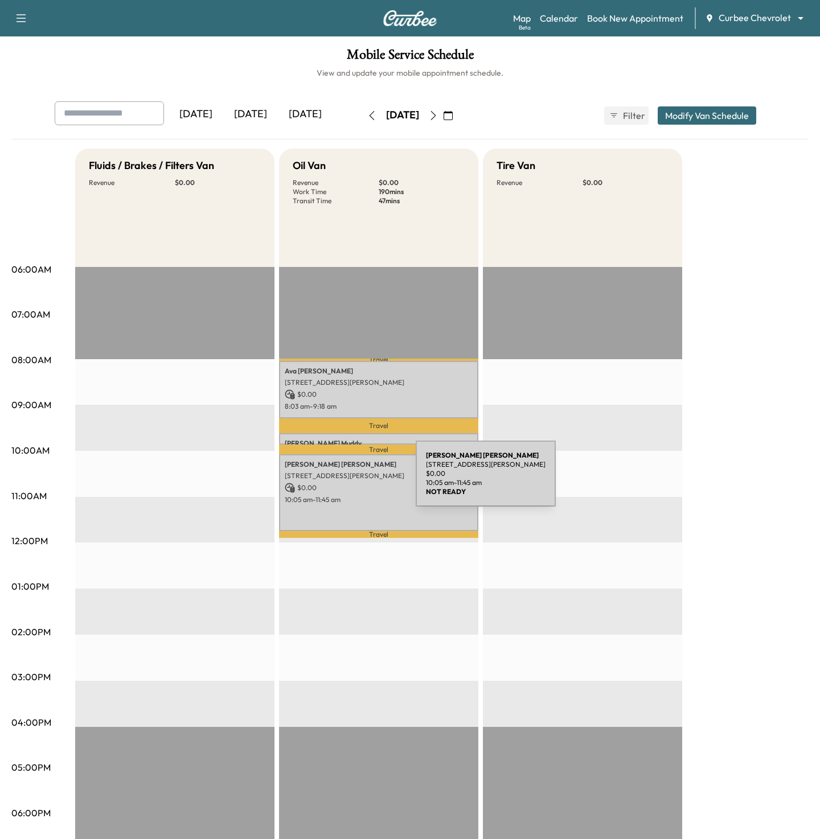
click at [330, 480] on div "[PERSON_NAME] [STREET_ADDRESS][PERSON_NAME] $ 0.00 10:05 am - 11:45 am" at bounding box center [378, 492] width 199 height 77
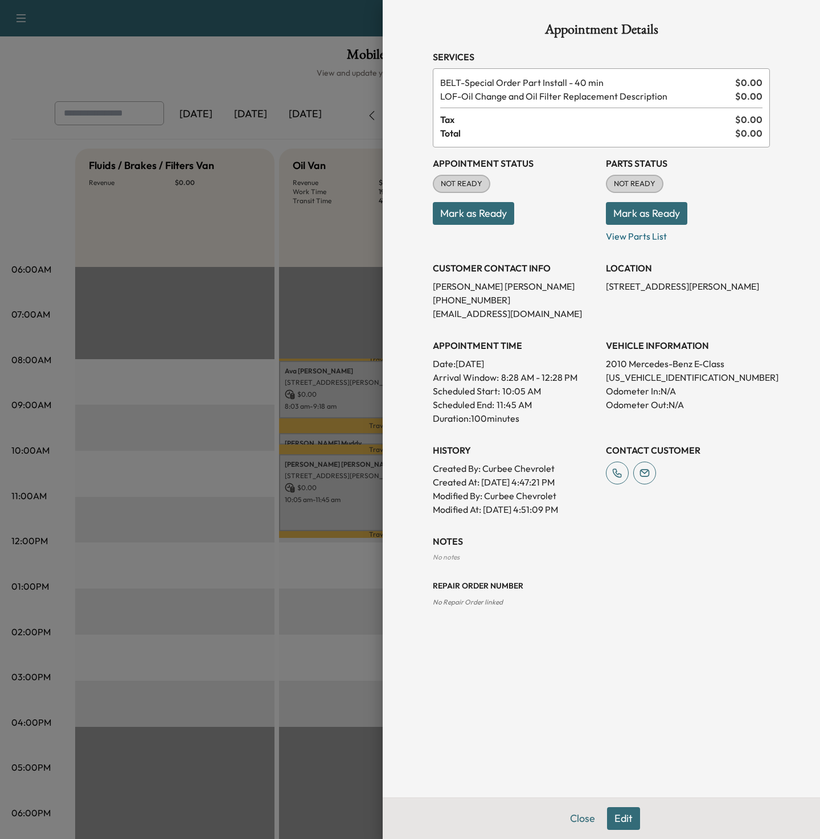
click at [196, 427] on div at bounding box center [410, 419] width 820 height 839
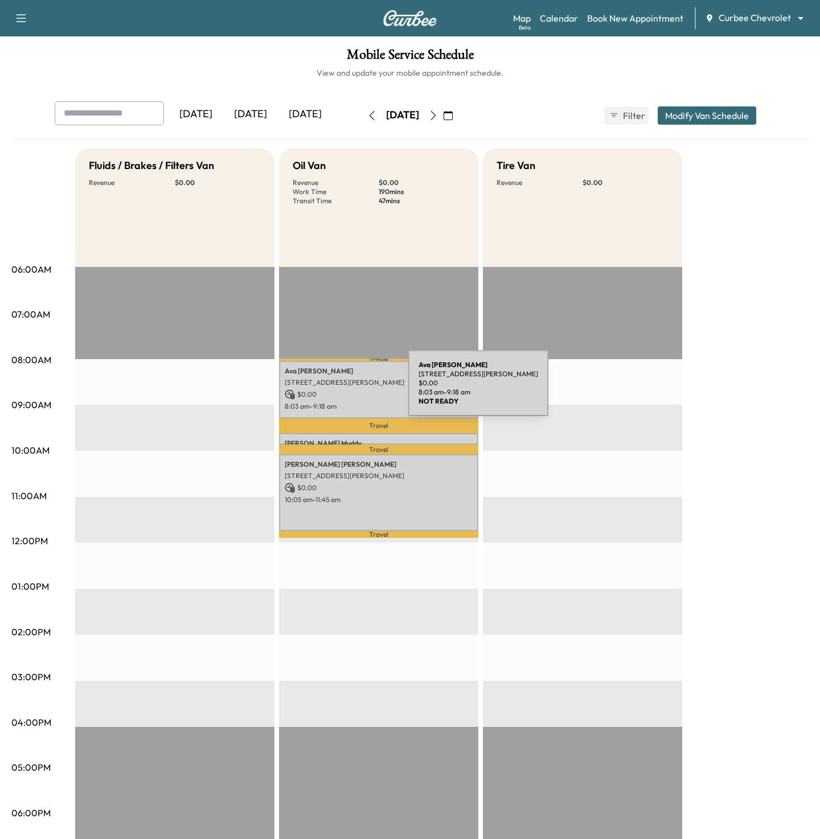
click at [327, 389] on p "$ 0.00" at bounding box center [379, 394] width 188 height 10
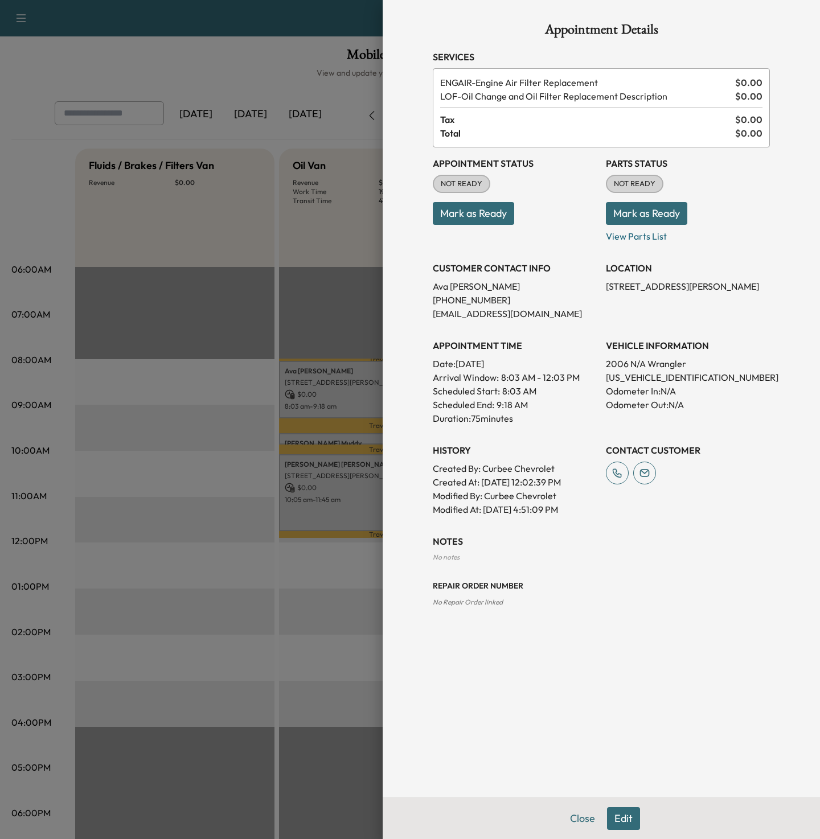
click at [195, 454] on div at bounding box center [410, 419] width 820 height 839
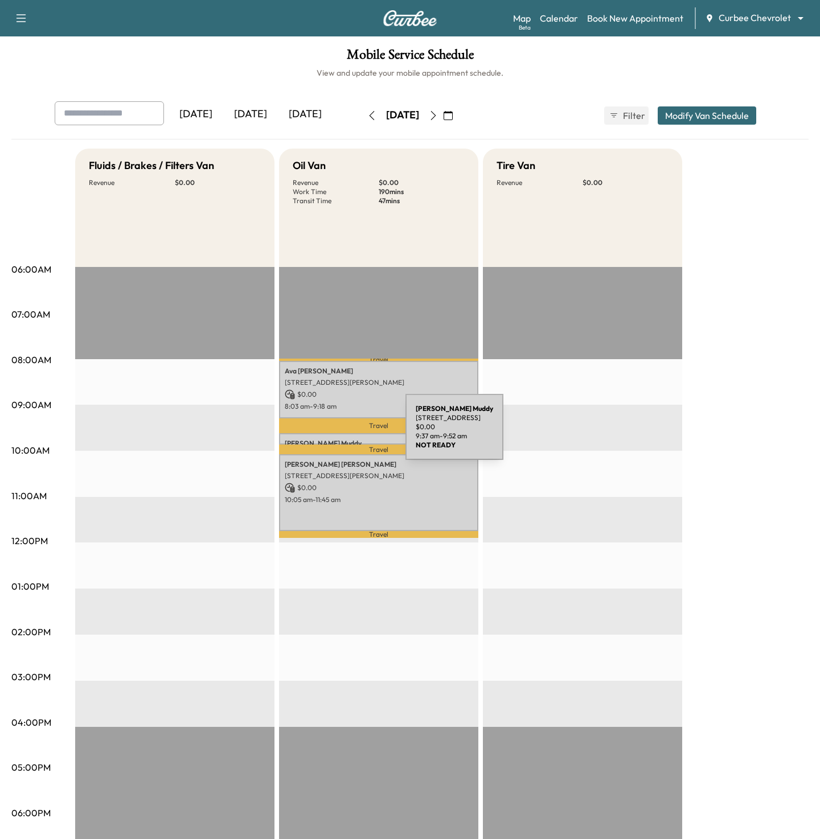
click at [320, 433] on div "Chris Muddy 6425 Dallas Pkwy, Plano, TX 75093, USA $ 0.00 9:37 am - 9:52 am" at bounding box center [378, 438] width 199 height 11
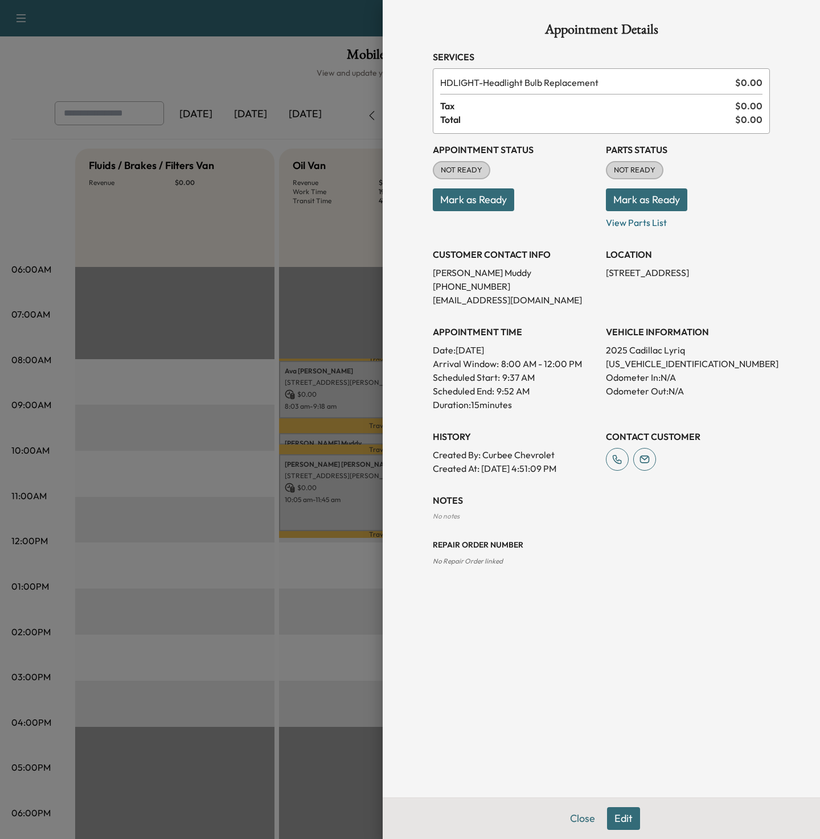
click at [211, 466] on div at bounding box center [410, 419] width 820 height 839
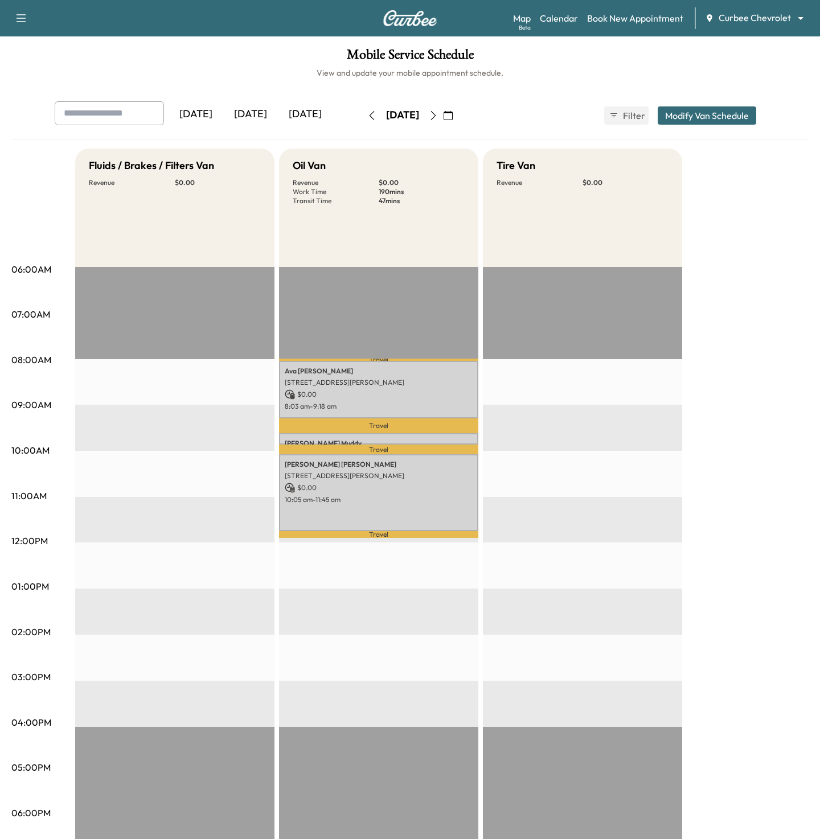
click at [670, 61] on h1 "Mobile Service Schedule" at bounding box center [409, 57] width 797 height 19
click at [743, 15] on body "Support Log Out Map Beta Calendar Book New Appointment Curbee Chevrolet *******…" at bounding box center [410, 419] width 820 height 839
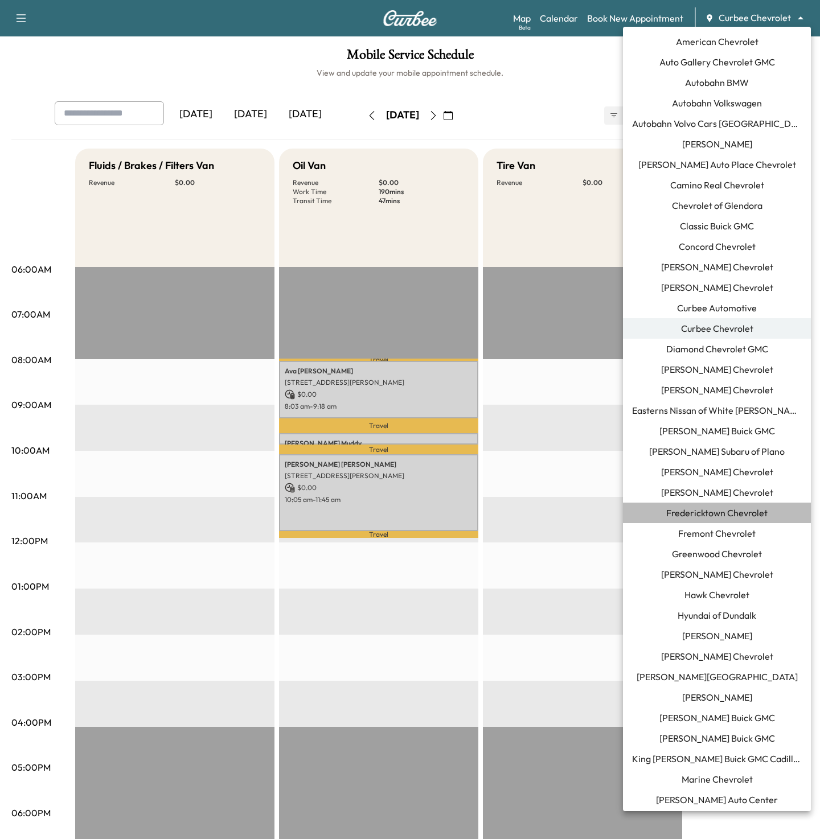
click at [702, 512] on span "Fredericktown Chevrolet" at bounding box center [716, 513] width 101 height 14
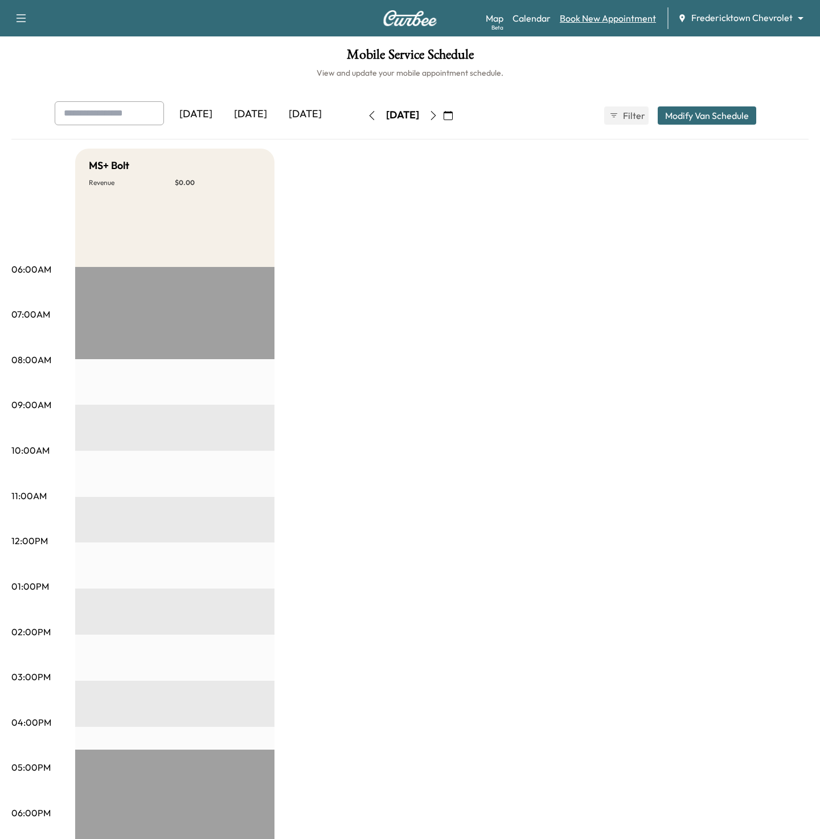
click at [612, 16] on link "Book New Appointment" at bounding box center [607, 18] width 96 height 14
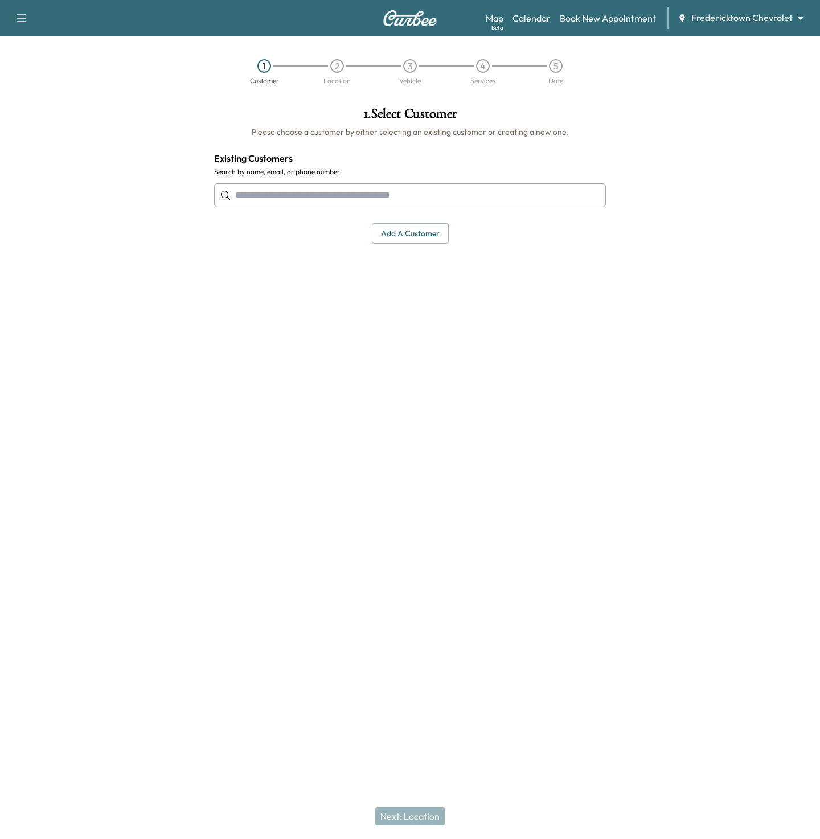
click at [279, 184] on input "text" at bounding box center [410, 195] width 392 height 24
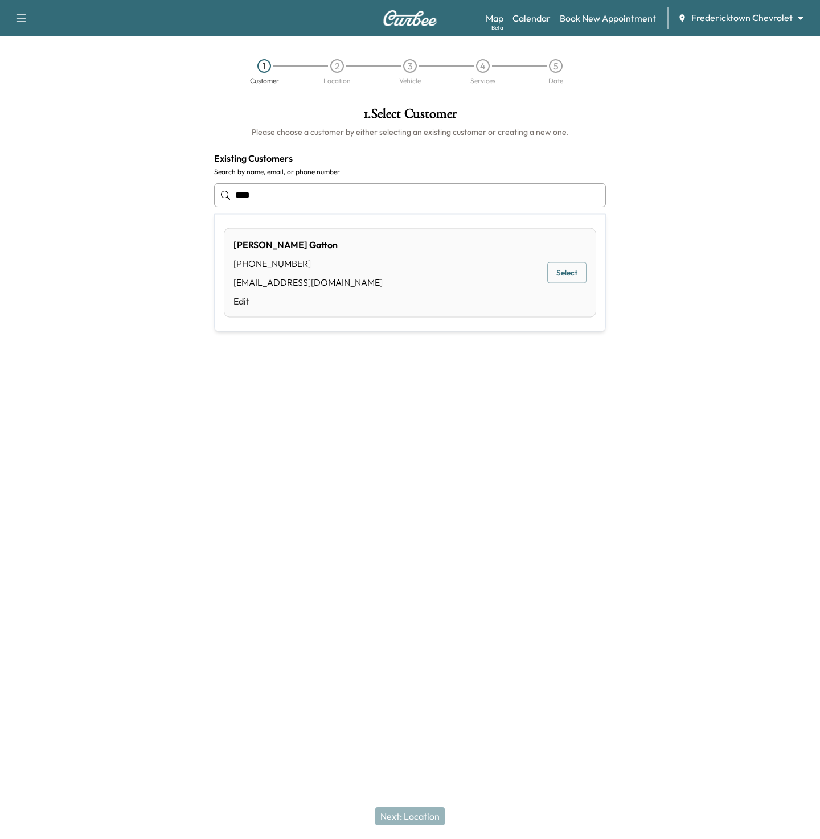
type input "****"
click at [365, 360] on div "1 . Select Customer Please choose a customer by either selecting an existing cu…" at bounding box center [410, 307] width 410 height 419
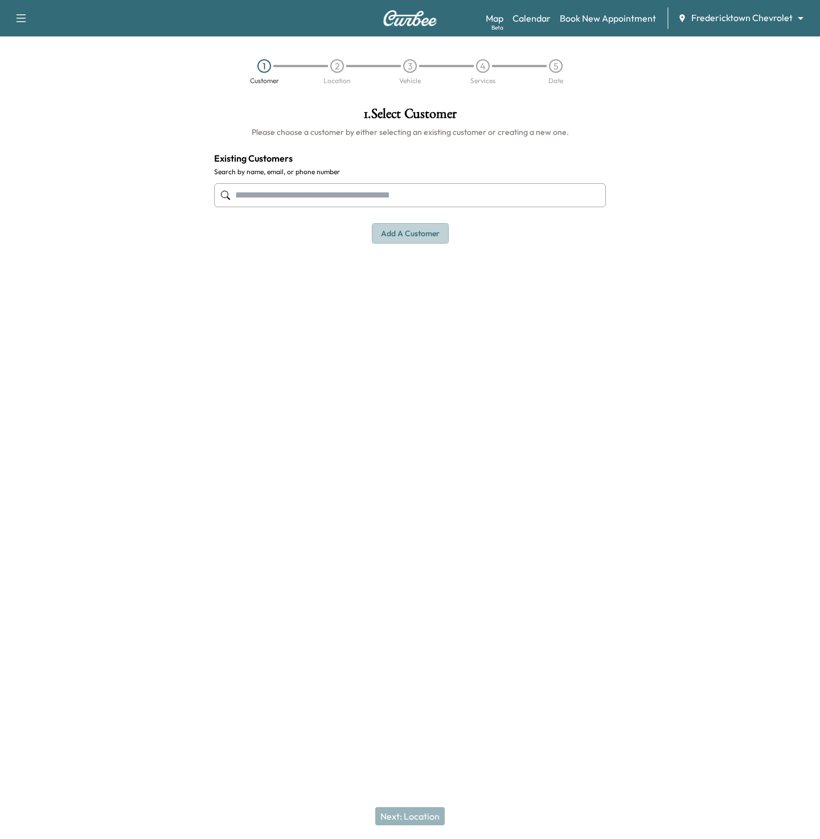
click at [404, 234] on button "Add a customer" at bounding box center [410, 233] width 77 height 21
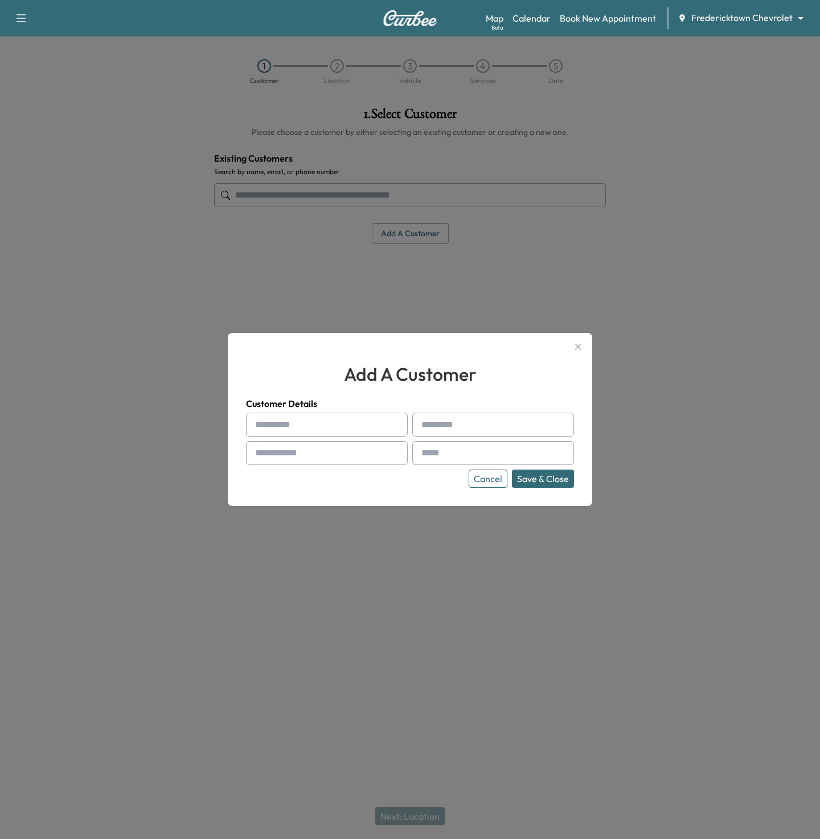
click at [298, 437] on div "Cancel Save & Close" at bounding box center [410, 450] width 328 height 75
click at [277, 418] on input "text" at bounding box center [327, 425] width 162 height 24
type input "*****"
type input "****"
type input "**********"
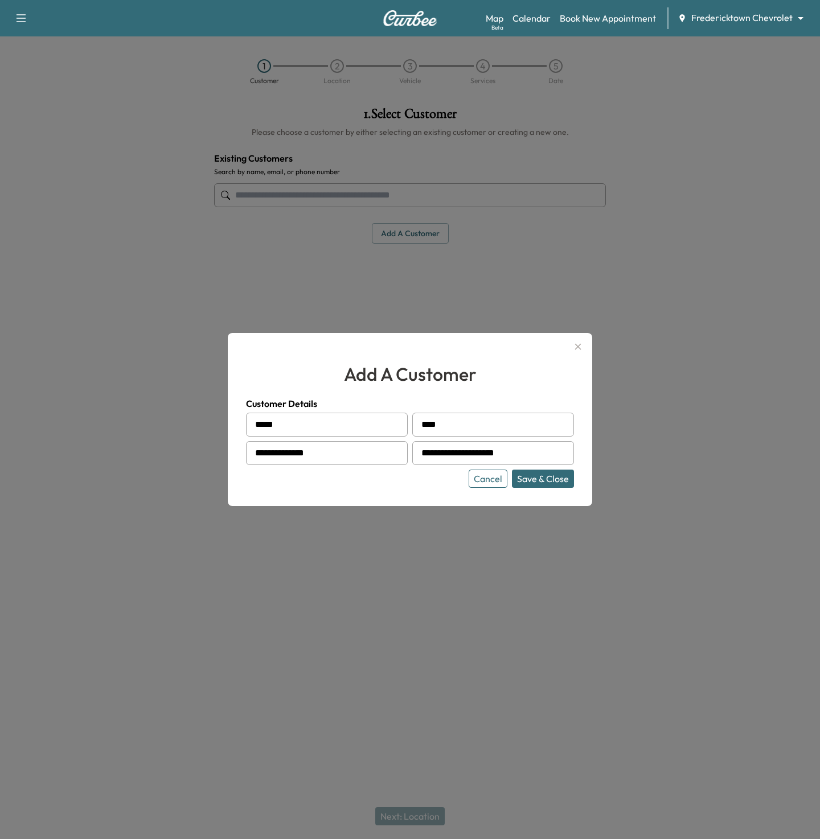
type input "**********"
click at [512, 470] on button "Save & Close" at bounding box center [543, 479] width 62 height 18
type input "**********"
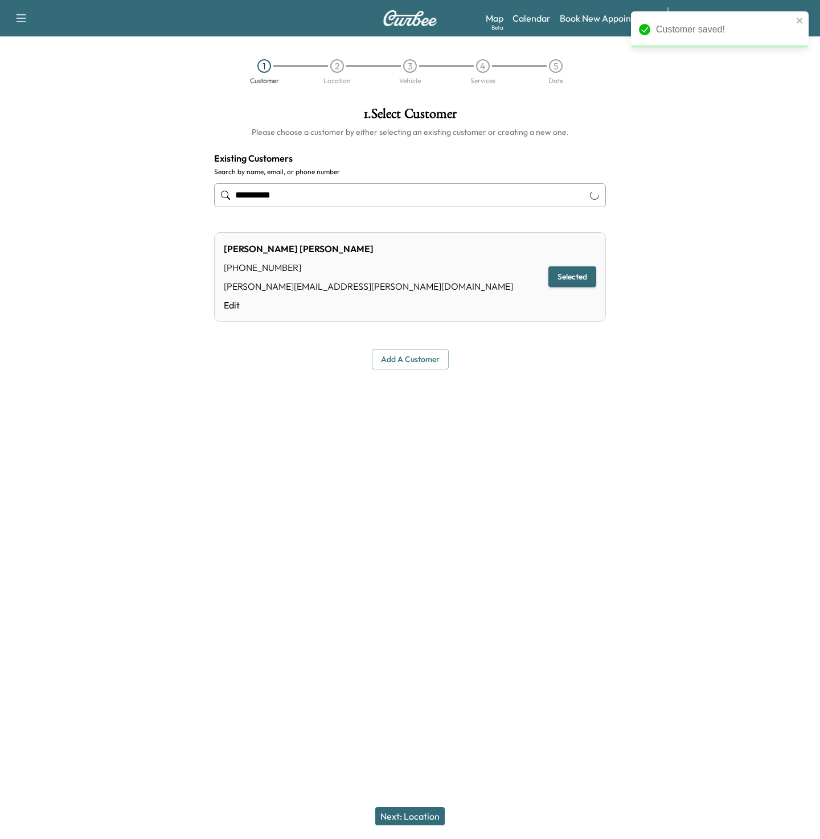
click at [411, 817] on button "Next: Location" at bounding box center [409, 816] width 69 height 18
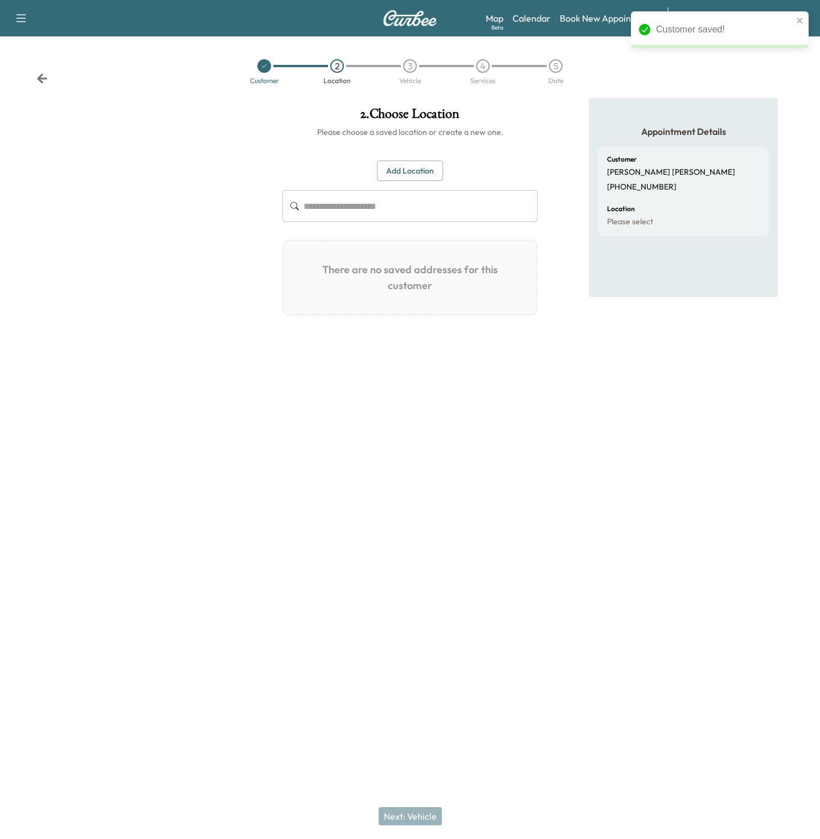
click at [410, 173] on button "Add Location" at bounding box center [410, 171] width 66 height 21
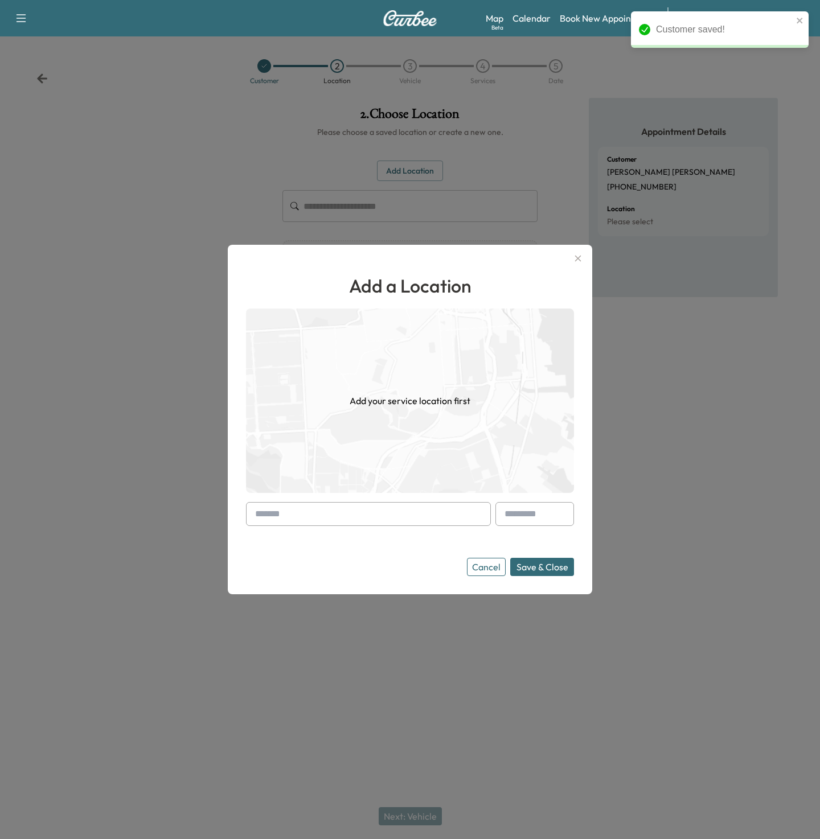
click at [299, 517] on input "text" at bounding box center [368, 514] width 245 height 24
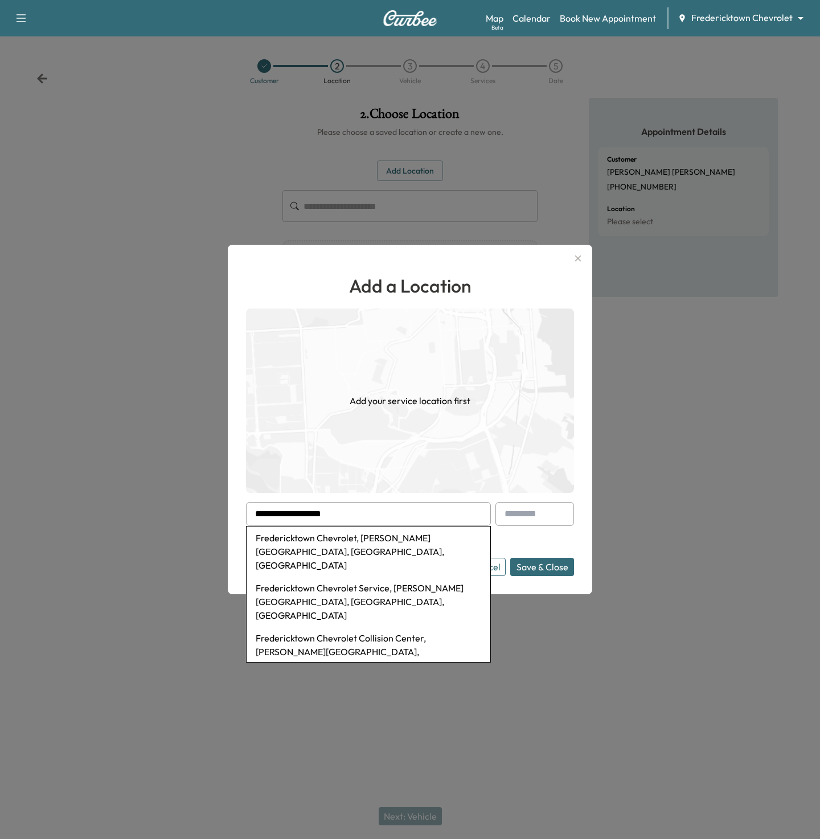
click at [323, 540] on li "Fredericktown Chevrolet, [PERSON_NAME][GEOGRAPHIC_DATA], [GEOGRAPHIC_DATA], [GE…" at bounding box center [368, 551] width 244 height 50
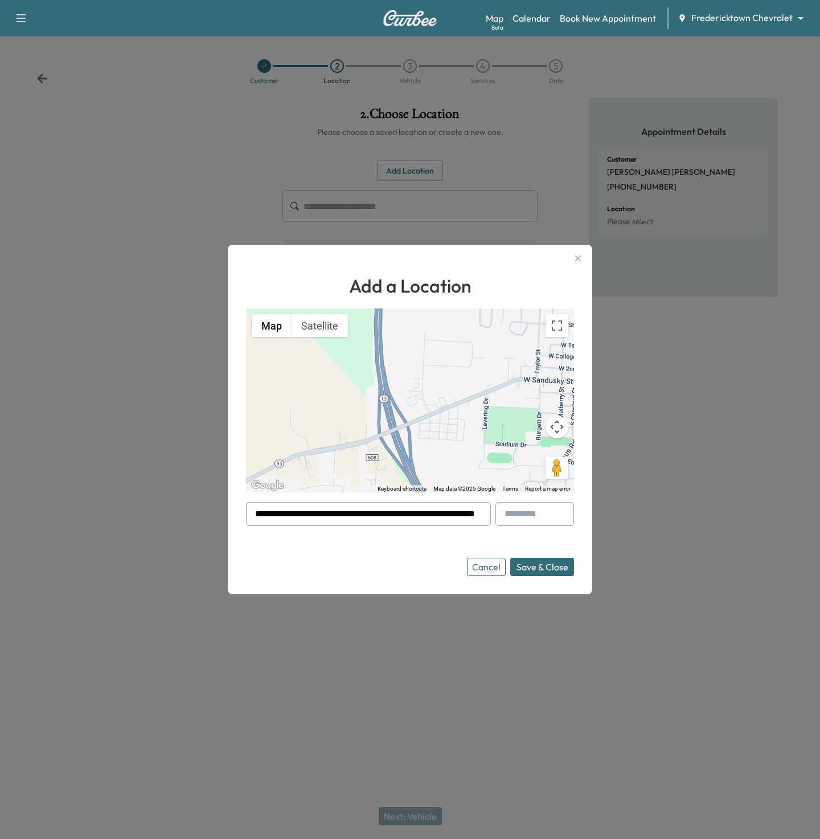
click at [419, 513] on input "**********" at bounding box center [368, 514] width 245 height 24
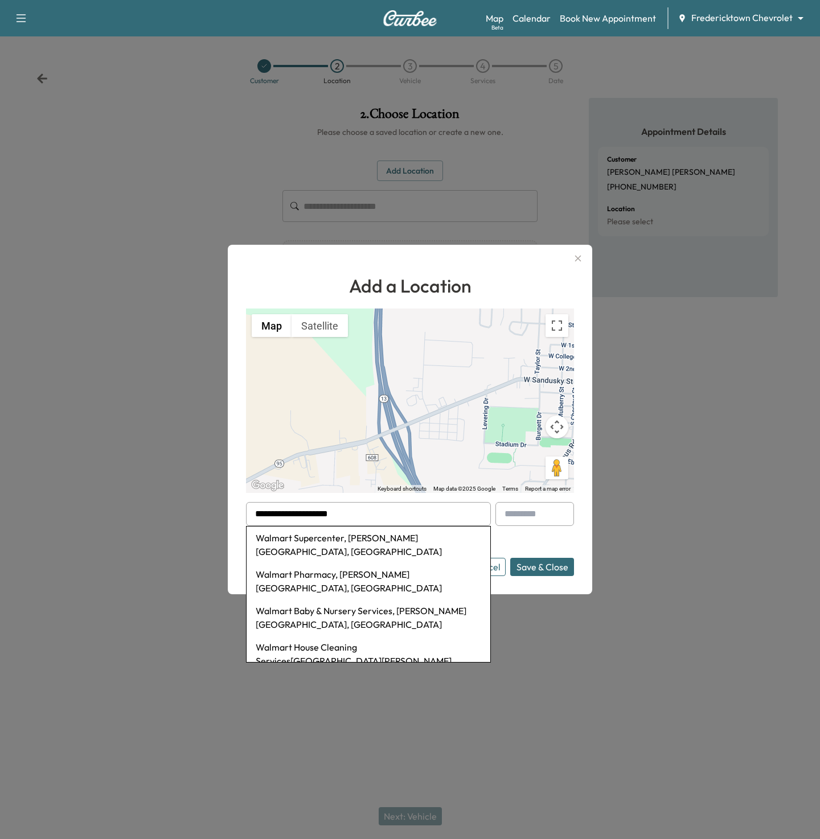
click at [302, 541] on li "Walmart Supercenter, [PERSON_NAME][GEOGRAPHIC_DATA], [GEOGRAPHIC_DATA]" at bounding box center [368, 544] width 244 height 36
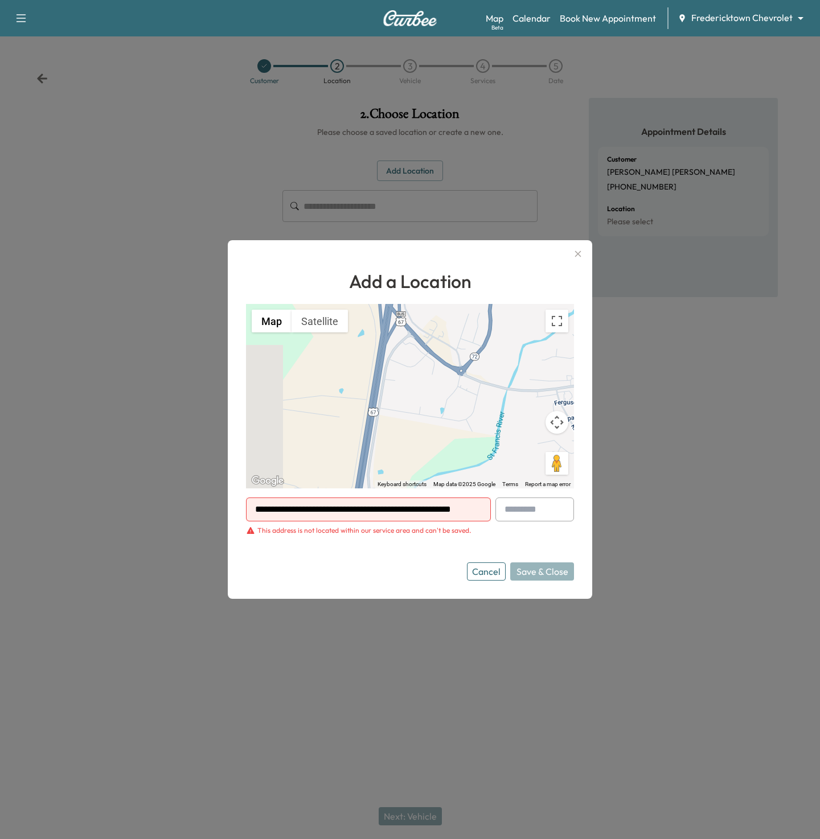
click at [365, 508] on input "**********" at bounding box center [368, 509] width 245 height 24
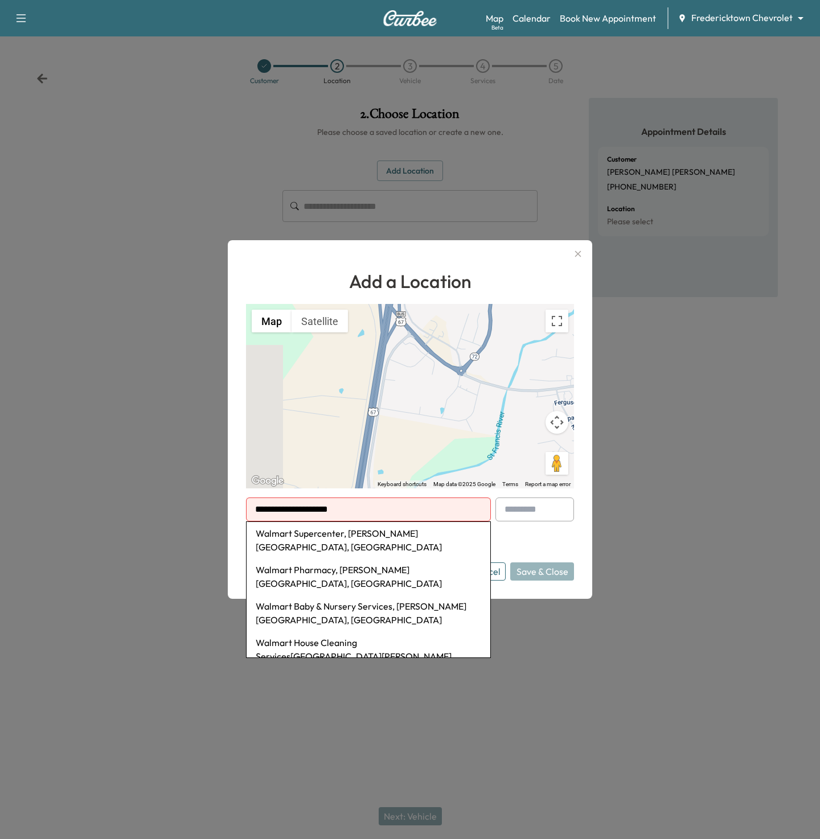
type input "**********"
click at [303, 548] on li "Fredericktown Chevrolet, [PERSON_NAME][GEOGRAPHIC_DATA], [GEOGRAPHIC_DATA], [GE…" at bounding box center [368, 547] width 244 height 50
type input "**********"
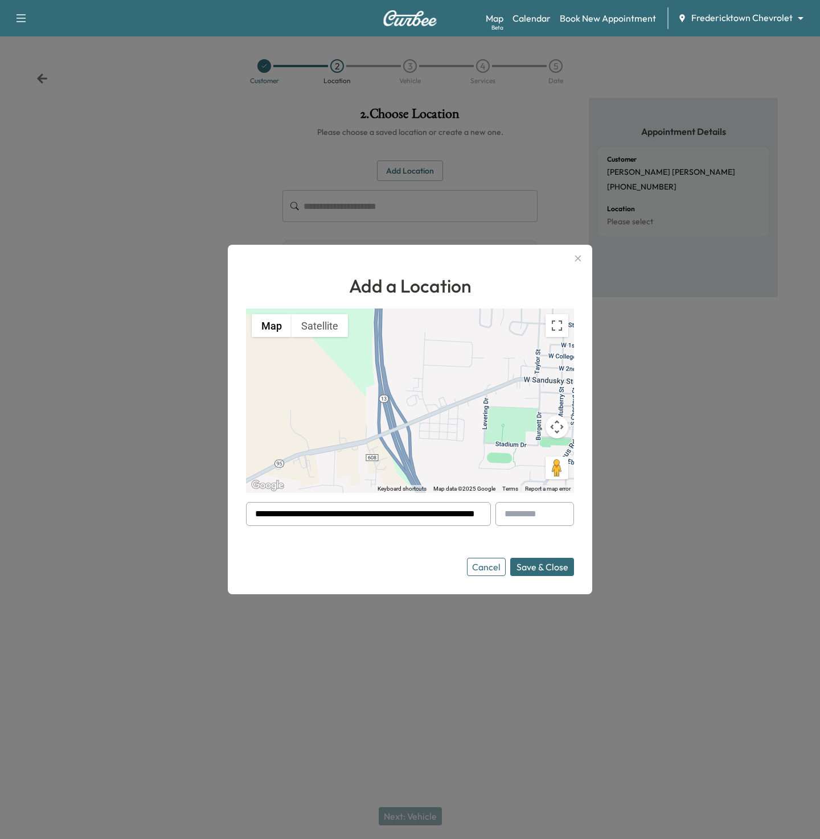
click at [573, 562] on button "Save & Close" at bounding box center [542, 567] width 64 height 18
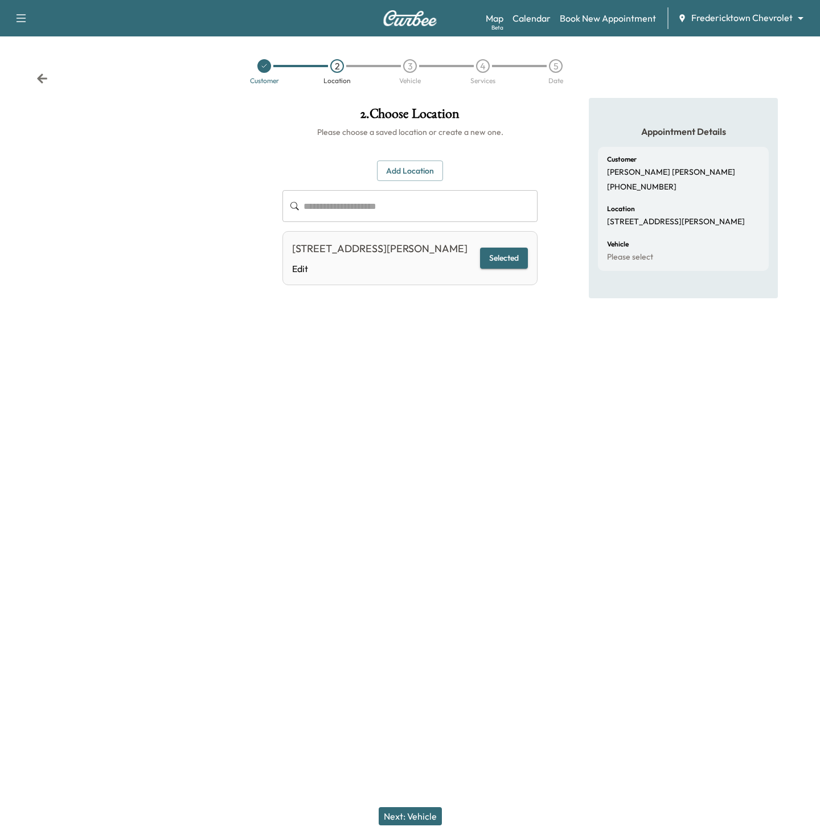
click at [399, 816] on button "Next: Vehicle" at bounding box center [410, 816] width 63 height 18
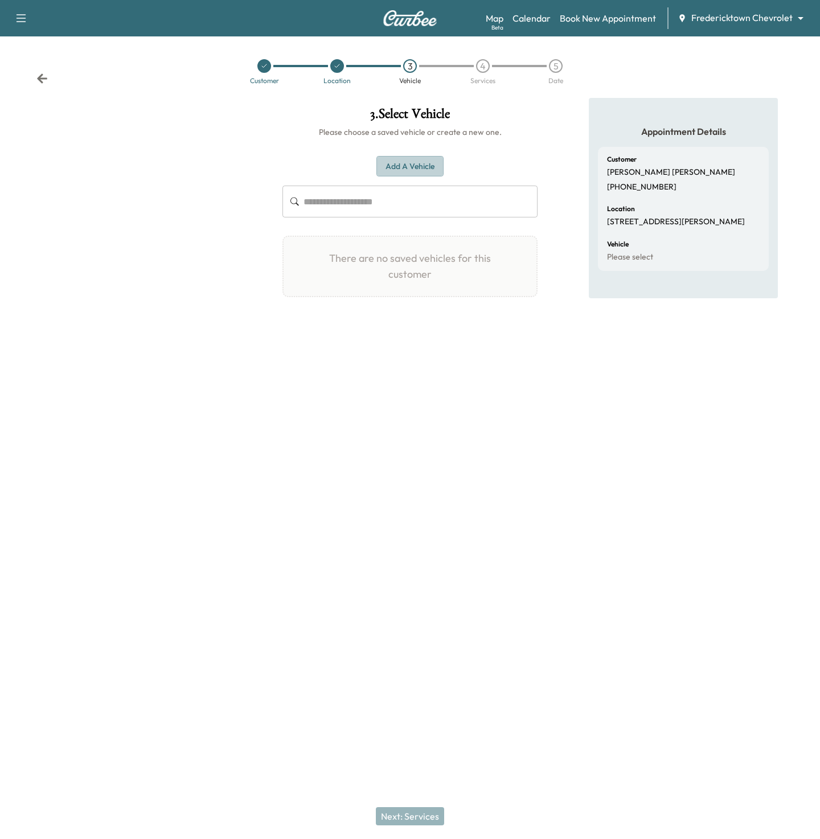
click at [388, 166] on button "Add a Vehicle" at bounding box center [409, 166] width 67 height 21
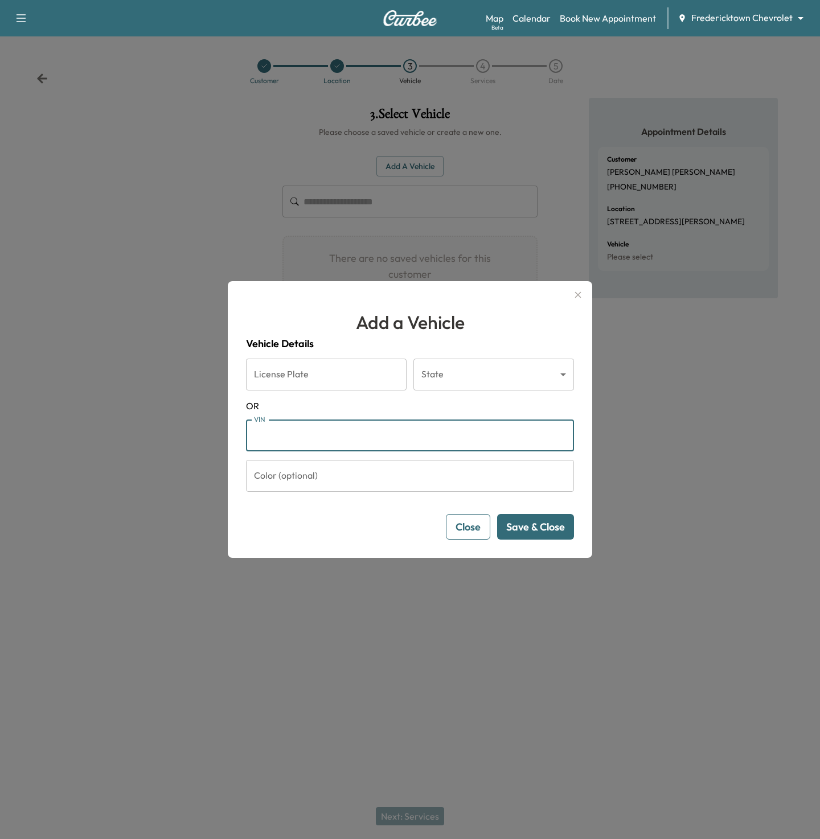
click at [310, 445] on input "VIN" at bounding box center [410, 435] width 328 height 32
paste input "**********"
type input "**********"
click at [556, 530] on button "Save & Close" at bounding box center [535, 527] width 77 height 26
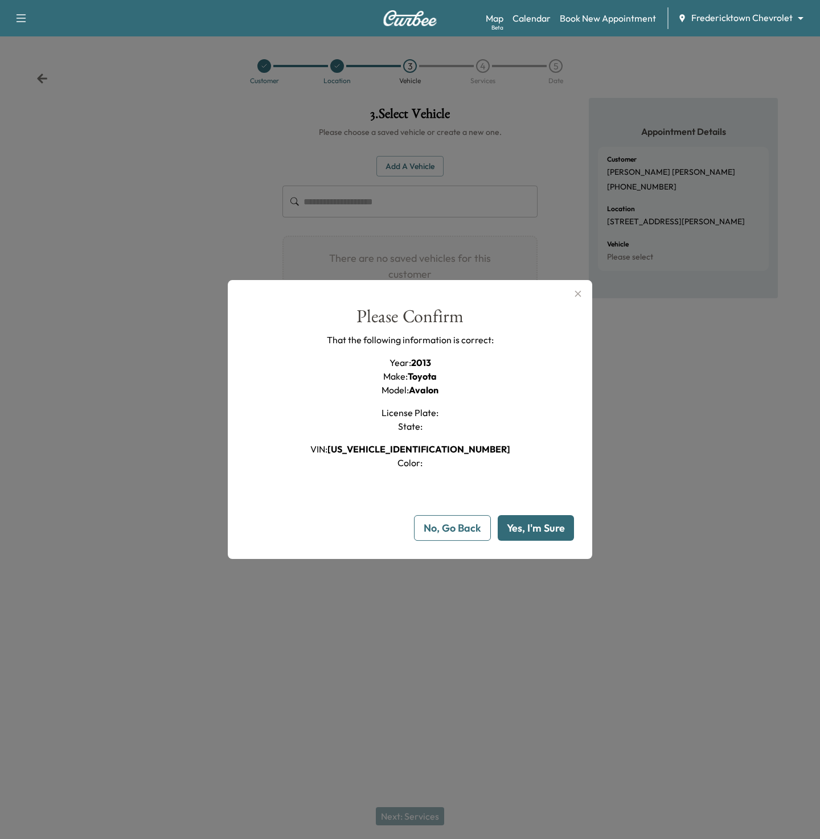
click at [556, 530] on button "Yes, I'm Sure" at bounding box center [535, 528] width 76 height 26
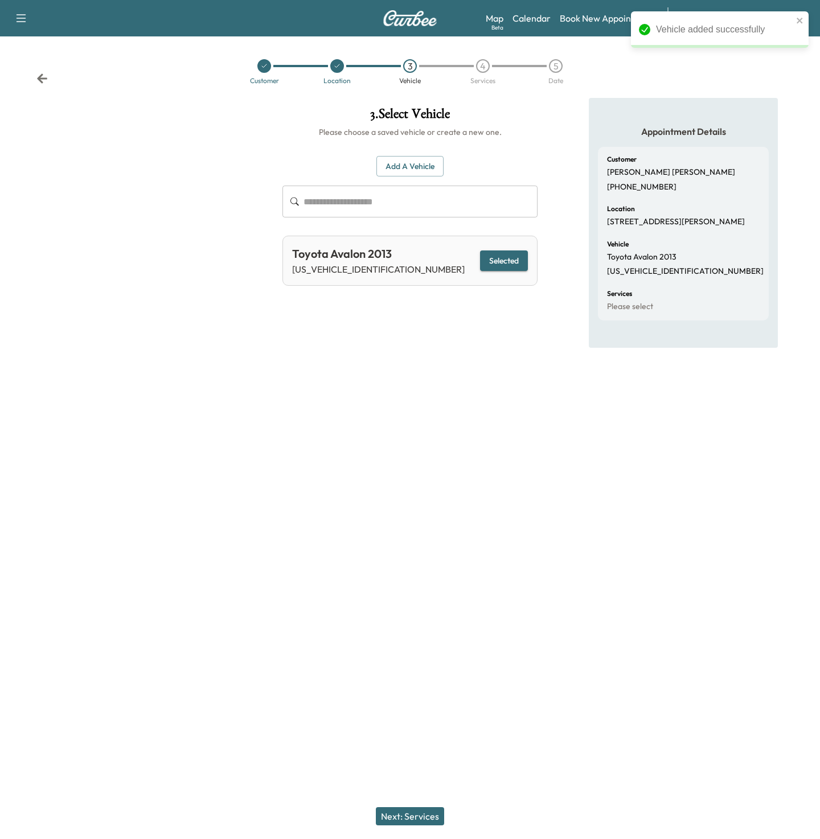
click at [422, 805] on div "Next: Services" at bounding box center [410, 816] width 820 height 46
click at [422, 820] on button "Next: Services" at bounding box center [410, 816] width 68 height 18
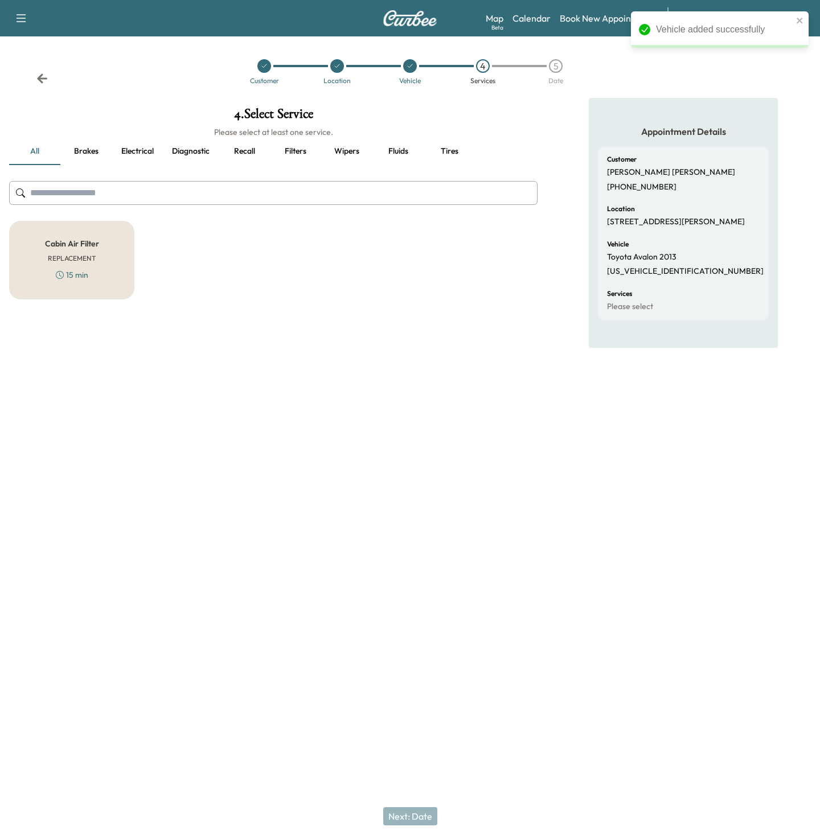
click at [75, 210] on div at bounding box center [273, 193] width 528 height 38
click at [75, 252] on div "Cabin Air Filter REPLACEMENT 15 min" at bounding box center [71, 260] width 125 height 79
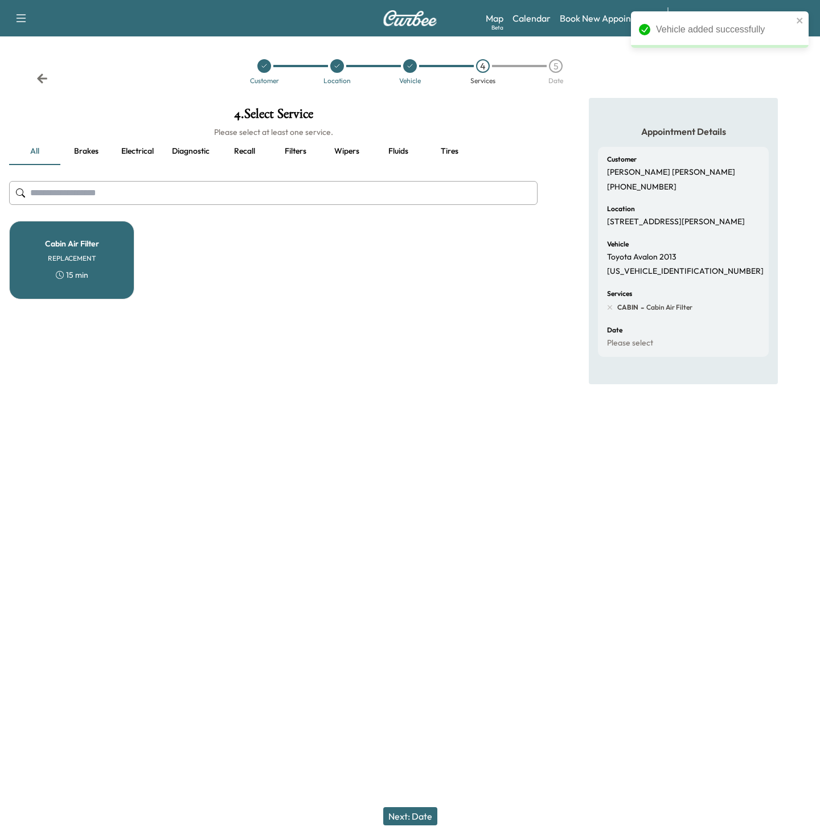
click at [416, 811] on button "Next: Date" at bounding box center [410, 816] width 54 height 18
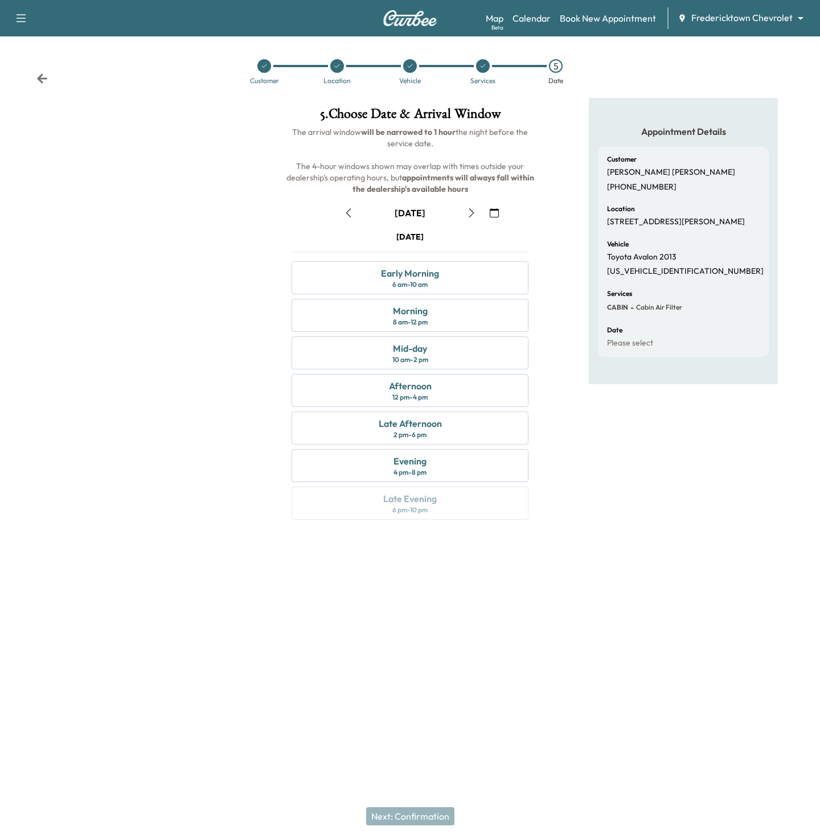
click at [488, 216] on button "button" at bounding box center [493, 213] width 19 height 18
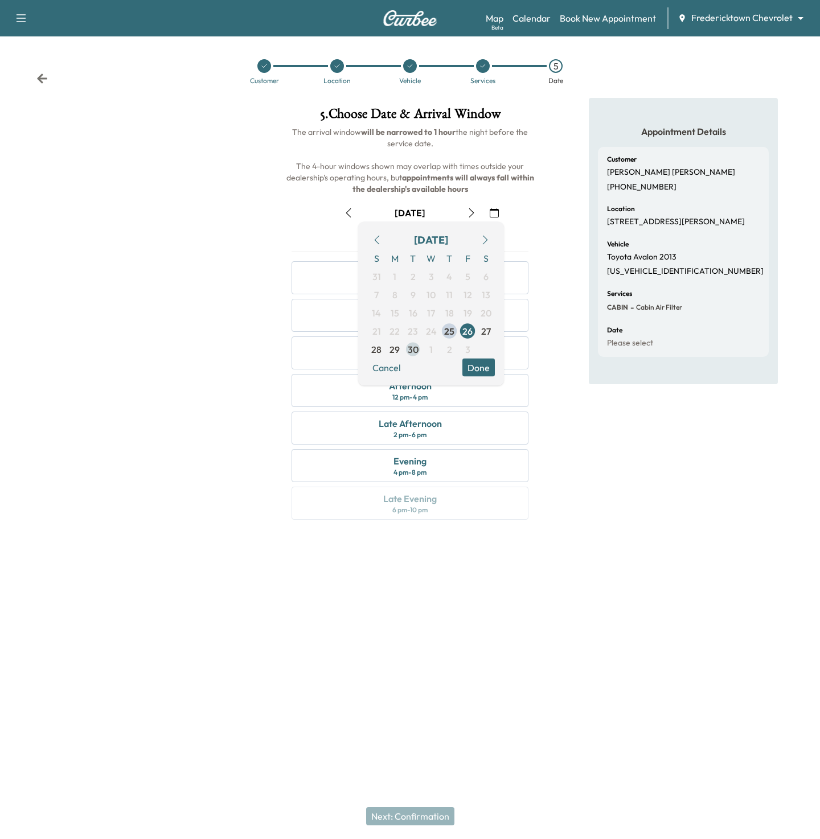
click at [406, 351] on span "30" at bounding box center [413, 349] width 18 height 18
drag, startPoint x: 499, startPoint y: 372, endPoint x: 483, endPoint y: 369, distance: 16.7
click at [499, 372] on div "[DATE] S M T W T F S 31 1 2 3 4 5 6 7 8 9 10 11 12 13 14 15 16 17 18 19 20 21 2…" at bounding box center [431, 304] width 146 height 164
click at [482, 369] on button "Done" at bounding box center [478, 368] width 32 height 18
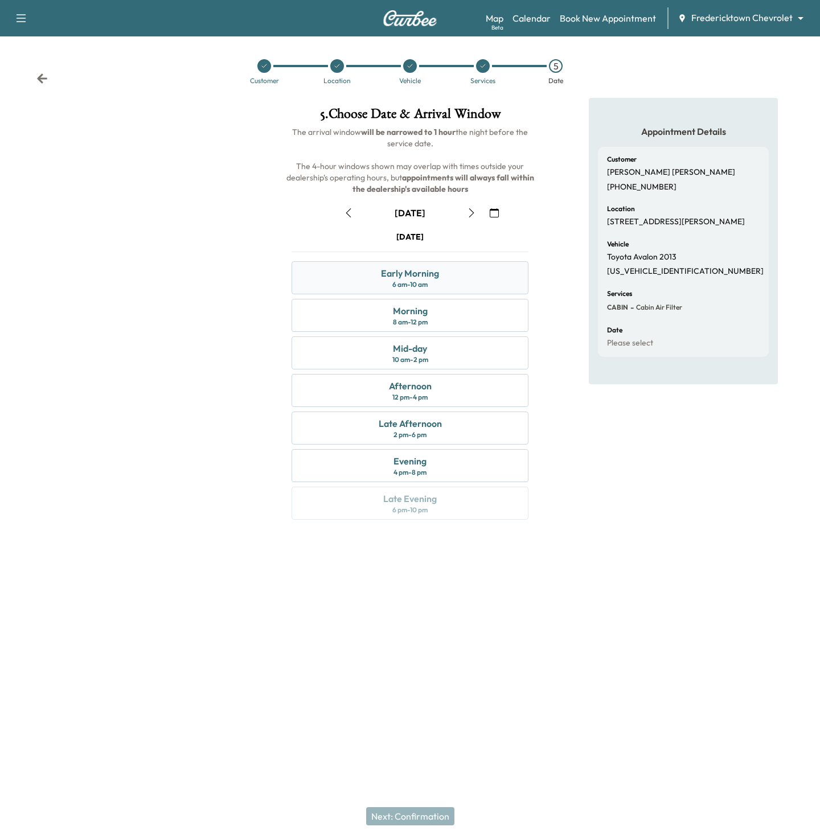
click at [447, 274] on div "Early Morning 6 am - 10 am" at bounding box center [409, 277] width 237 height 33
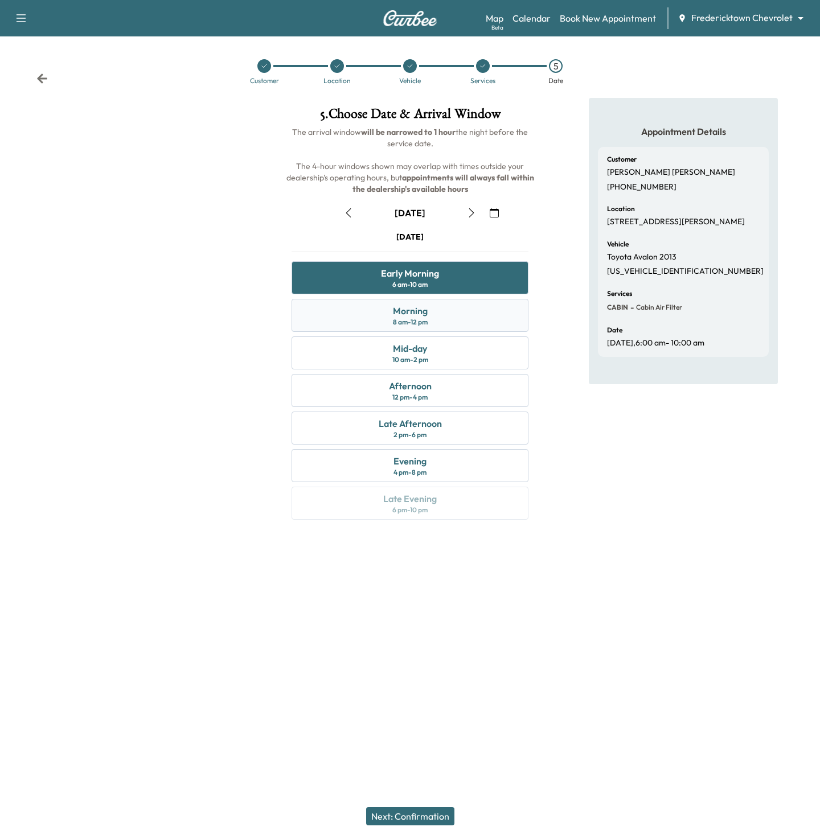
click at [431, 314] on div "Morning 8 am - 12 pm" at bounding box center [409, 315] width 237 height 33
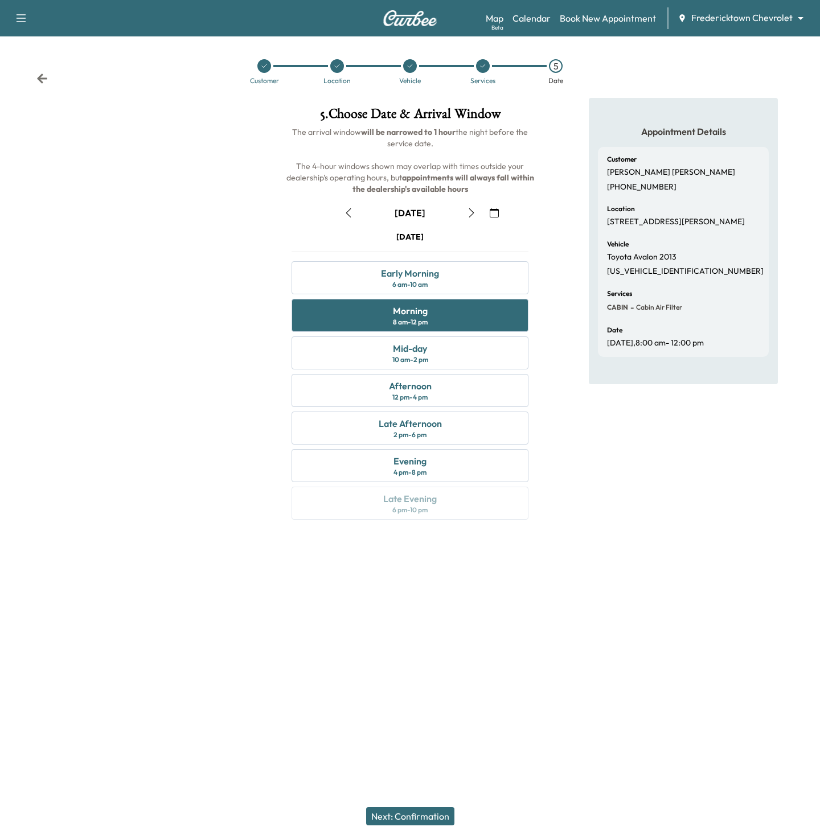
click at [402, 816] on button "Next: Confirmation" at bounding box center [410, 816] width 88 height 18
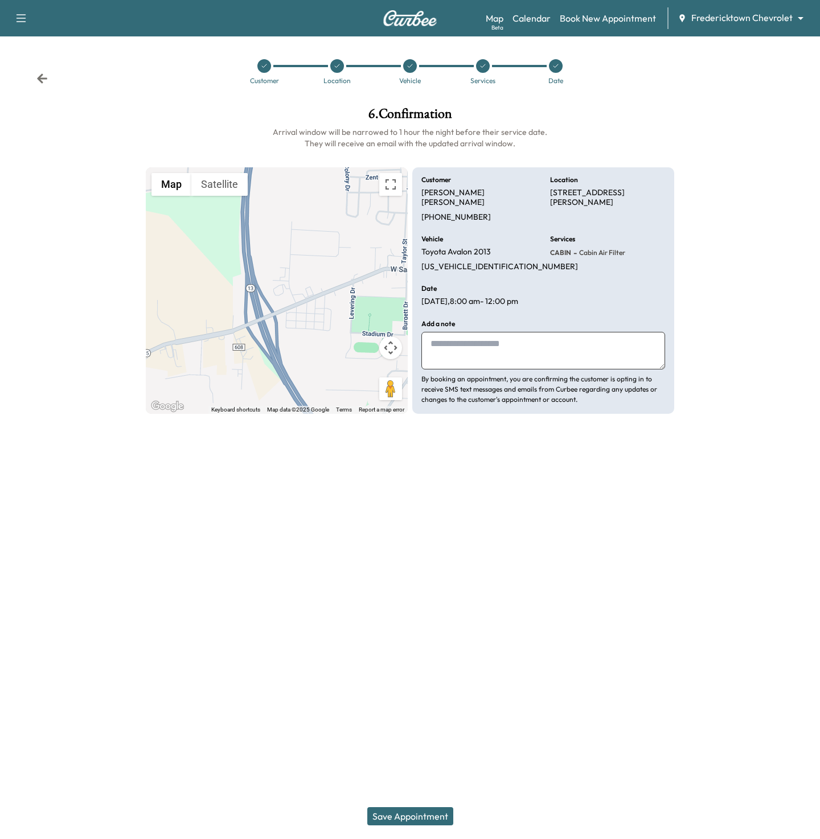
click at [402, 816] on button "Save Appointment" at bounding box center [410, 816] width 86 height 18
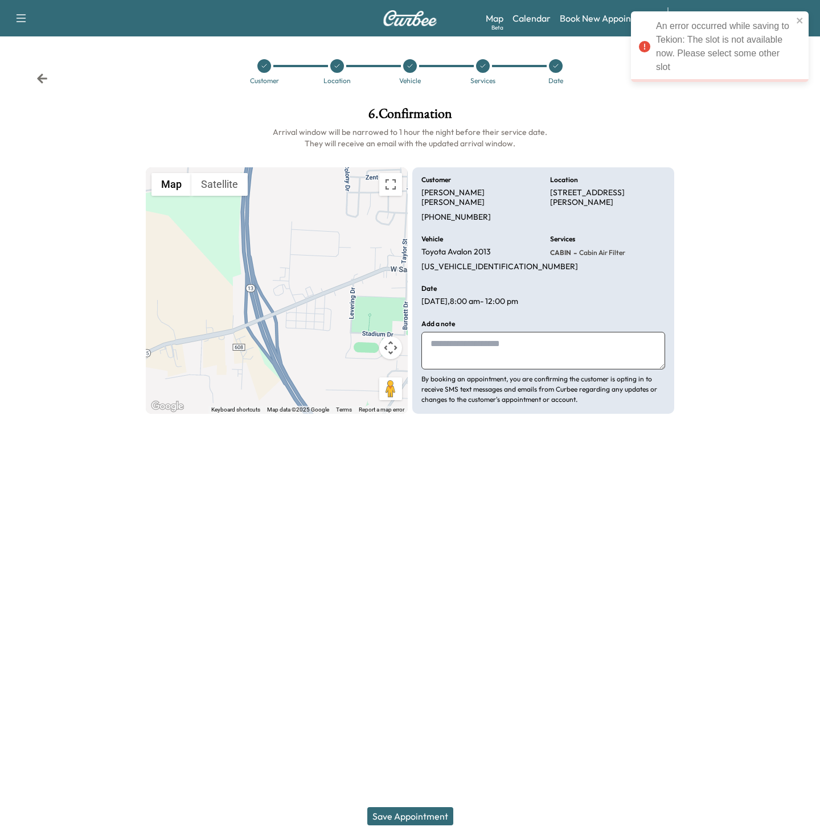
click at [349, 482] on div "6 . Confirmation Arrival window will be narrowed to 1 hour the night before the…" at bounding box center [410, 307] width 546 height 419
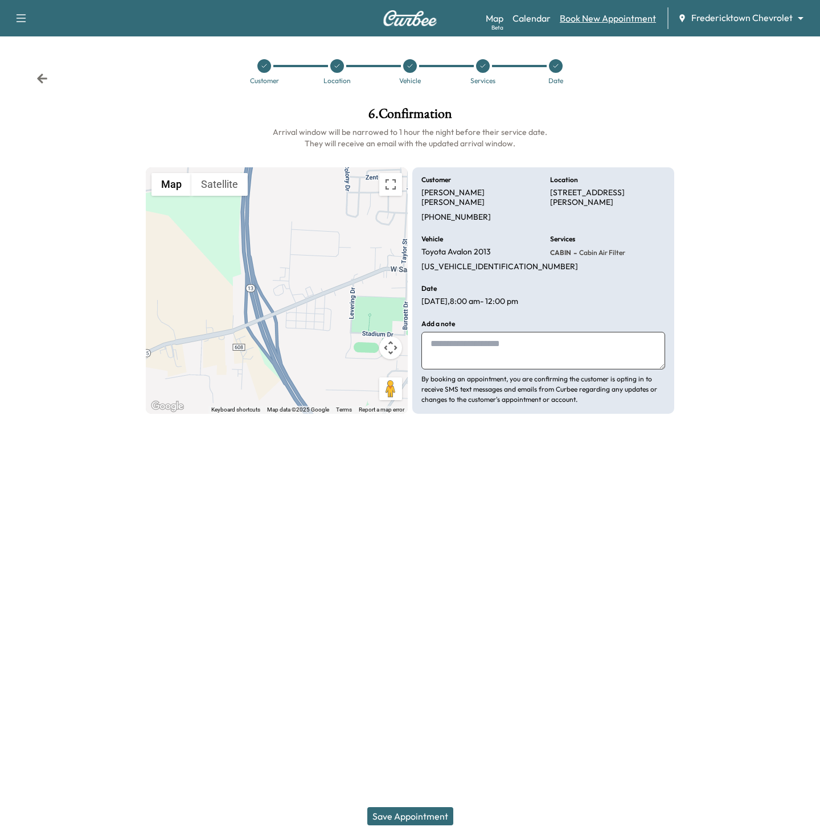
click at [612, 18] on link "Book New Appointment" at bounding box center [607, 18] width 96 height 14
click at [528, 13] on link "Calendar" at bounding box center [531, 18] width 38 height 14
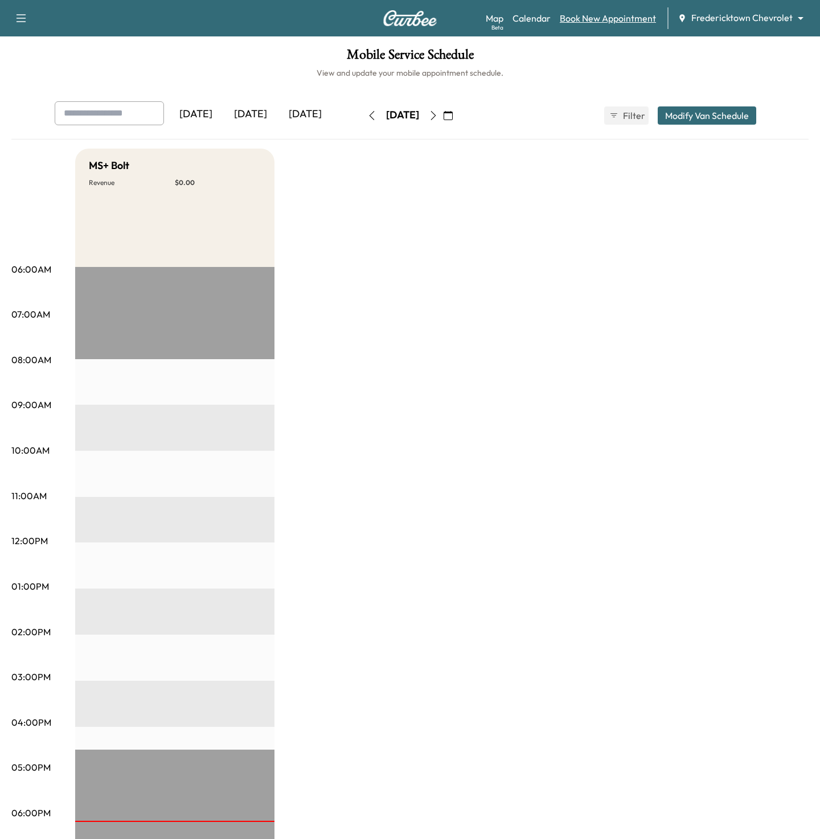
click at [593, 18] on link "Book New Appointment" at bounding box center [607, 18] width 96 height 14
